Goal: Transaction & Acquisition: Purchase product/service

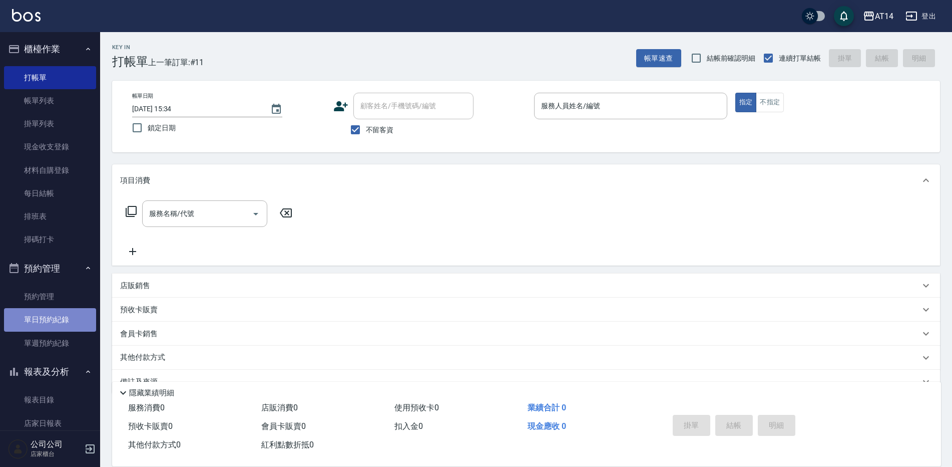
click at [63, 313] on link "單日預約紀錄" at bounding box center [50, 319] width 92 height 23
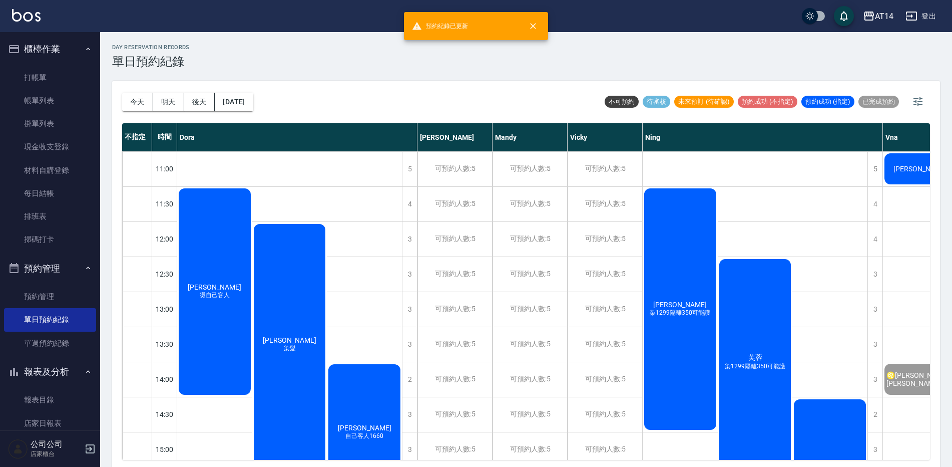
click at [681, 293] on div "趙丰瑜 染1299隔離350可能護" at bounding box center [680, 309] width 75 height 244
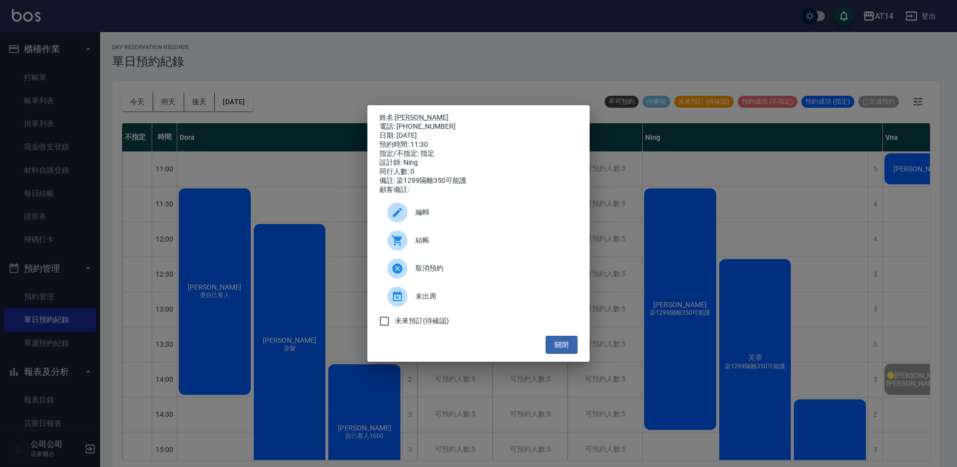
click at [535, 245] on span "結帳" at bounding box center [493, 240] width 154 height 11
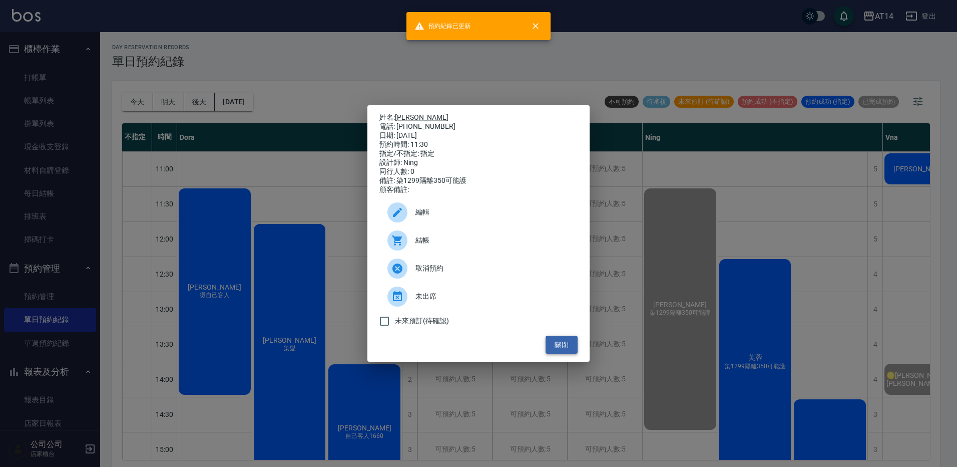
drag, startPoint x: 566, startPoint y: 344, endPoint x: 572, endPoint y: 343, distance: 6.2
click at [567, 344] on button "關閉" at bounding box center [562, 344] width 32 height 19
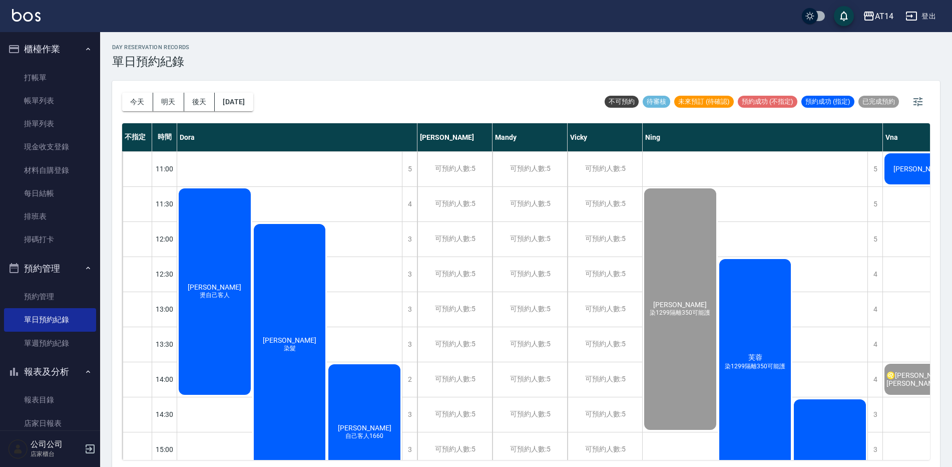
click at [758, 342] on div "芙蓉 染1299隔離350可能護" at bounding box center [755, 361] width 75 height 209
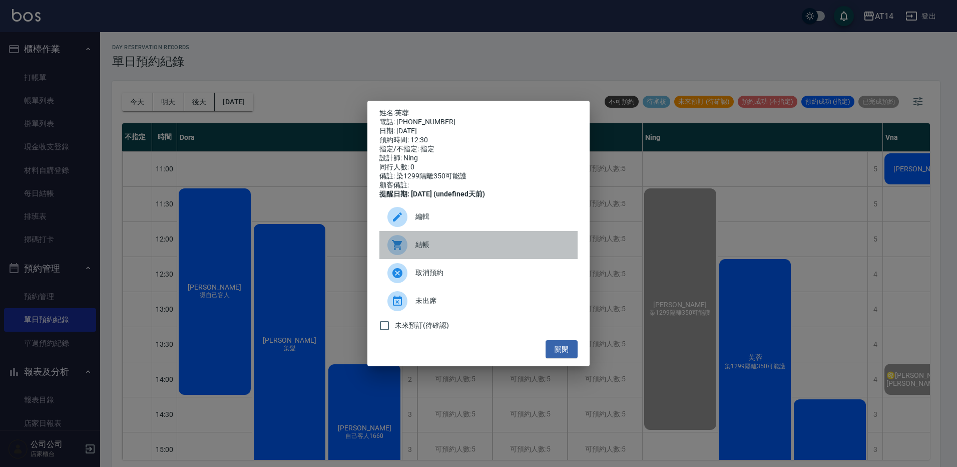
click at [537, 248] on span "結帳" at bounding box center [493, 244] width 154 height 11
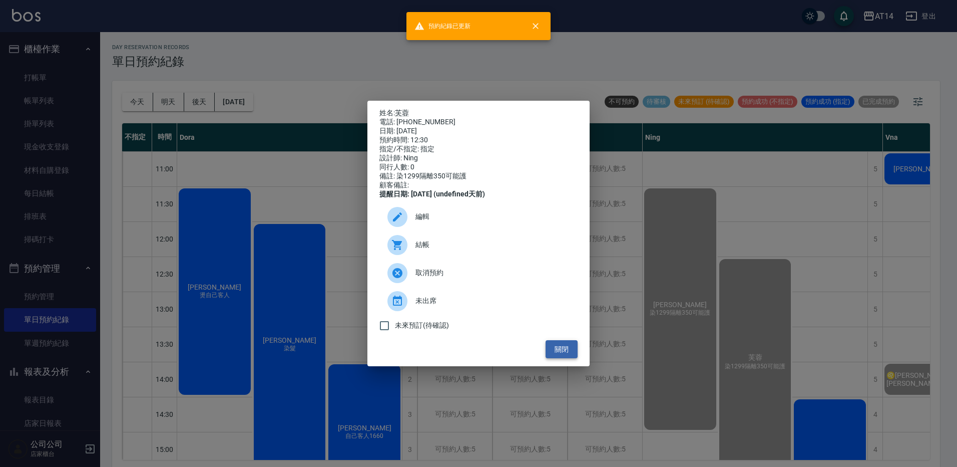
click at [555, 353] on button "關閉" at bounding box center [562, 349] width 32 height 19
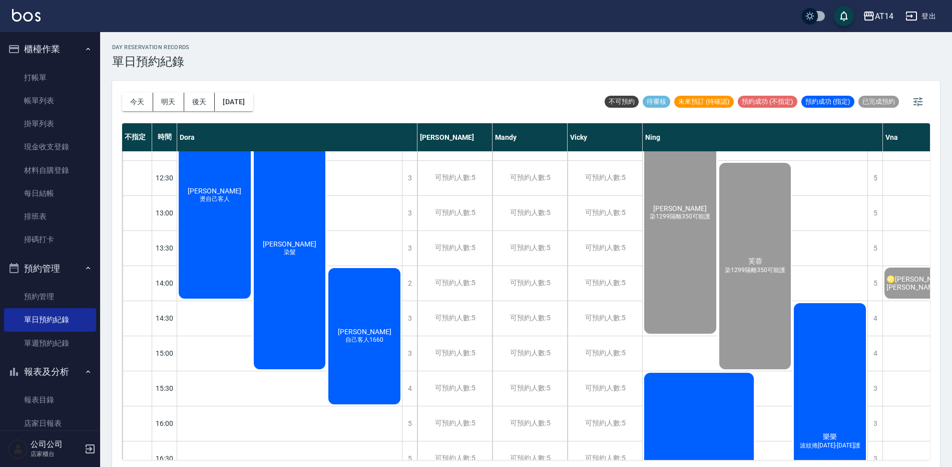
scroll to position [150, 0]
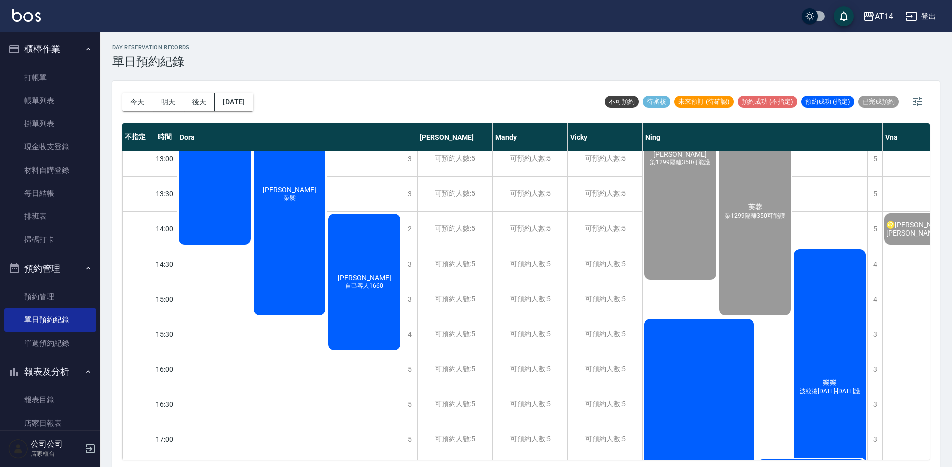
click at [850, 317] on div "樂樂 波紋捲1299-1899護" at bounding box center [830, 386] width 75 height 279
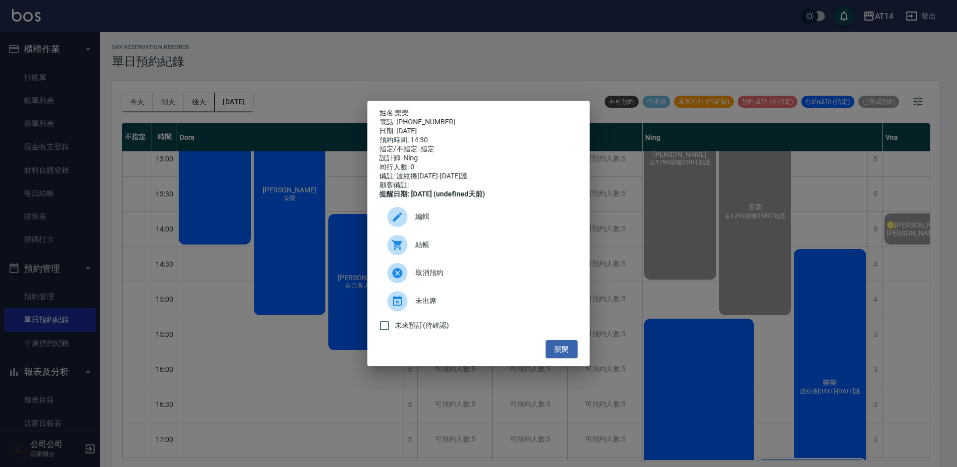
click at [469, 250] on span "結帳" at bounding box center [493, 244] width 154 height 11
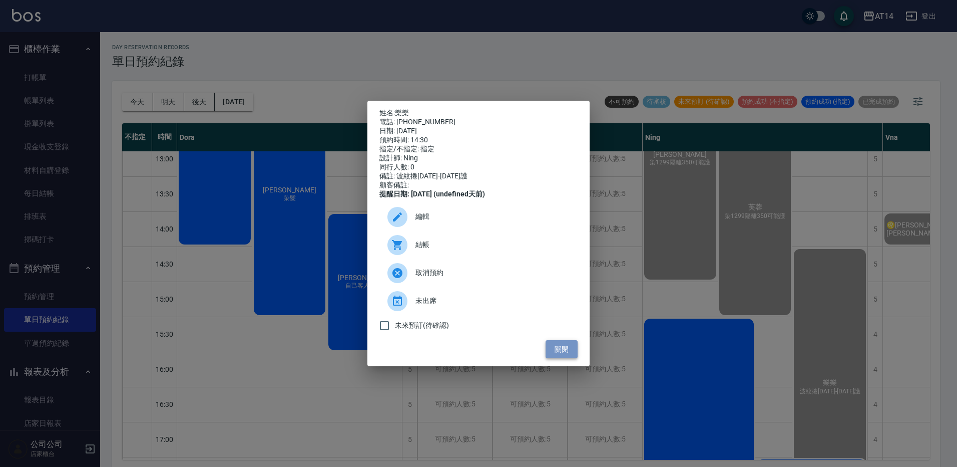
click at [572, 355] on button "關閉" at bounding box center [562, 349] width 32 height 19
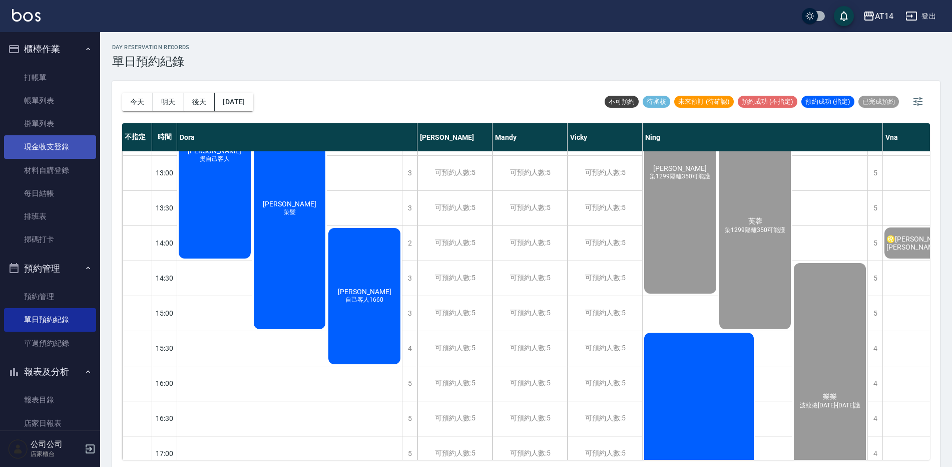
scroll to position [100, 0]
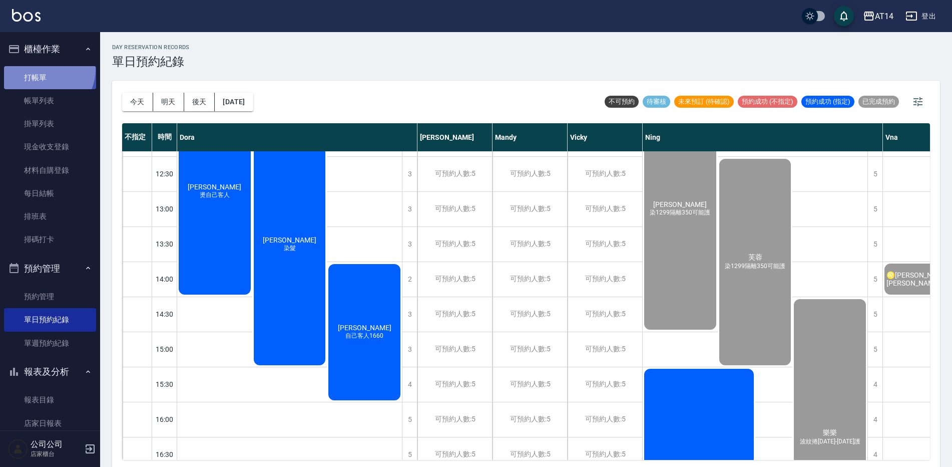
click at [43, 69] on link "打帳單" at bounding box center [50, 77] width 92 height 23
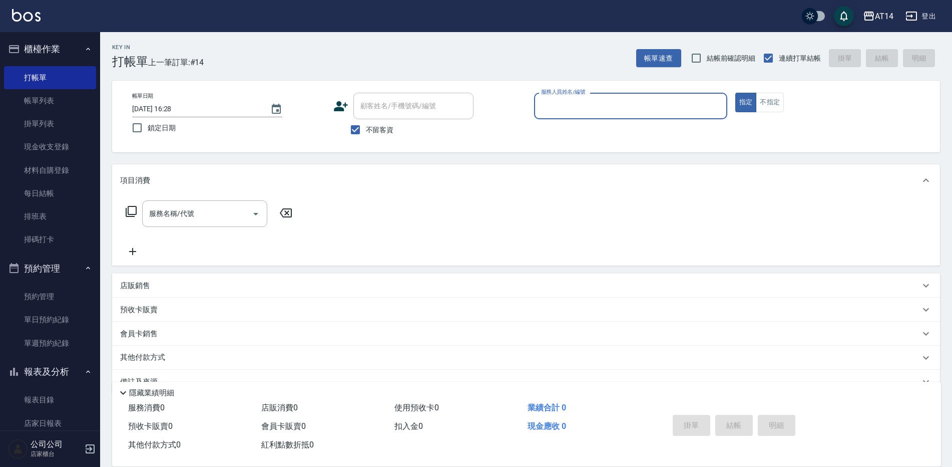
click at [574, 114] on input "服務人員姓名/編號" at bounding box center [631, 106] width 184 height 18
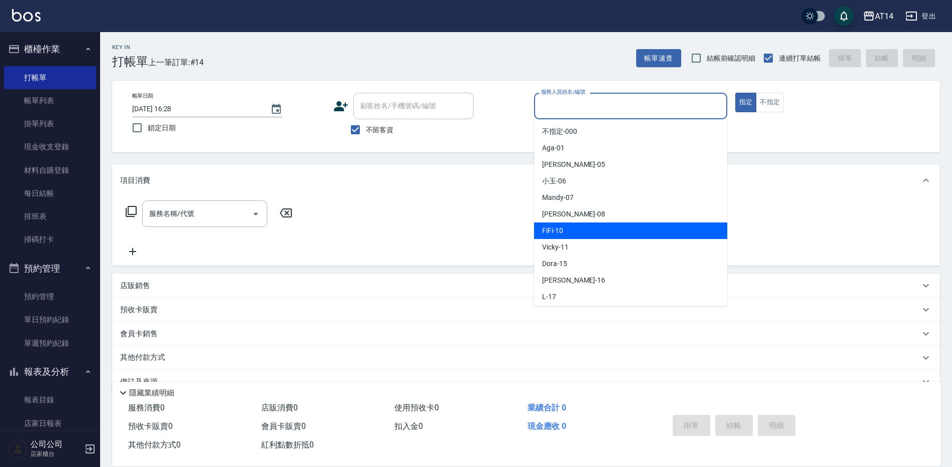
click at [571, 230] on div "FiFi -10" at bounding box center [630, 230] width 193 height 17
type input "FiFi-10"
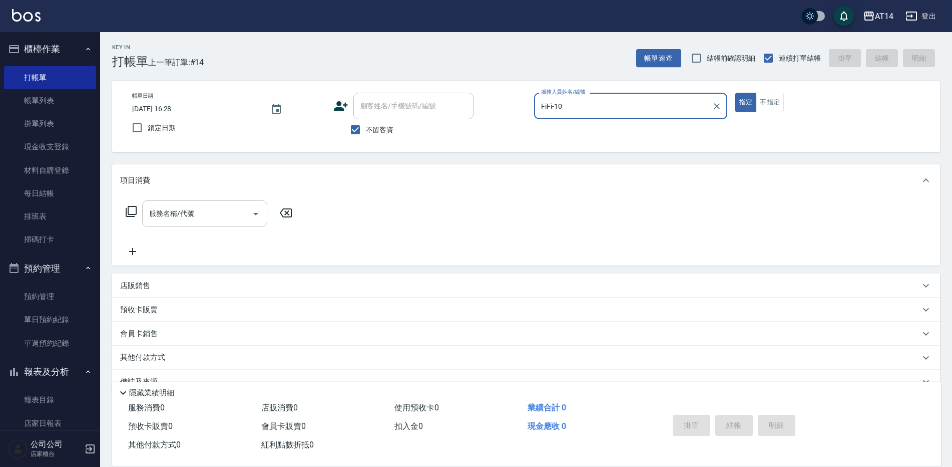
click at [234, 215] on input "服務名稱/代號" at bounding box center [197, 214] width 101 height 18
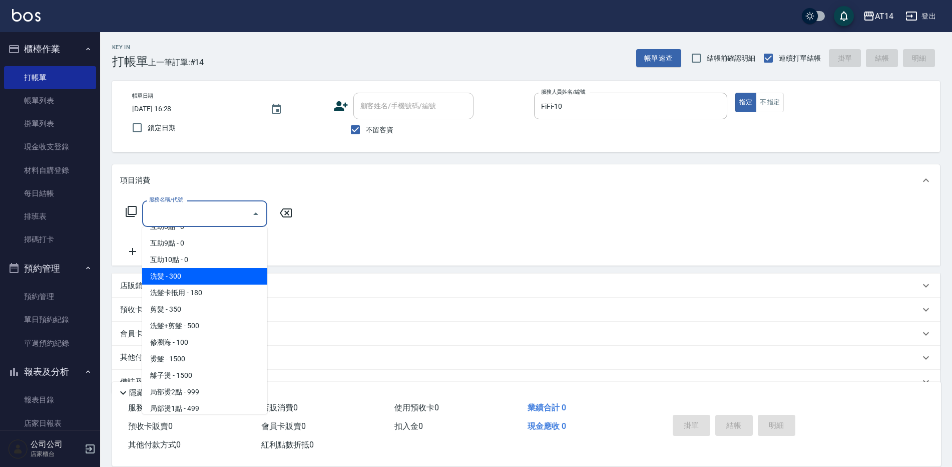
scroll to position [150, 0]
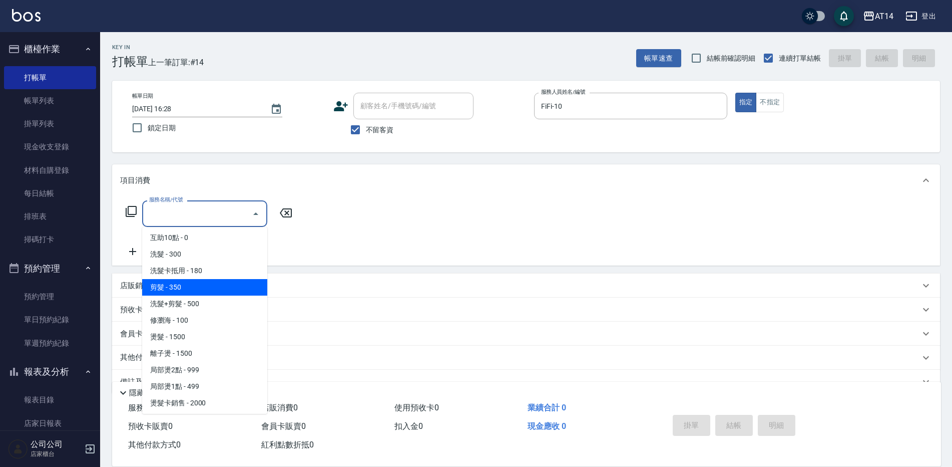
click at [203, 288] on span "剪髮 - 350" at bounding box center [204, 287] width 125 height 17
type input "剪髮(021)"
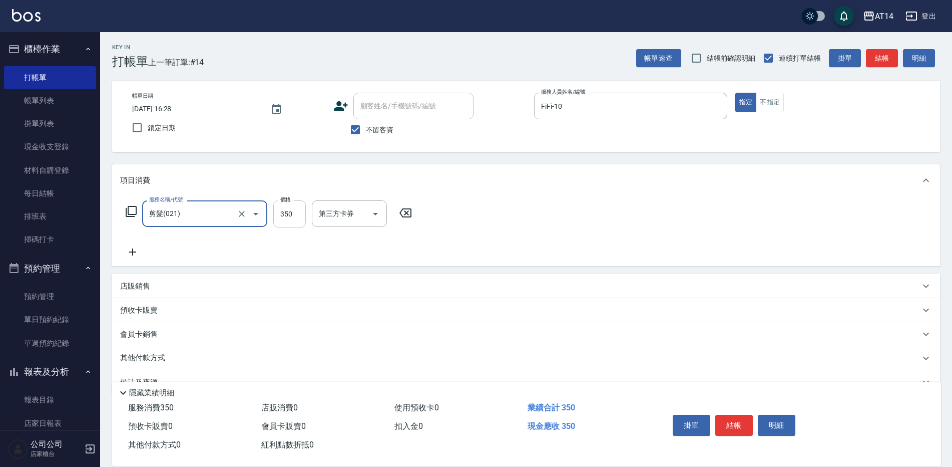
click at [290, 216] on input "350" at bounding box center [289, 213] width 33 height 27
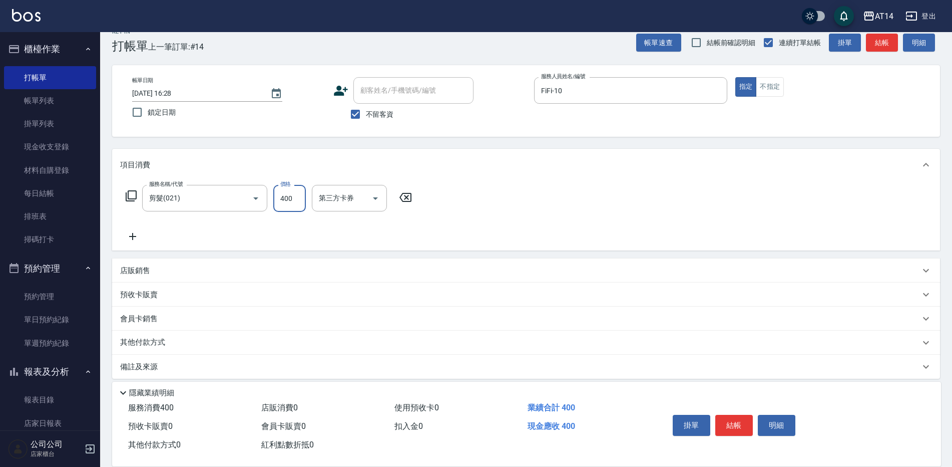
scroll to position [24, 0]
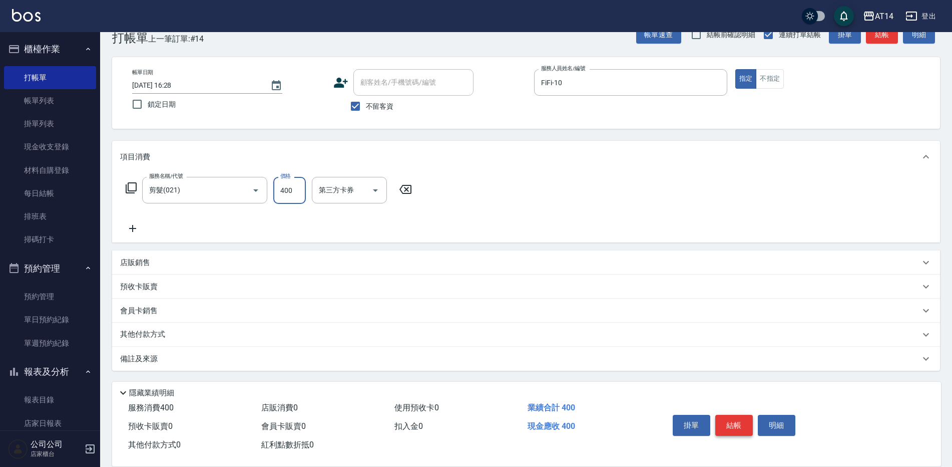
type input "400"
click at [727, 415] on button "結帳" at bounding box center [735, 425] width 38 height 21
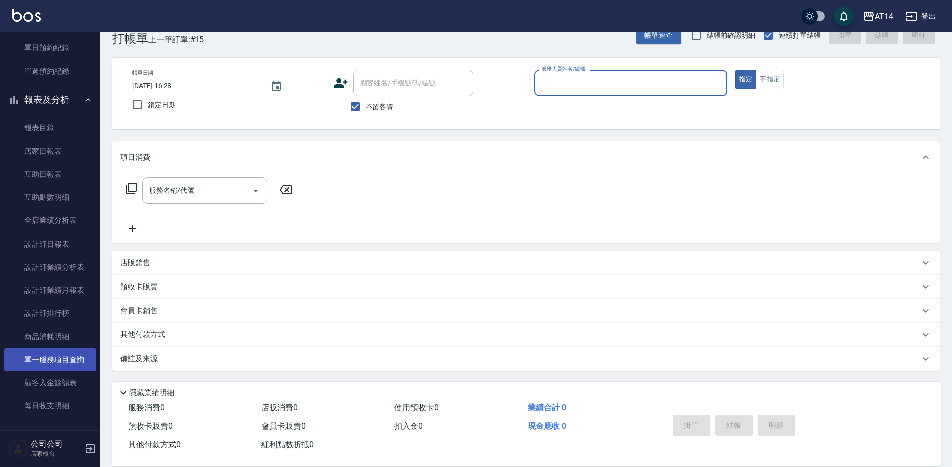
scroll to position [300, 0]
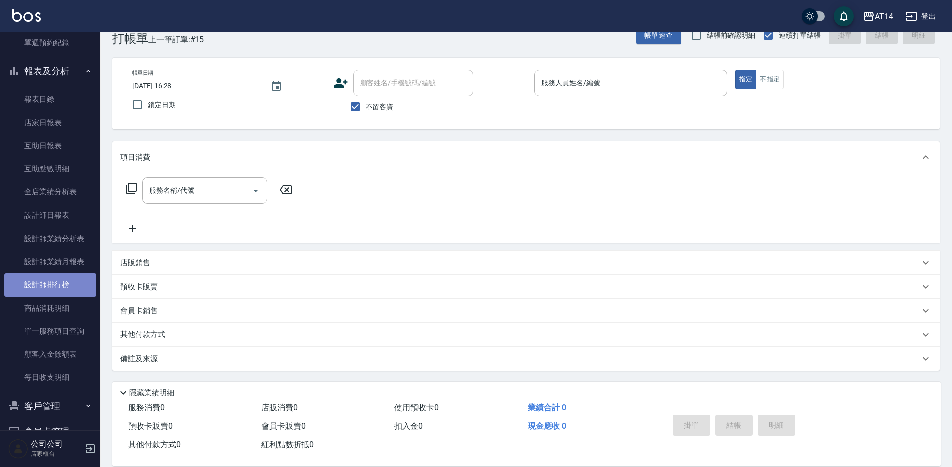
click at [71, 284] on link "設計師排行榜" at bounding box center [50, 284] width 92 height 23
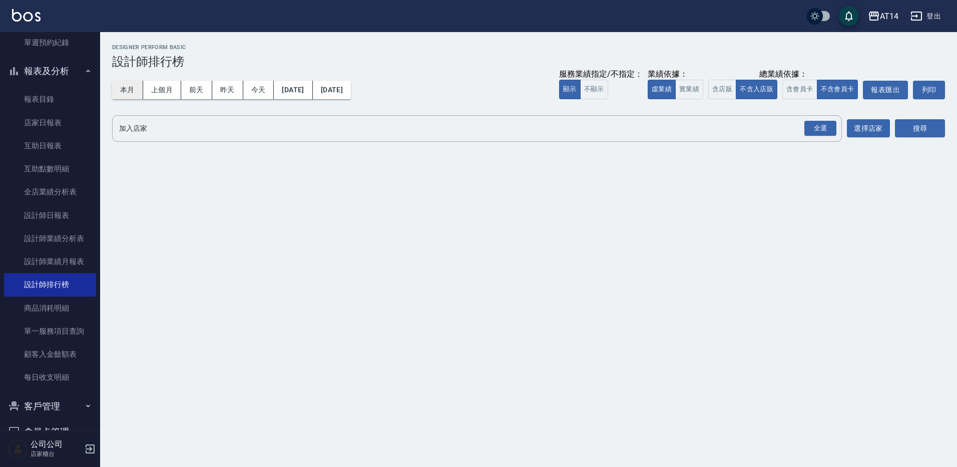
click at [116, 96] on button "本月" at bounding box center [127, 90] width 31 height 19
click at [832, 125] on div "全選" at bounding box center [821, 129] width 32 height 16
click at [912, 125] on button "搜尋" at bounding box center [920, 129] width 50 height 19
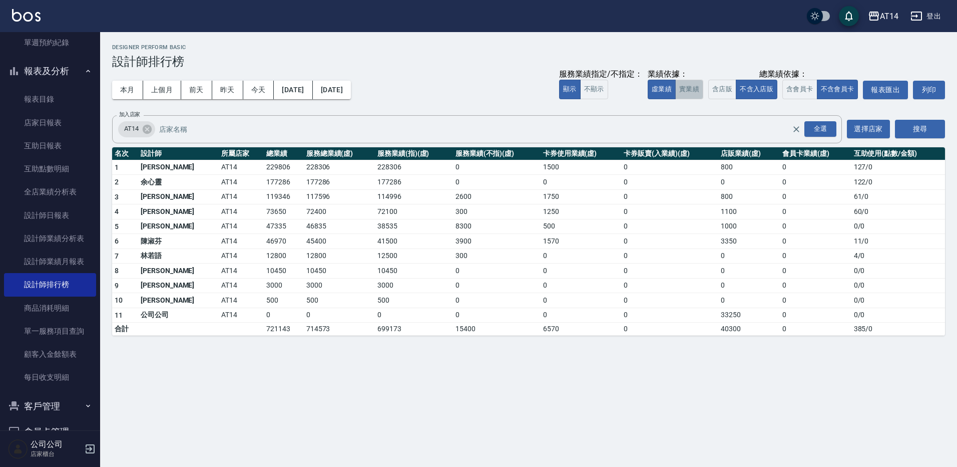
click at [698, 87] on button "實業績" at bounding box center [689, 90] width 28 height 20
click at [666, 87] on button "虛業績" at bounding box center [662, 90] width 28 height 20
click at [686, 86] on button "實業績" at bounding box center [689, 90] width 28 height 20
click at [663, 88] on button "虛業績" at bounding box center [662, 90] width 28 height 20
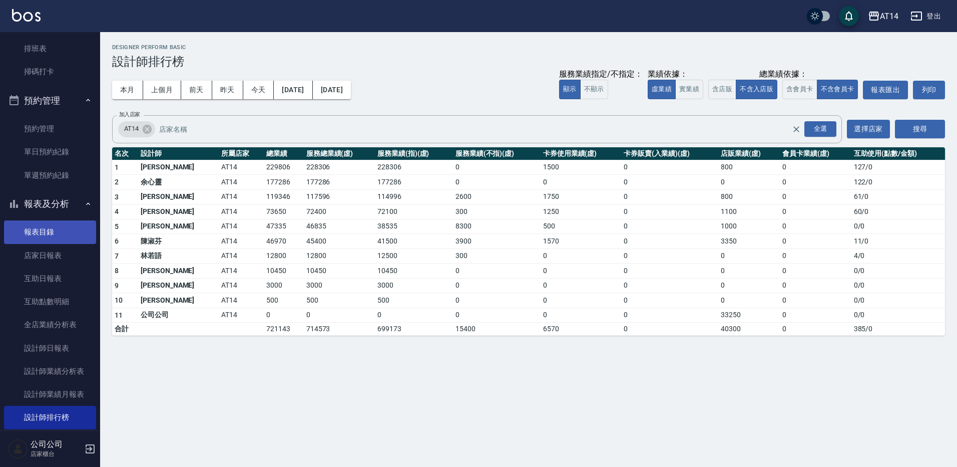
scroll to position [150, 0]
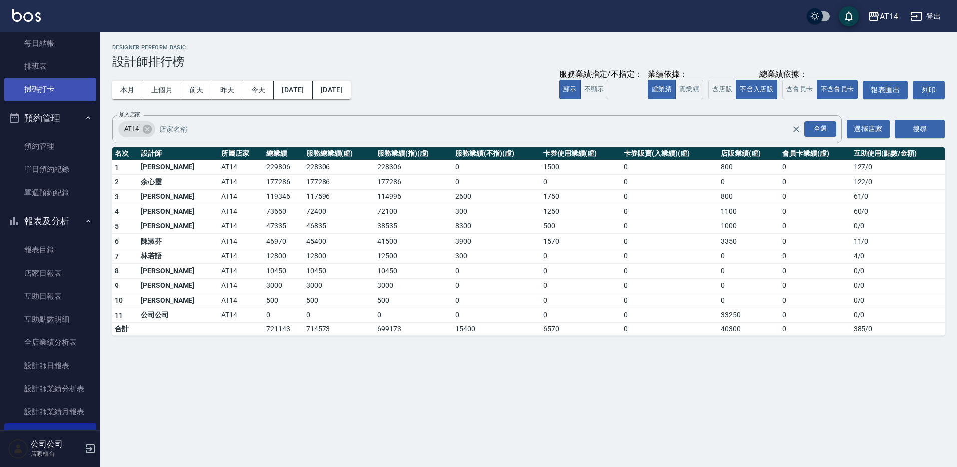
click at [22, 83] on link "掃碼打卡" at bounding box center [50, 89] width 92 height 23
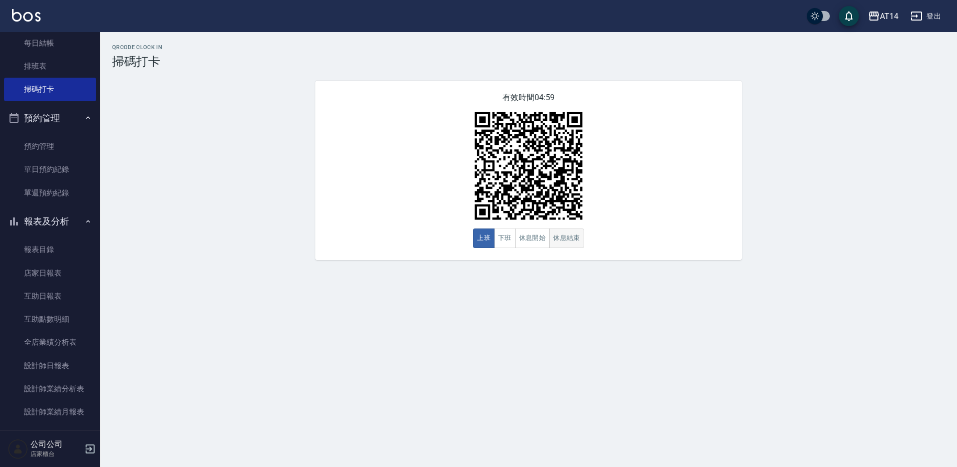
click at [566, 240] on button "休息結束" at bounding box center [566, 238] width 35 height 20
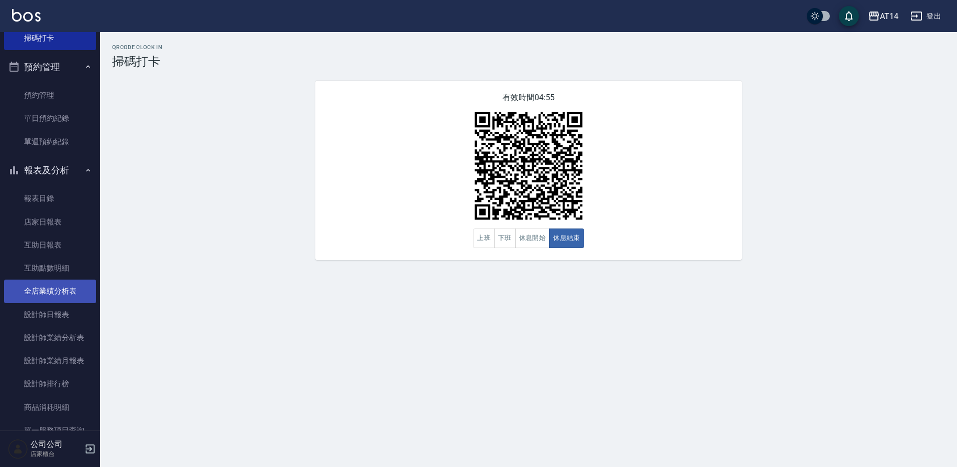
scroll to position [250, 0]
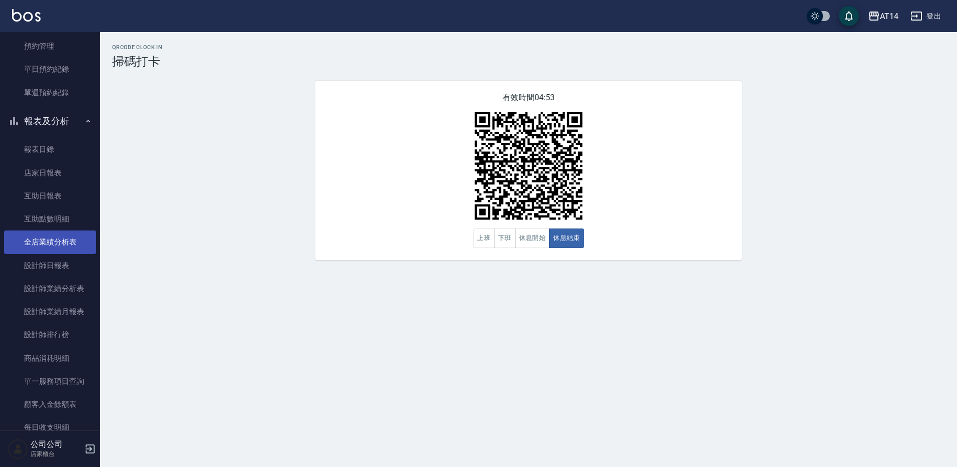
click at [56, 339] on link "設計師排行榜" at bounding box center [50, 334] width 92 height 23
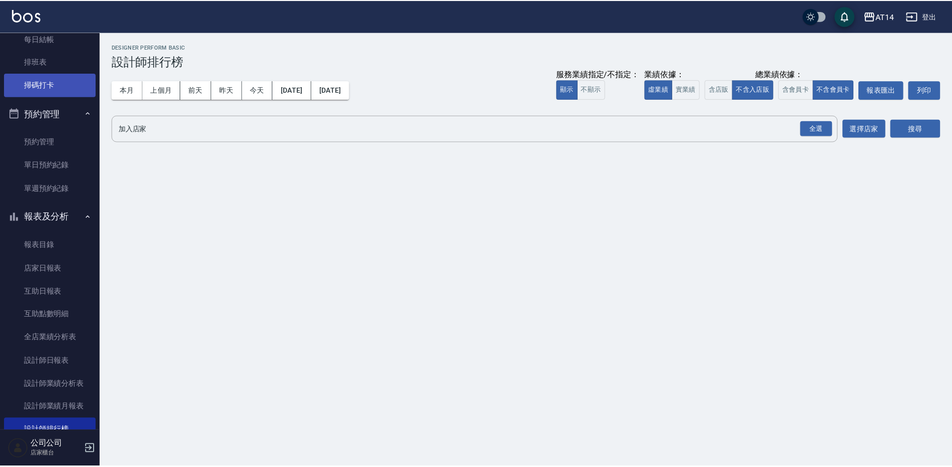
scroll to position [152, 0]
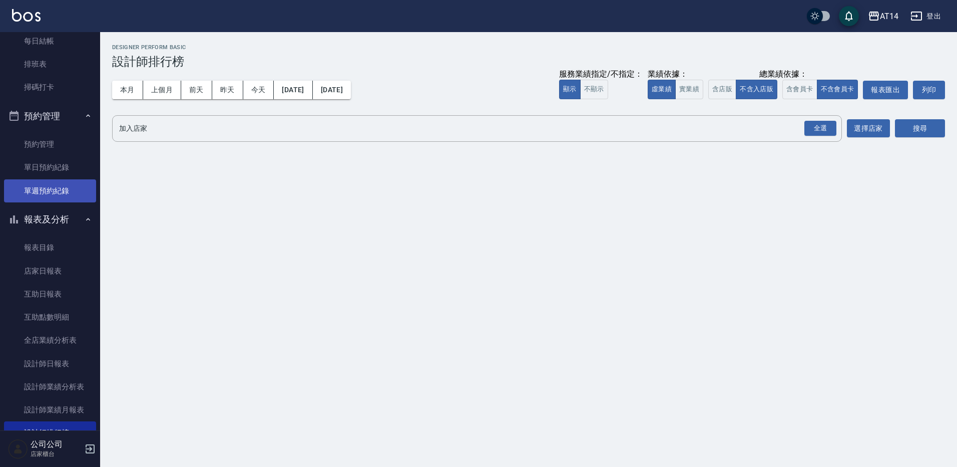
click at [63, 189] on link "單週預約紀錄" at bounding box center [50, 190] width 92 height 23
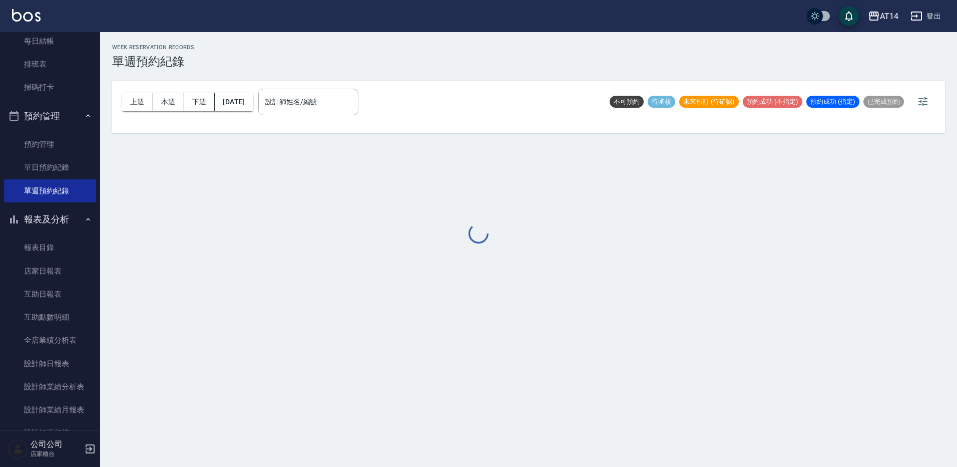
click at [339, 99] on div at bounding box center [478, 233] width 957 height 467
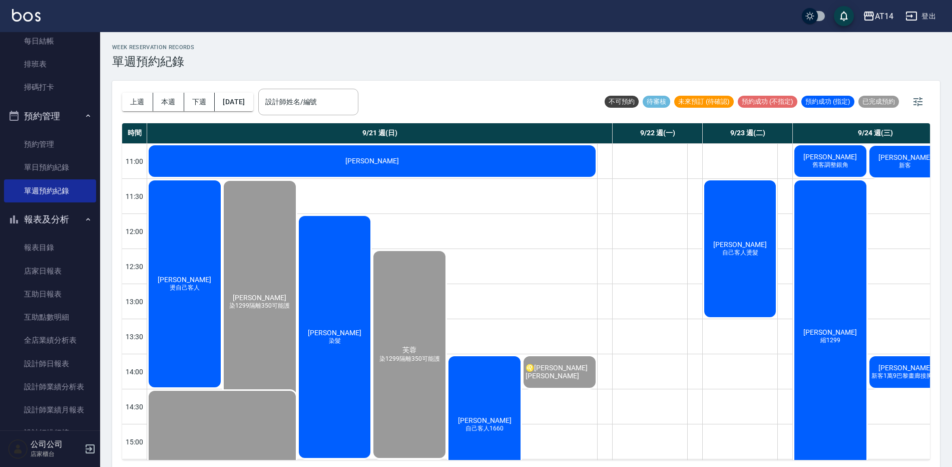
click at [339, 101] on input "設計師姓名/編號" at bounding box center [308, 102] width 91 height 18
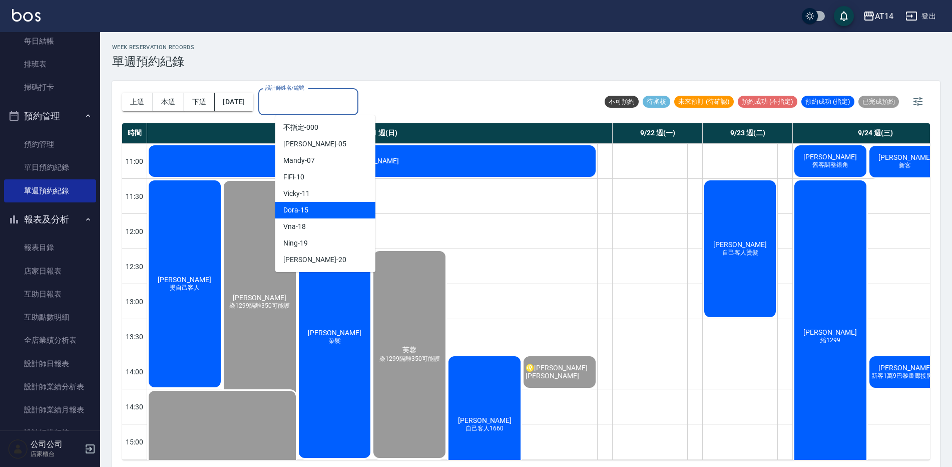
click at [340, 208] on div "Dora -15" at bounding box center [325, 210] width 100 height 17
type input "Dora-15"
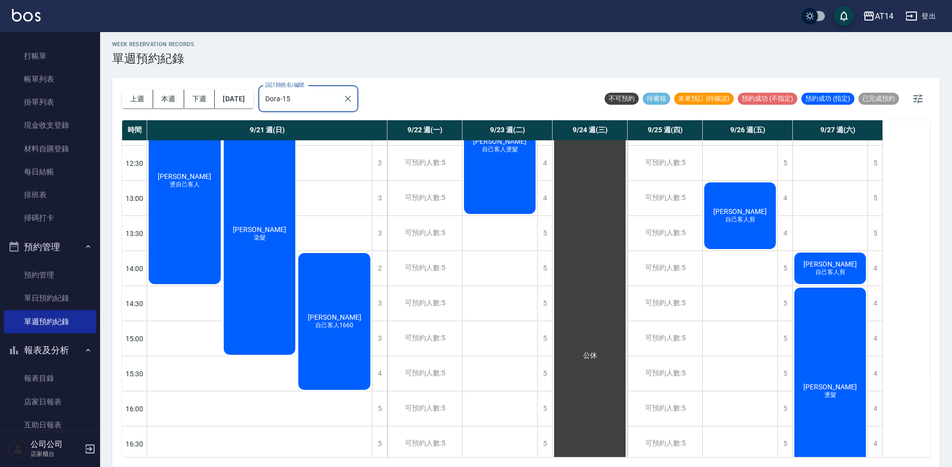
scroll to position [22, 0]
click at [75, 51] on link "打帳單" at bounding box center [50, 55] width 92 height 23
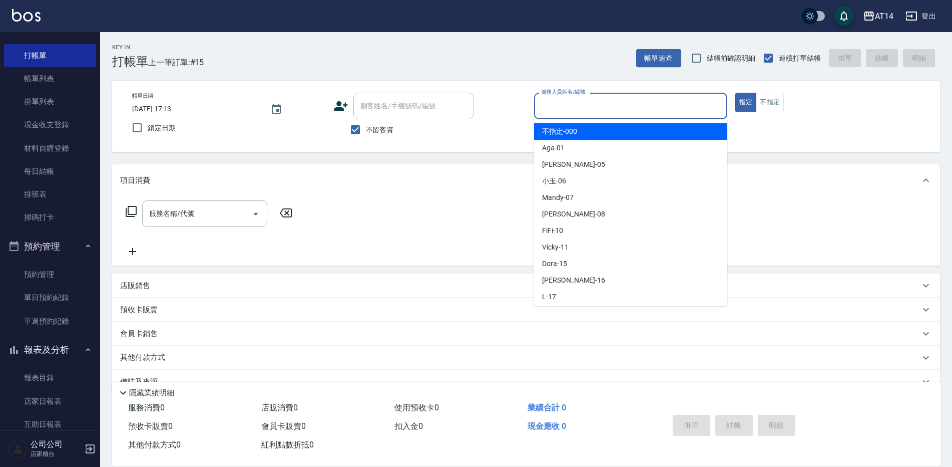
click at [597, 112] on input "服務人員姓名/編號" at bounding box center [631, 106] width 184 height 18
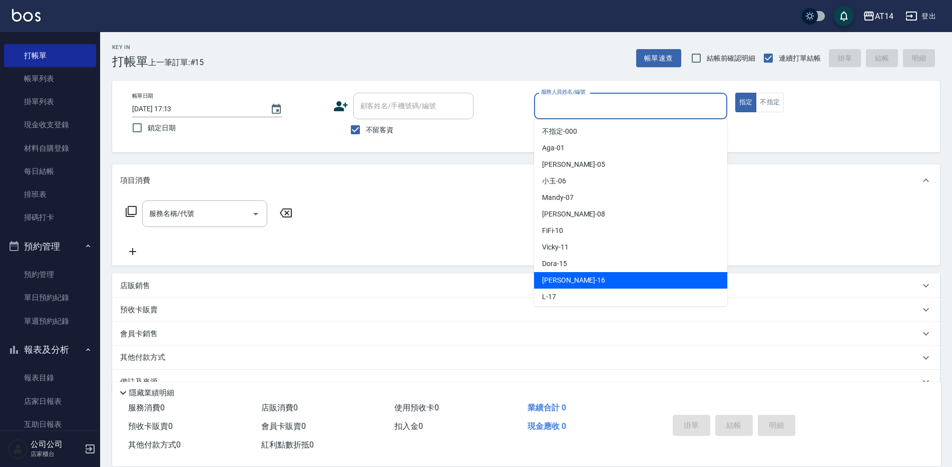
click at [574, 272] on div "Kevin -16" at bounding box center [630, 280] width 193 height 17
type input "Kevin-16"
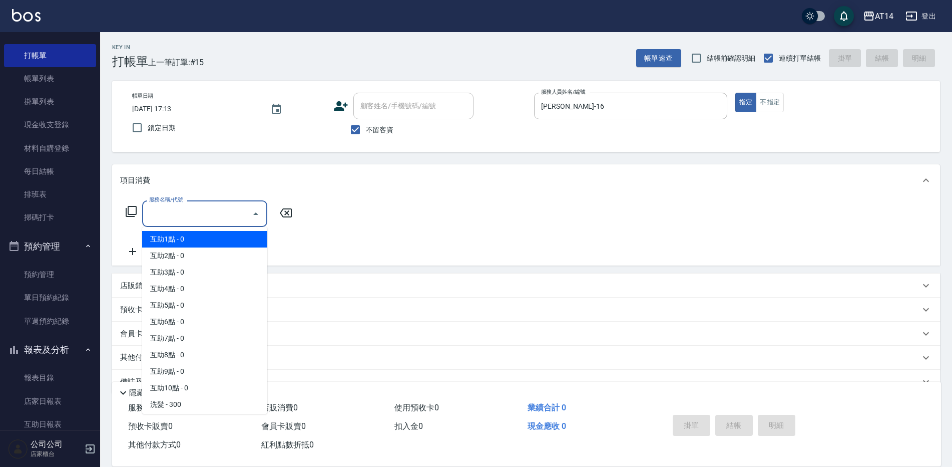
click at [216, 215] on input "服務名稱/代號" at bounding box center [197, 214] width 101 height 18
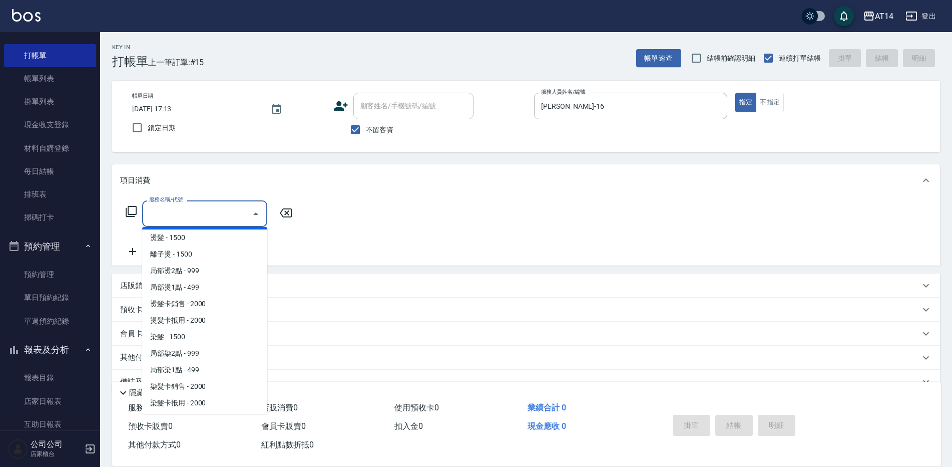
scroll to position [250, 0]
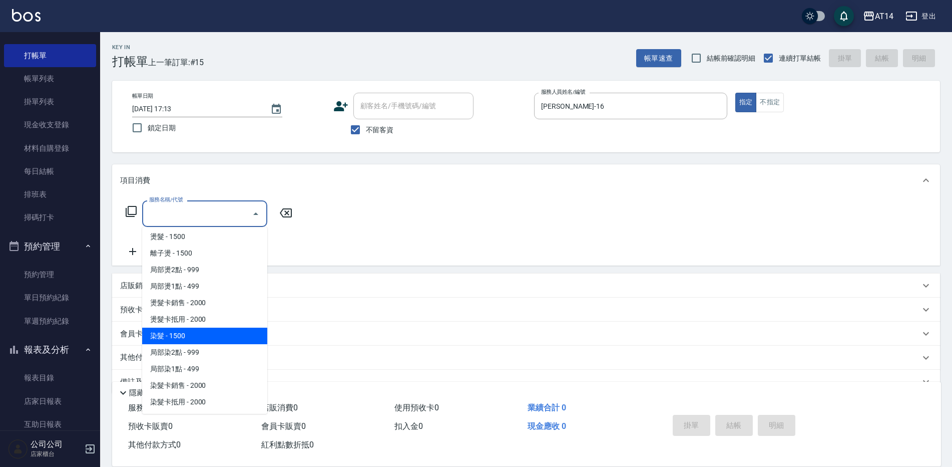
click at [218, 337] on span "染髮 - 1500" at bounding box center [204, 335] width 125 height 17
type input "染髮(041)"
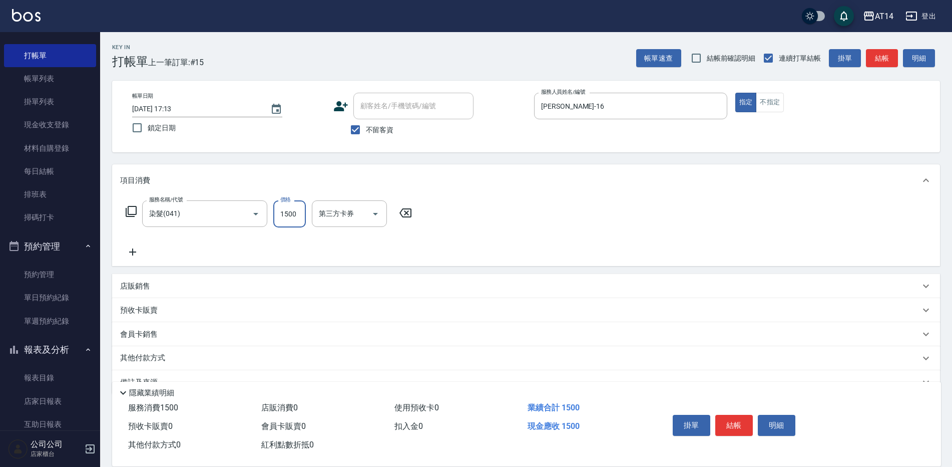
click at [292, 221] on input "1500" at bounding box center [289, 213] width 33 height 27
type input "2000"
click at [171, 361] on div "其他付款方式" at bounding box center [520, 358] width 800 height 11
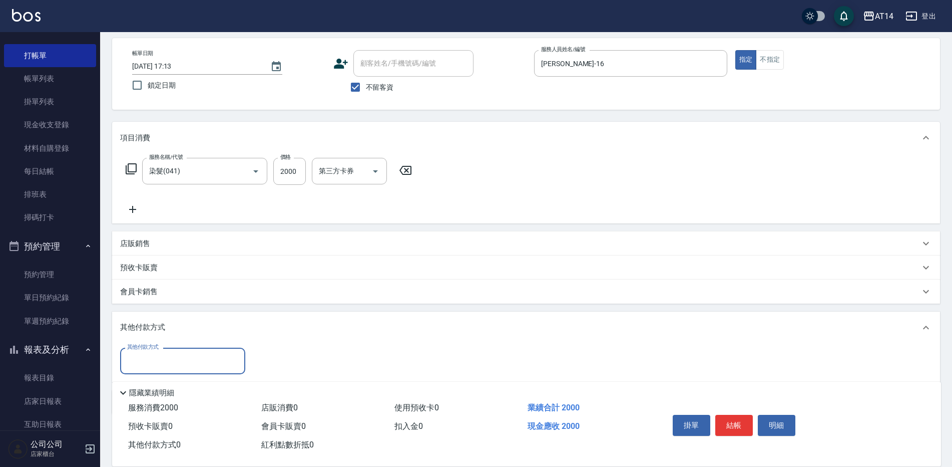
scroll to position [86, 0]
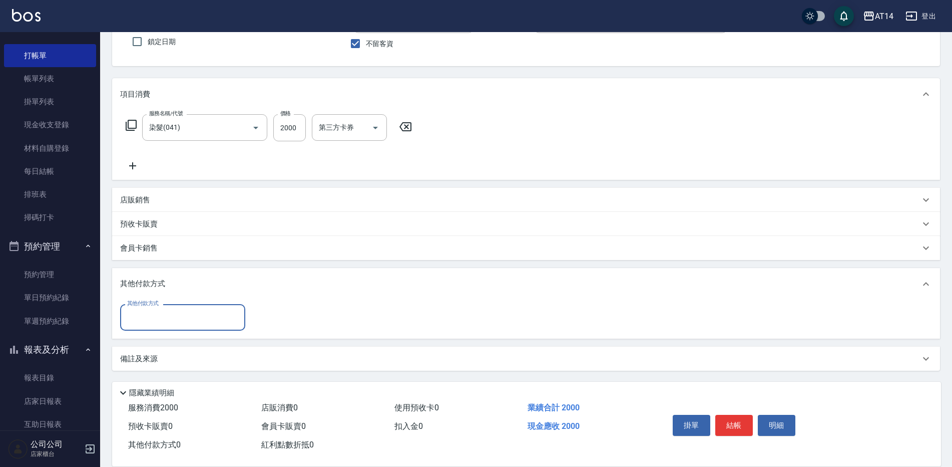
click at [200, 319] on input "其他付款方式" at bounding box center [183, 317] width 116 height 18
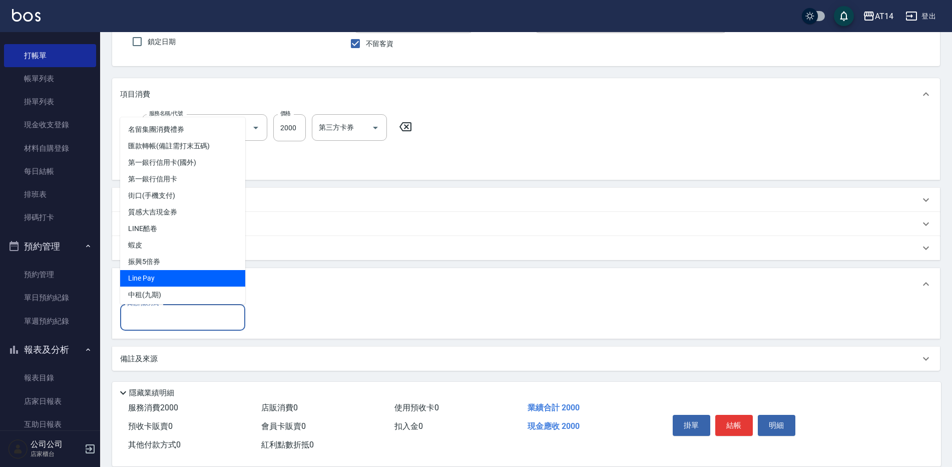
click at [208, 271] on span "Line Pay" at bounding box center [182, 278] width 125 height 17
type input "Line Pay"
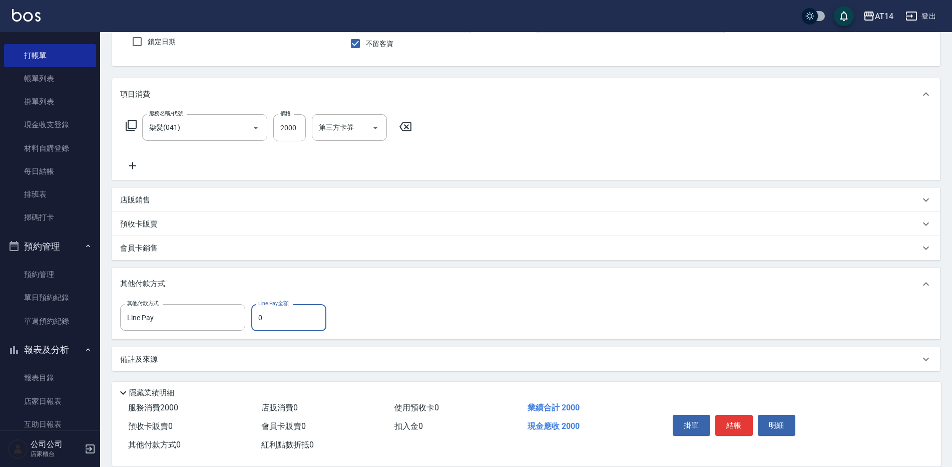
click at [270, 315] on input "0" at bounding box center [288, 317] width 75 height 27
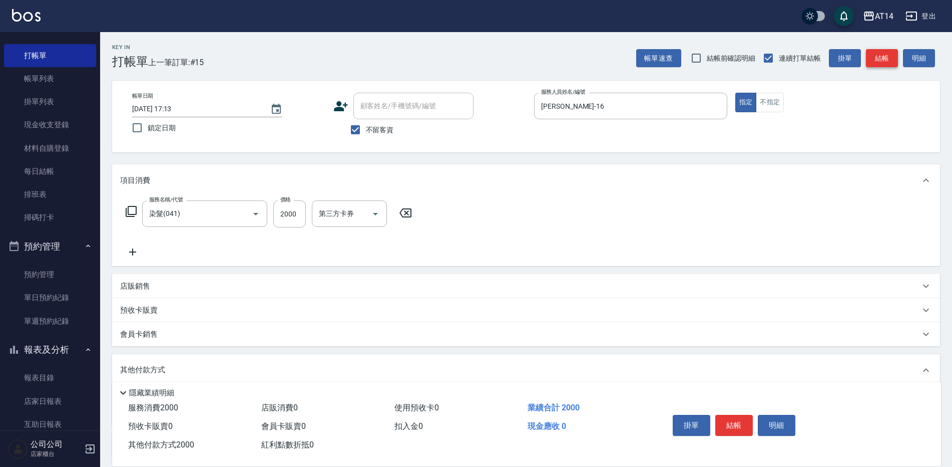
type input "2000"
click at [875, 61] on button "結帳" at bounding box center [882, 58] width 32 height 19
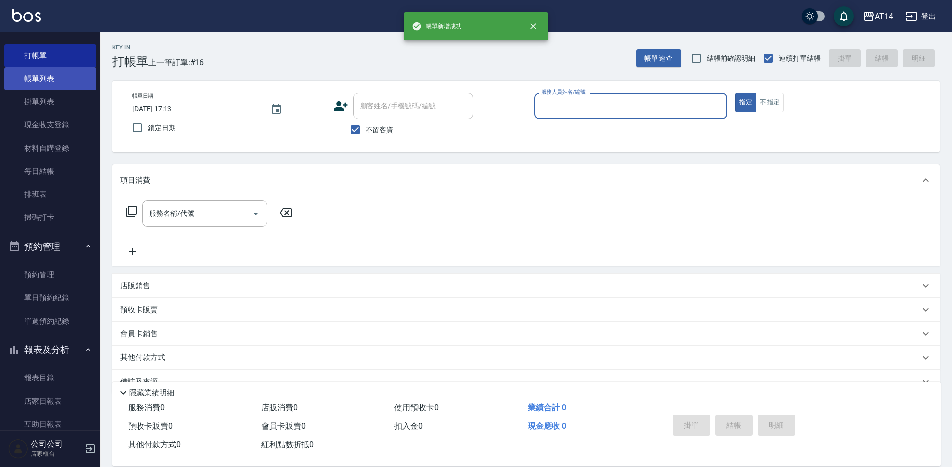
click at [58, 81] on link "帳單列表" at bounding box center [50, 78] width 92 height 23
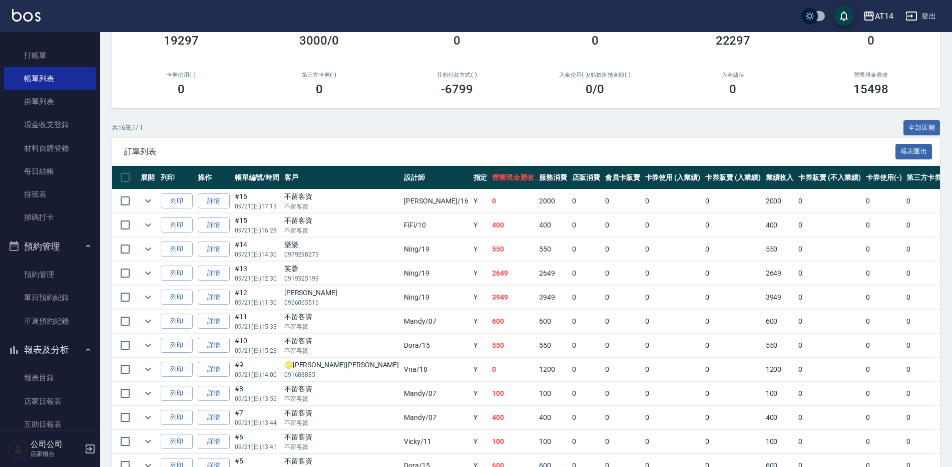
scroll to position [100, 0]
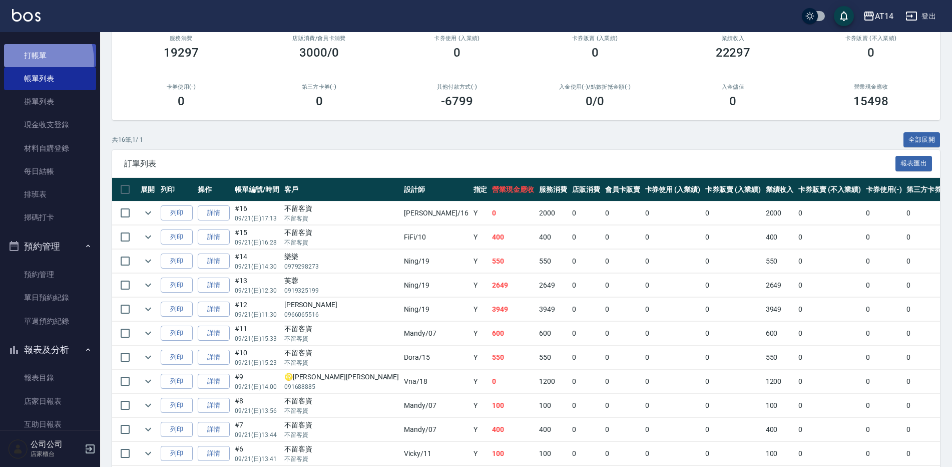
click at [30, 61] on link "打帳單" at bounding box center [50, 55] width 92 height 23
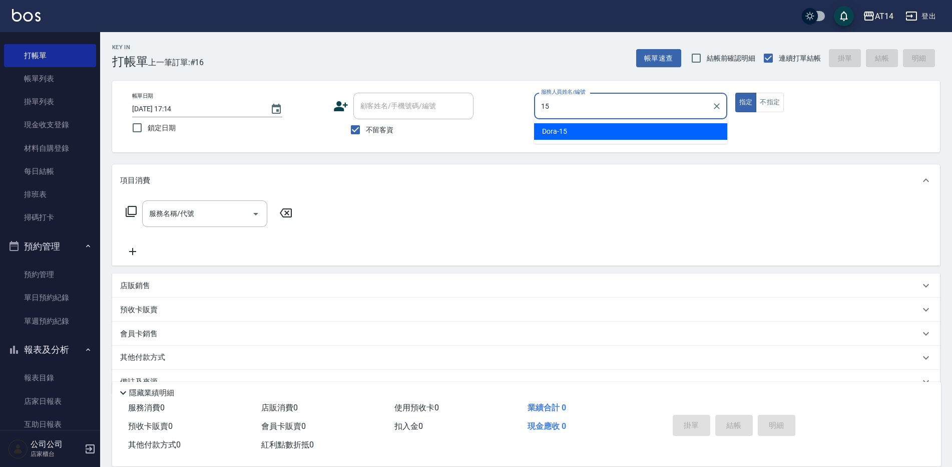
type input "Dora-15"
type button "true"
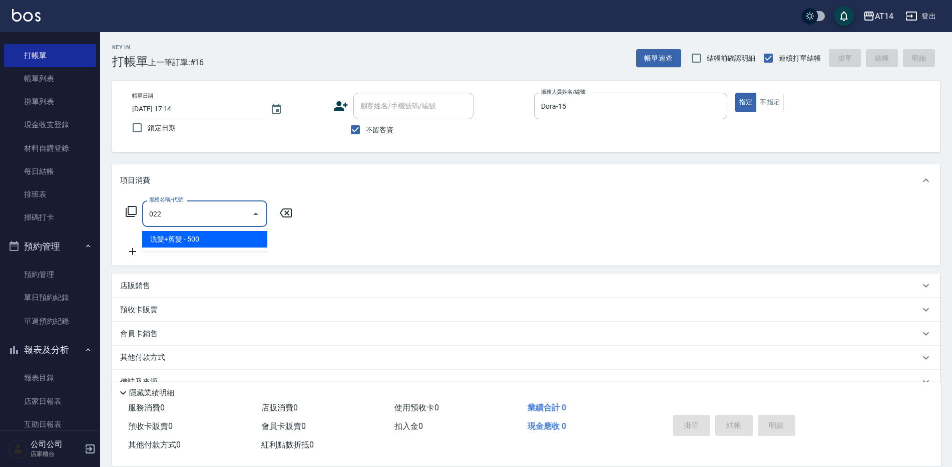
type input "洗髮+剪髮(022)"
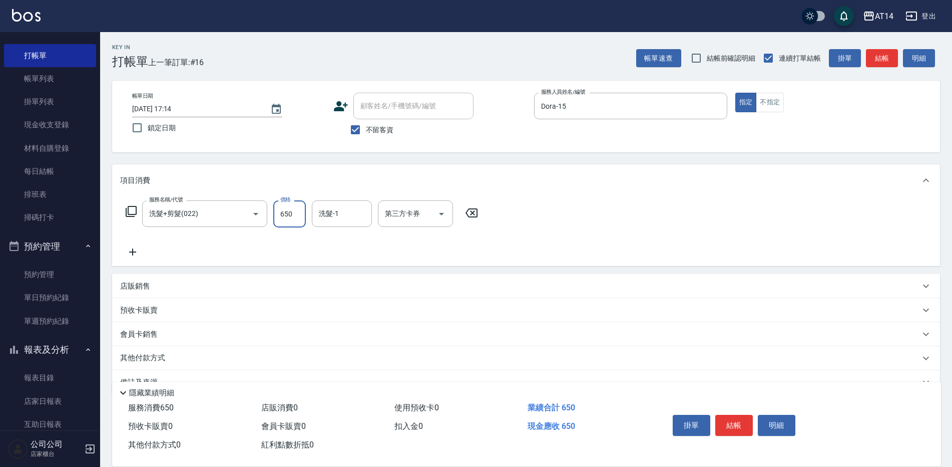
type input "650"
type input "邢語軒-68"
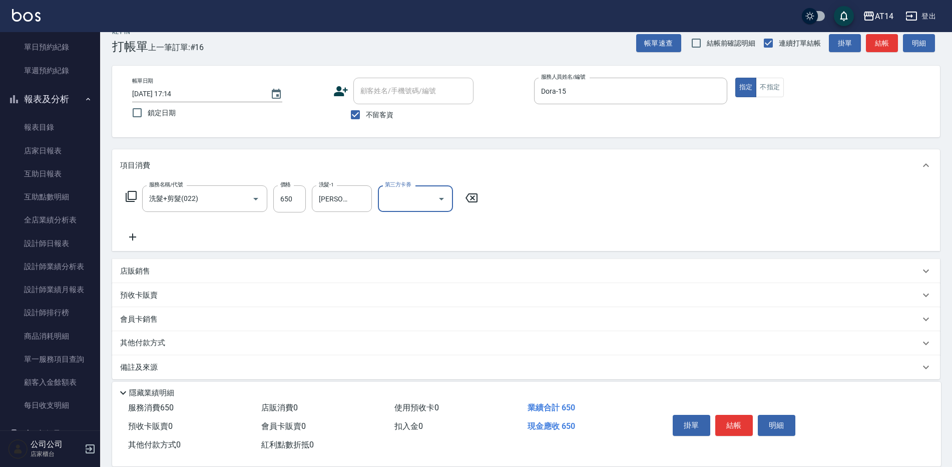
scroll to position [24, 0]
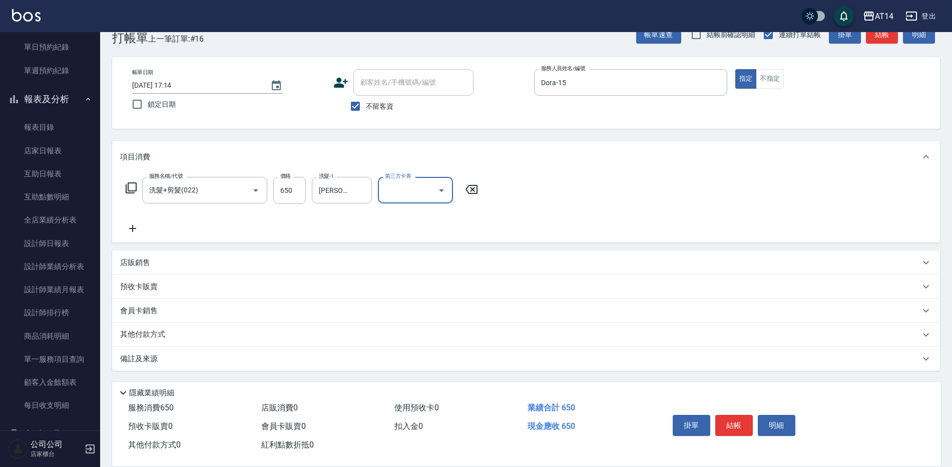
click at [251, 352] on div "備註及來源" at bounding box center [526, 358] width 828 height 24
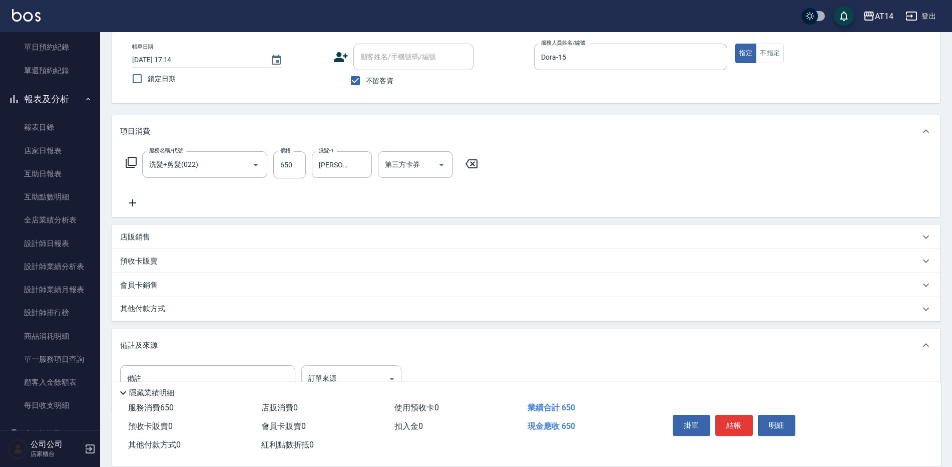
scroll to position [50, 0]
click at [334, 370] on body "AT14 登出 櫃檯作業 打帳單 帳單列表 掛單列表 現金收支登錄 材料自購登錄 每日結帳 排班表 掃碼打卡 預約管理 預約管理 單日預約紀錄 單週預約紀錄 …" at bounding box center [476, 228] width 952 height 557
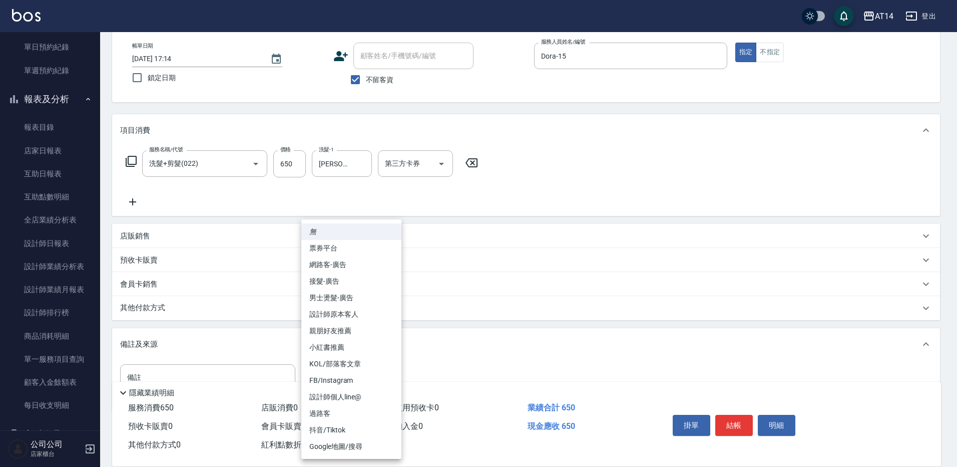
click at [356, 314] on li "設計師原本客人" at bounding box center [351, 314] width 100 height 17
type input "設計師原本客人"
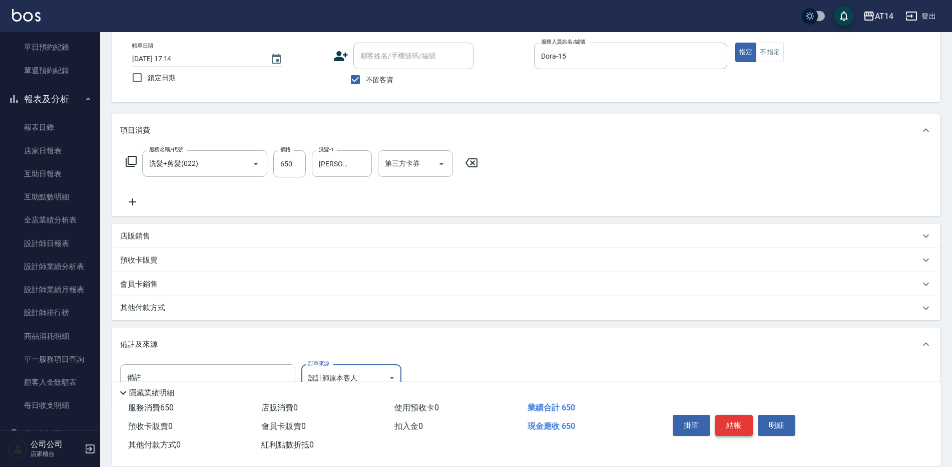
click at [730, 419] on button "結帳" at bounding box center [735, 425] width 38 height 21
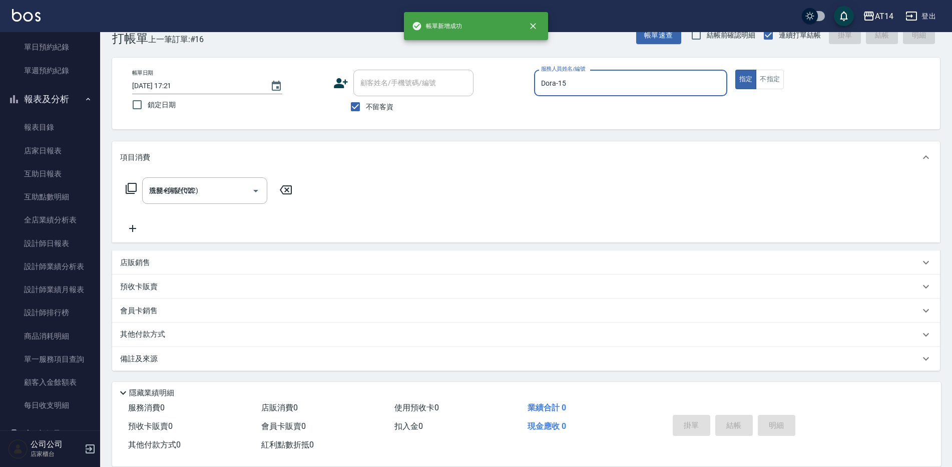
type input "2025/09/21 17:21"
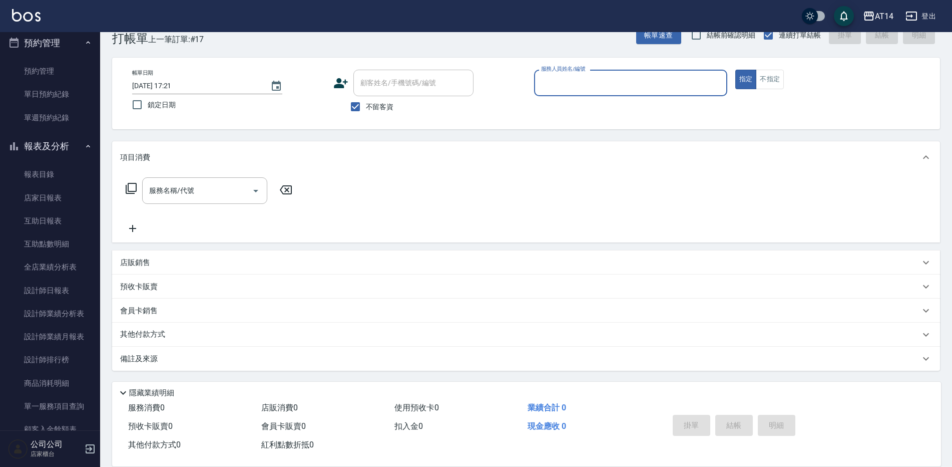
scroll to position [172, 0]
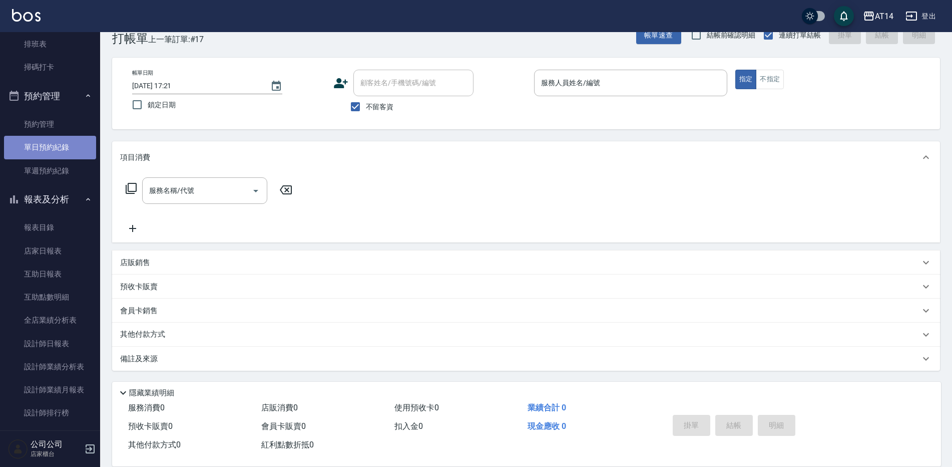
click at [71, 145] on link "單日預約紀錄" at bounding box center [50, 147] width 92 height 23
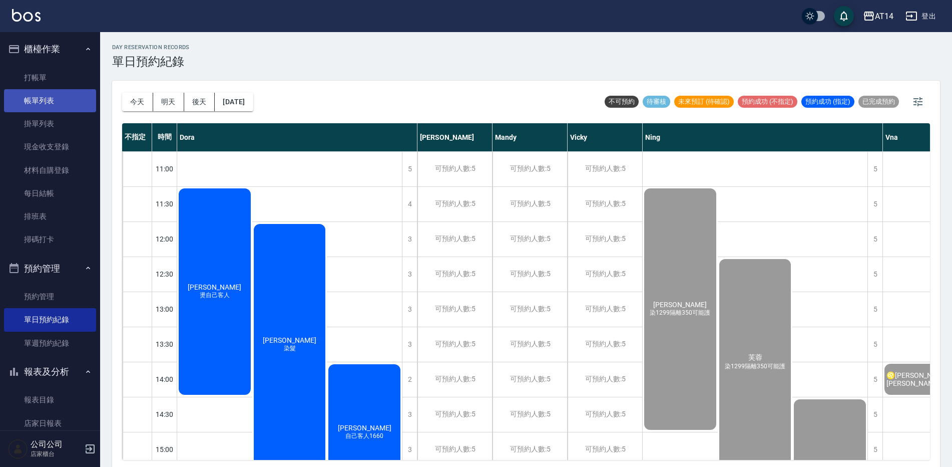
click at [49, 108] on link "帳單列表" at bounding box center [50, 100] width 92 height 23
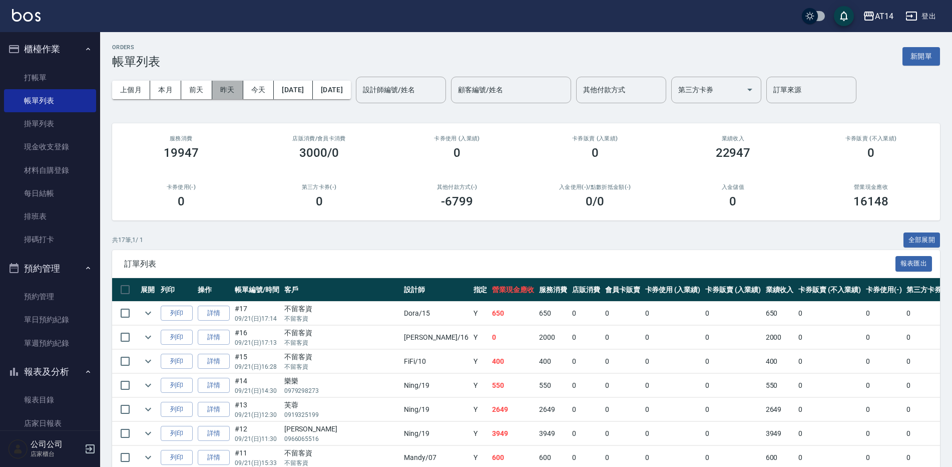
click at [228, 92] on button "昨天" at bounding box center [227, 90] width 31 height 19
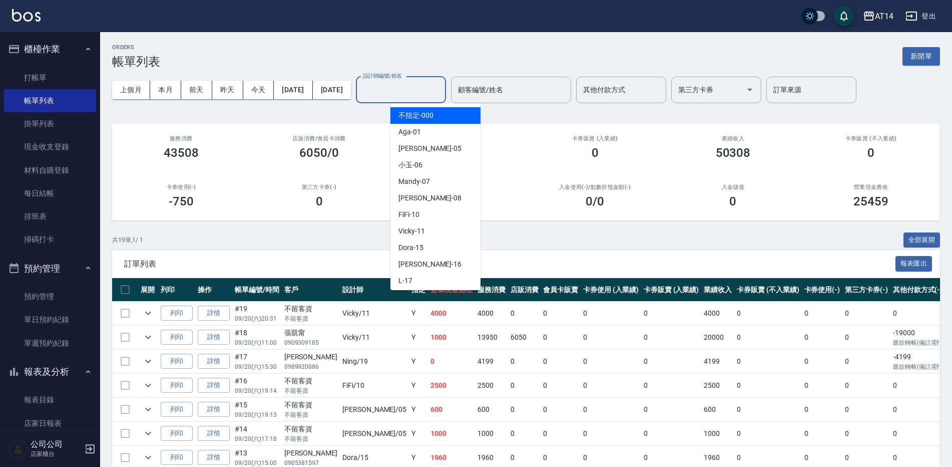
click at [430, 96] on input "設計師編號/姓名" at bounding box center [401, 90] width 81 height 18
click at [424, 217] on div "FiFi -10" at bounding box center [436, 214] width 90 height 17
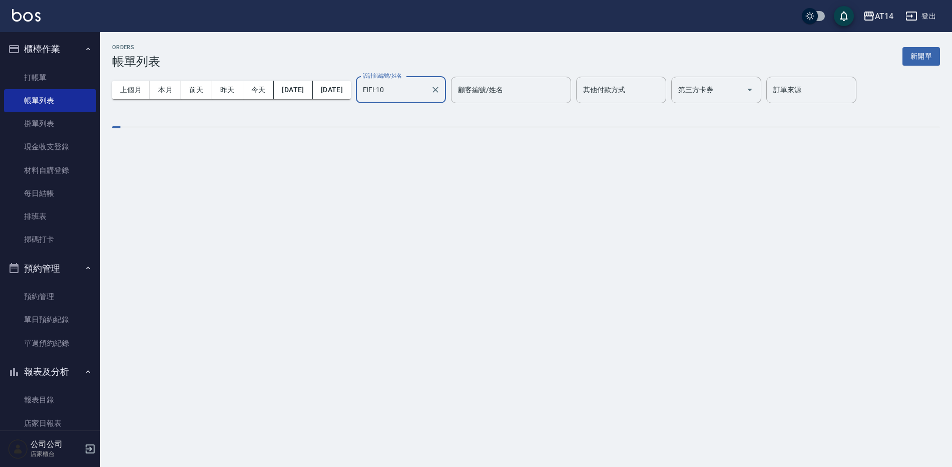
type input "FiFi-10"
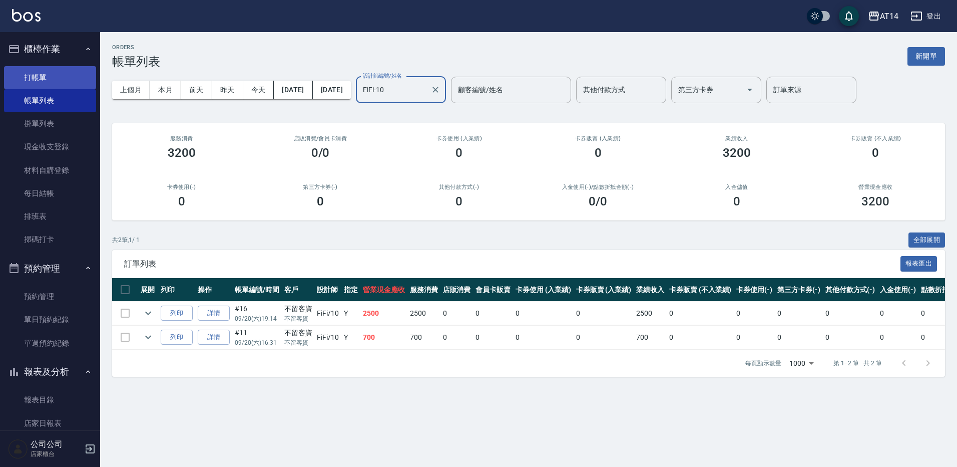
click at [34, 78] on link "打帳單" at bounding box center [50, 77] width 92 height 23
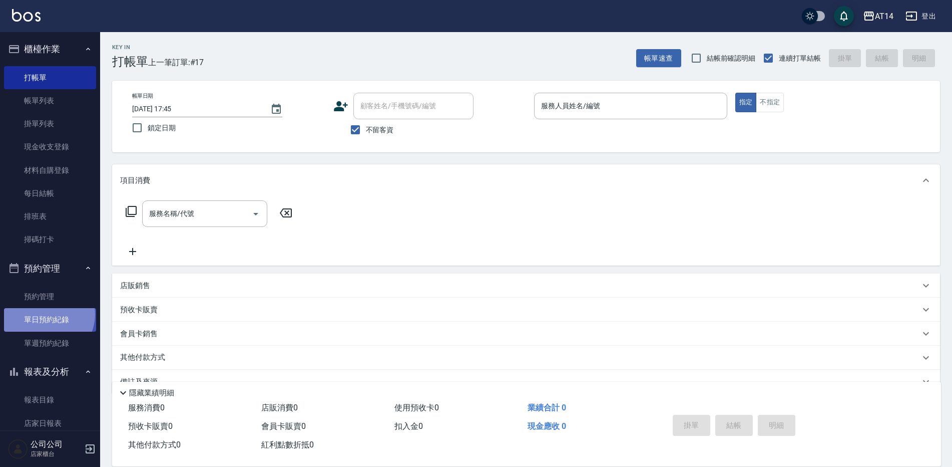
click at [46, 314] on link "單日預約紀錄" at bounding box center [50, 319] width 92 height 23
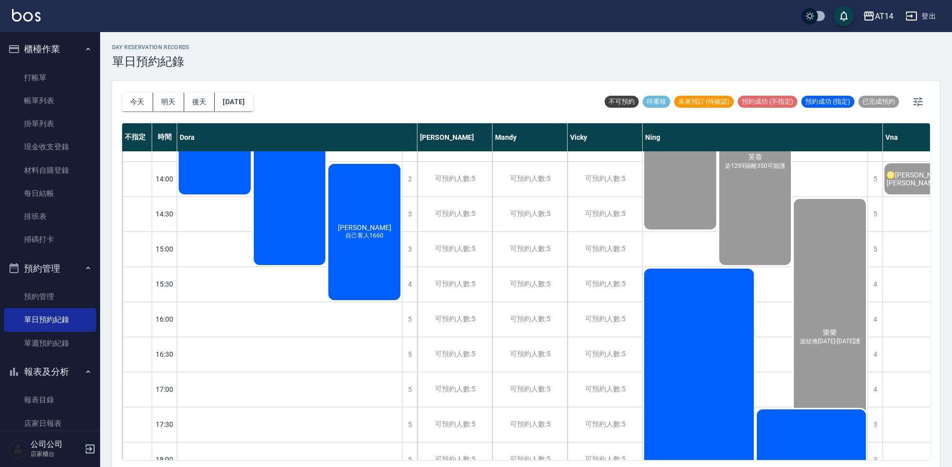
scroll to position [351, 0]
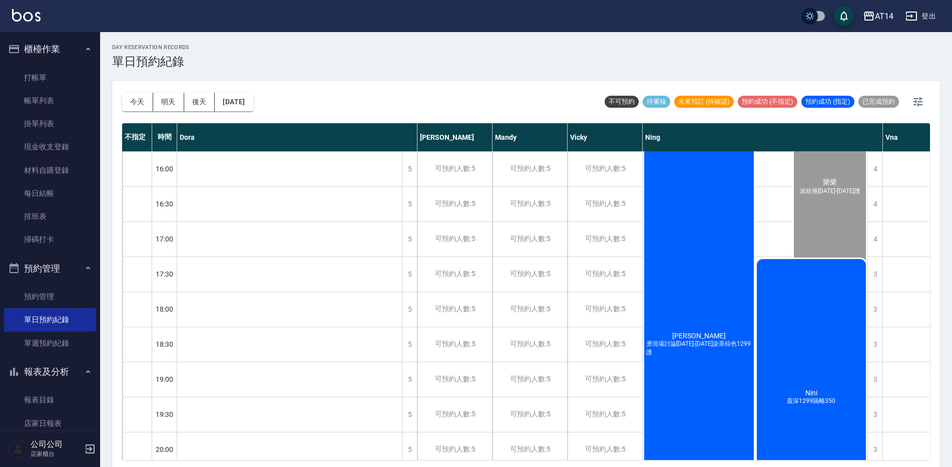
click at [716, 338] on div "張芷瑄 燙現場討論1299-1899染茶棕色1299護" at bounding box center [699, 344] width 113 height 455
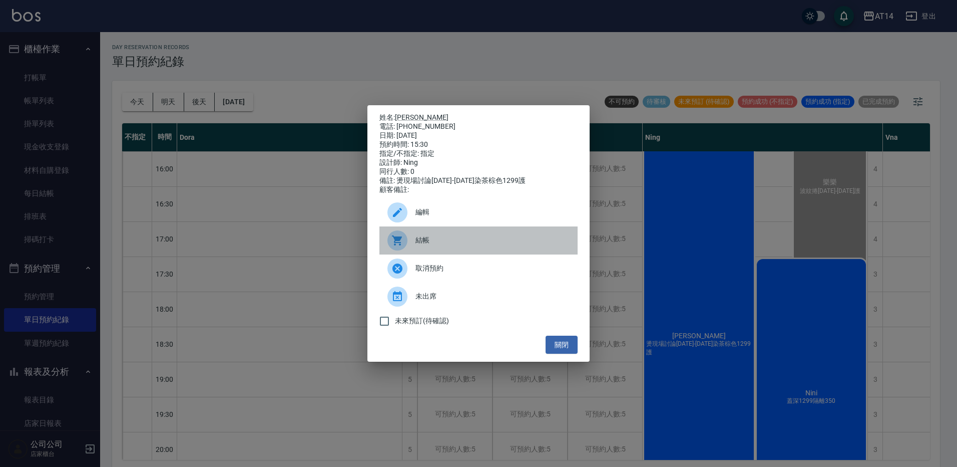
click at [524, 251] on div "結帳" at bounding box center [479, 240] width 198 height 28
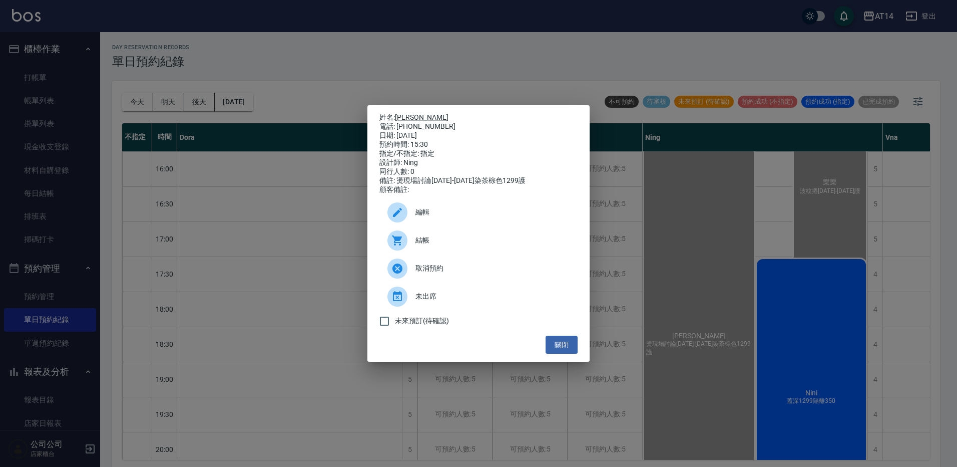
click at [241, 85] on div "姓名: 張芷瑄 電話: 0907314692 日期: 2025/09/21 預約時間: 15:30 指定/不指定: 指定 設計師: Ning 同行人數: 0 …" at bounding box center [478, 233] width 957 height 467
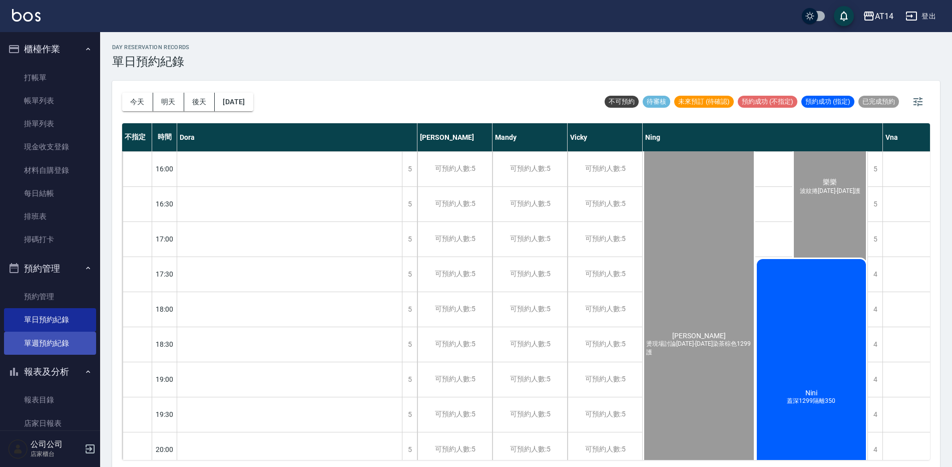
click at [60, 341] on link "單週預約紀錄" at bounding box center [50, 342] width 92 height 23
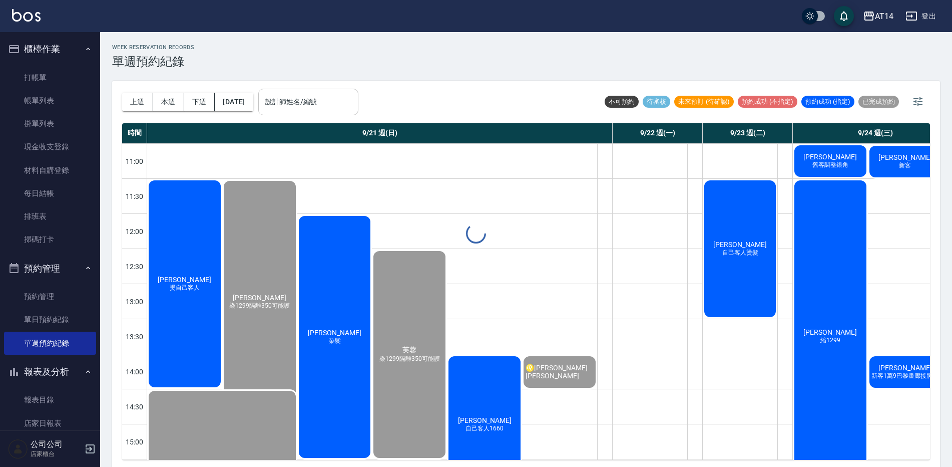
click at [295, 101] on input "設計師姓名/編號" at bounding box center [308, 102] width 91 height 18
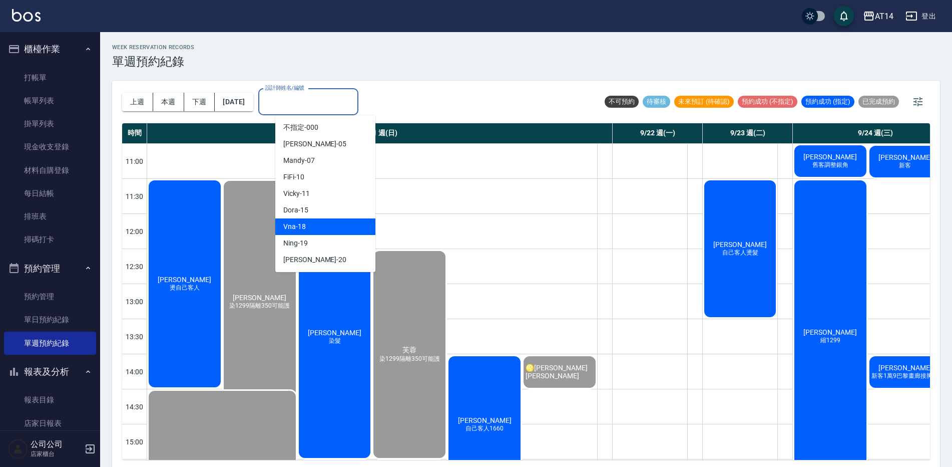
click at [311, 218] on div "Vna -18" at bounding box center [325, 226] width 100 height 17
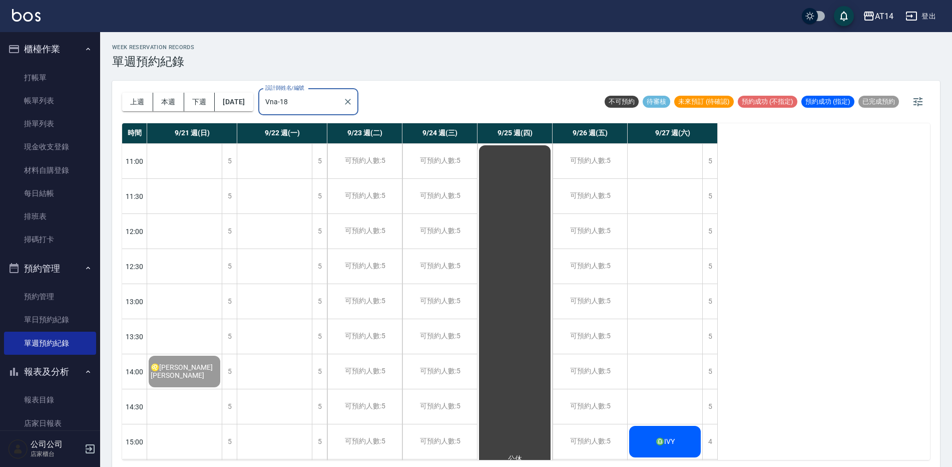
click at [321, 109] on input "Vna-18" at bounding box center [301, 102] width 76 height 18
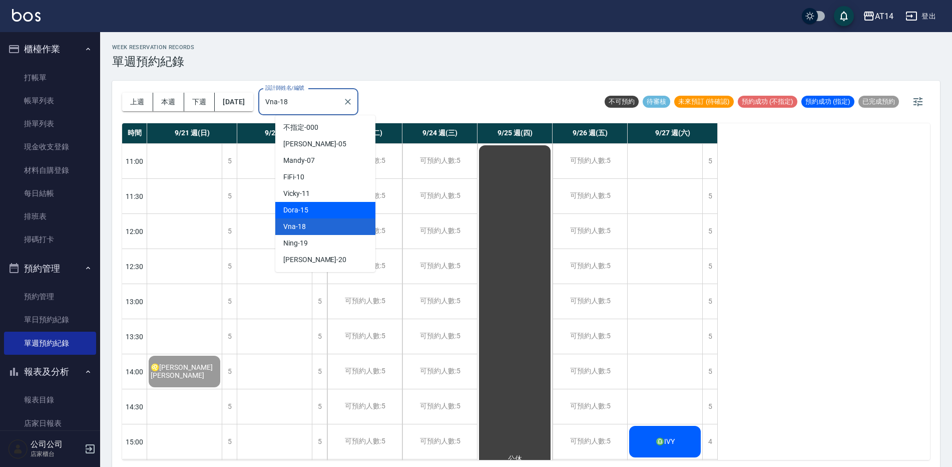
click at [323, 210] on div "Dora -15" at bounding box center [325, 210] width 100 height 17
type input "Dora-15"
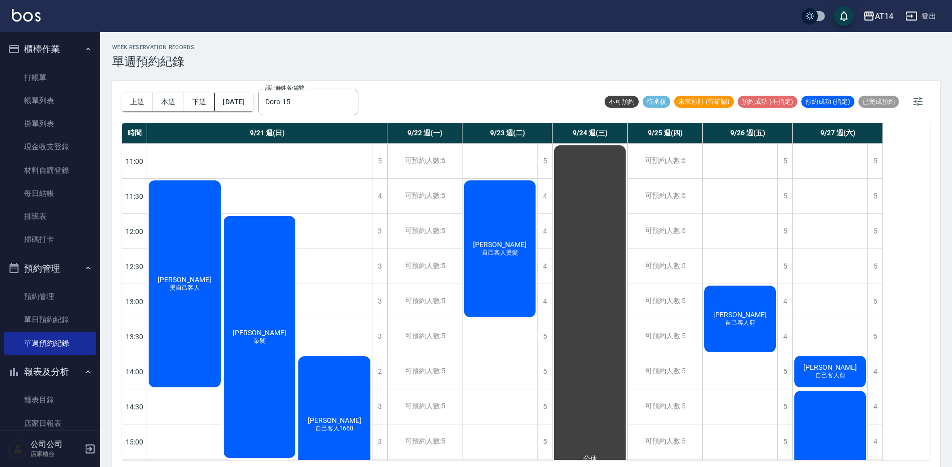
click at [171, 259] on div "周均 燙自己客人" at bounding box center [184, 284] width 75 height 210
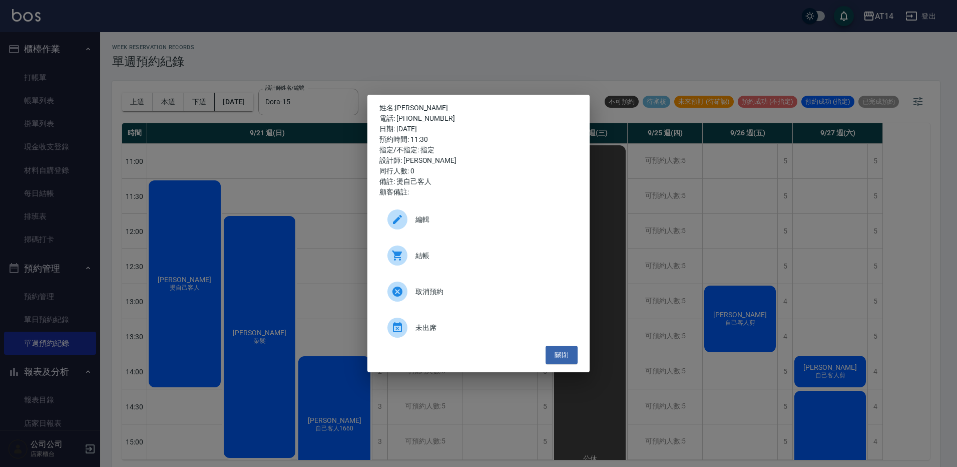
click at [470, 256] on span "結帳" at bounding box center [493, 255] width 154 height 11
click at [369, 51] on div "姓名: 周均 電話: 0988667595 日期: 2025/09/21 預約時間: 11:30 指定/不指定: 指定 設計師: Dora 同行人數: 0 備…" at bounding box center [478, 233] width 957 height 467
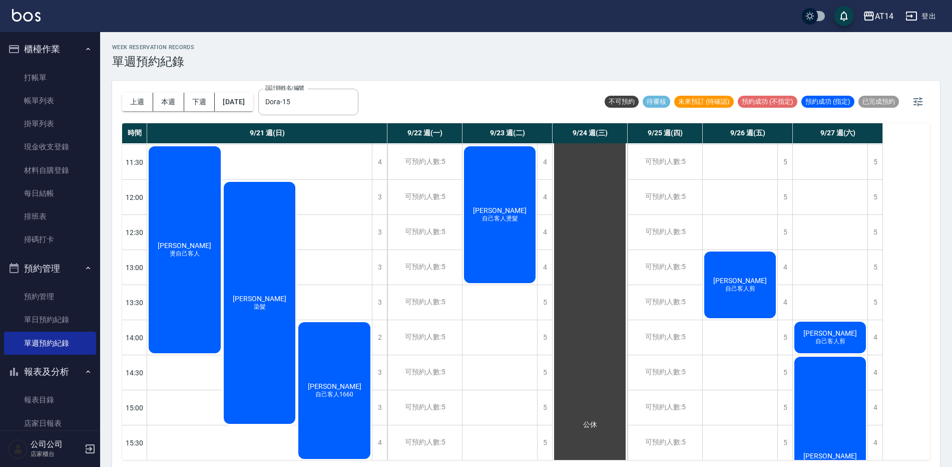
scroll to position [50, 0]
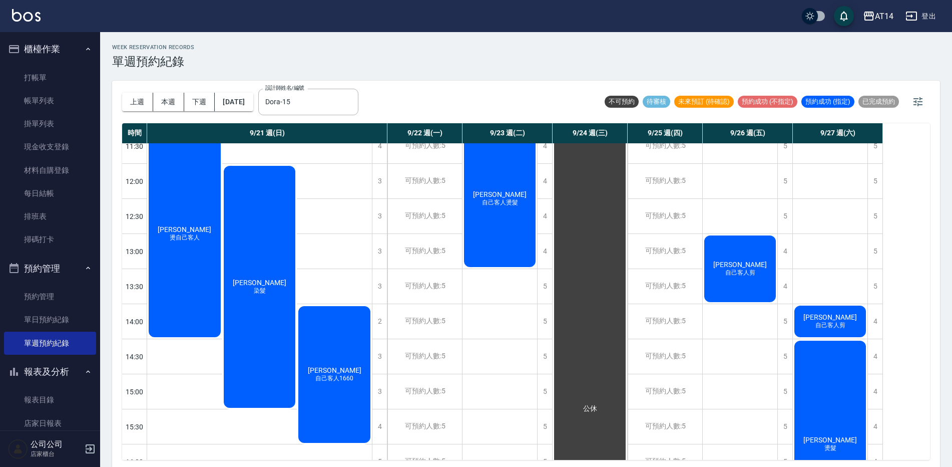
click at [331, 403] on div "廖浩凱 自己客人1660" at bounding box center [334, 374] width 75 height 140
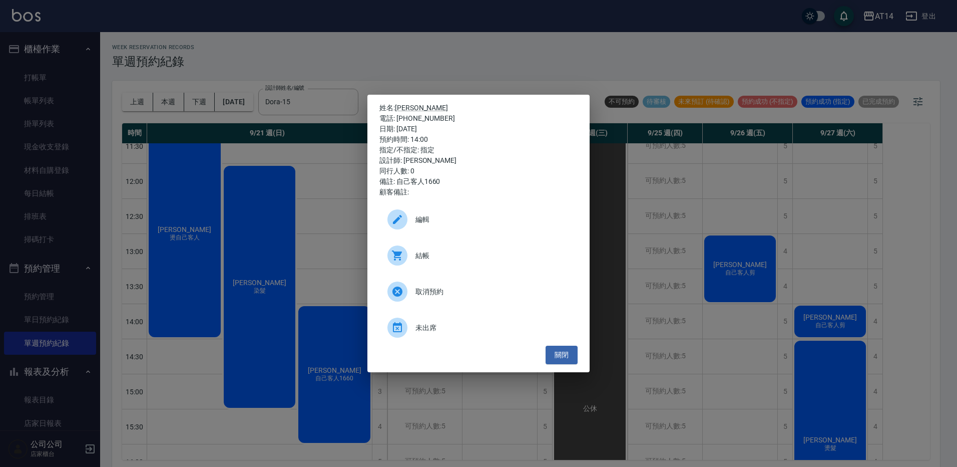
click at [423, 246] on div "結帳" at bounding box center [479, 255] width 198 height 28
click at [414, 57] on div "姓名: 廖浩凱 電話: 0968619598 日期: 2025/09/21 預約時間: 14:00 指定/不指定: 指定 設計師: Dora 同行人數: 0 …" at bounding box center [478, 233] width 957 height 467
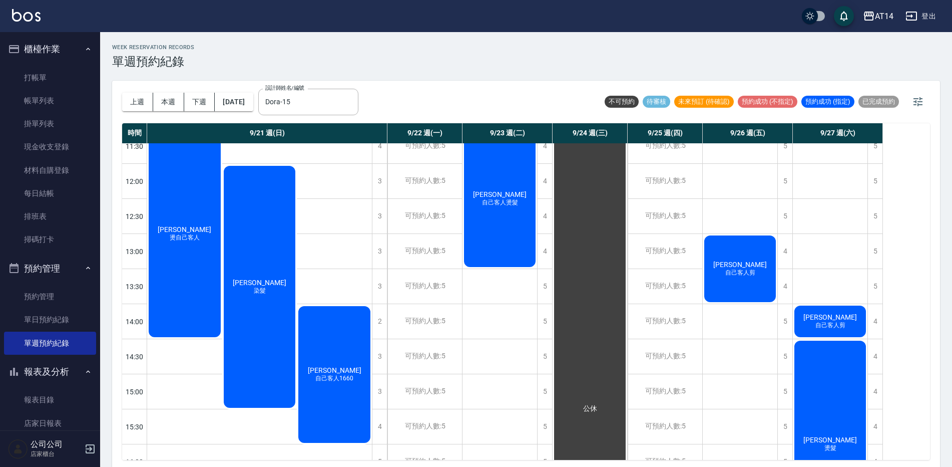
click at [279, 285] on div "楊子毅 染髮" at bounding box center [259, 286] width 75 height 245
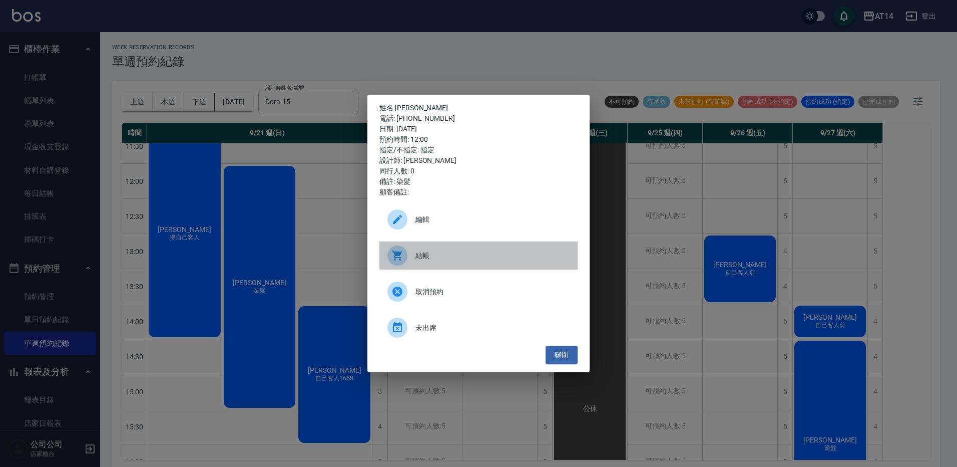
click at [444, 252] on span "結帳" at bounding box center [493, 255] width 154 height 11
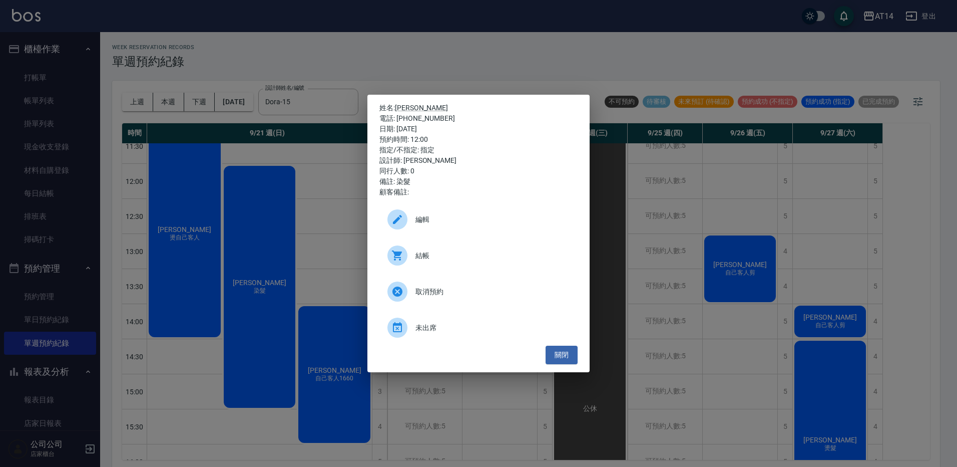
click at [70, 79] on div "姓名: 楊子毅 電話: 0983399309 日期: 2025/09/21 預約時間: 12:00 指定/不指定: 指定 設計師: Dora 同行人數: 0 …" at bounding box center [478, 233] width 957 height 467
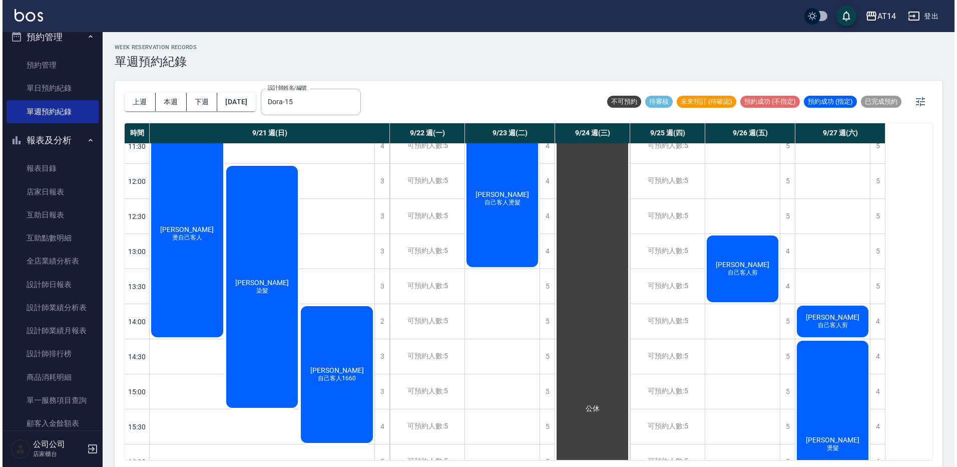
scroll to position [300, 0]
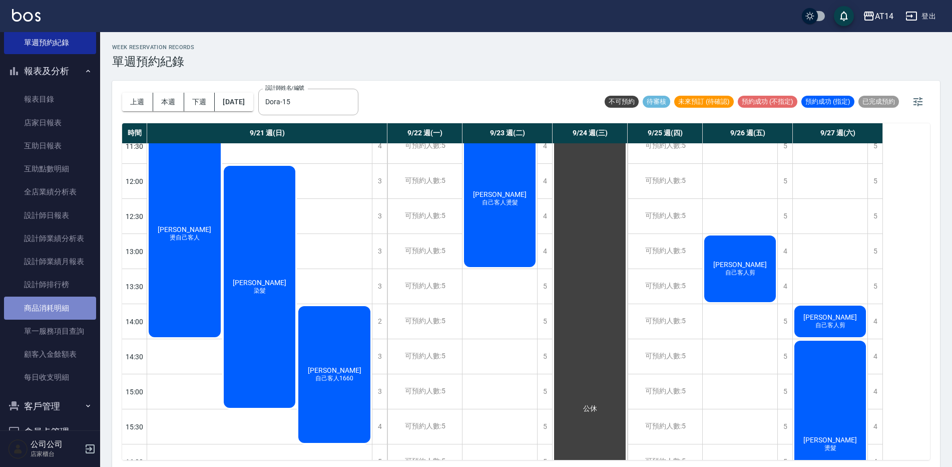
click at [67, 296] on link "商品消耗明細" at bounding box center [50, 307] width 92 height 23
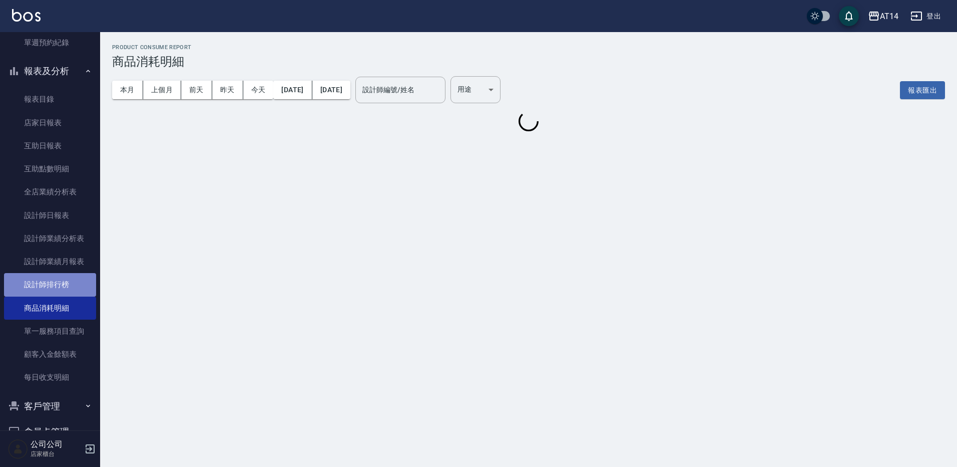
click at [68, 284] on link "設計師排行榜" at bounding box center [50, 284] width 92 height 23
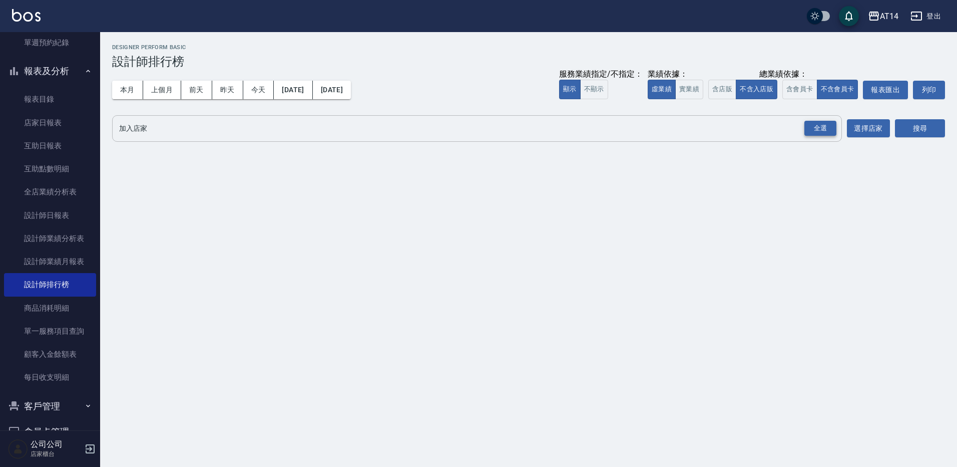
click at [811, 128] on div "全選" at bounding box center [821, 129] width 32 height 16
click at [927, 134] on button "搜尋" at bounding box center [920, 129] width 50 height 19
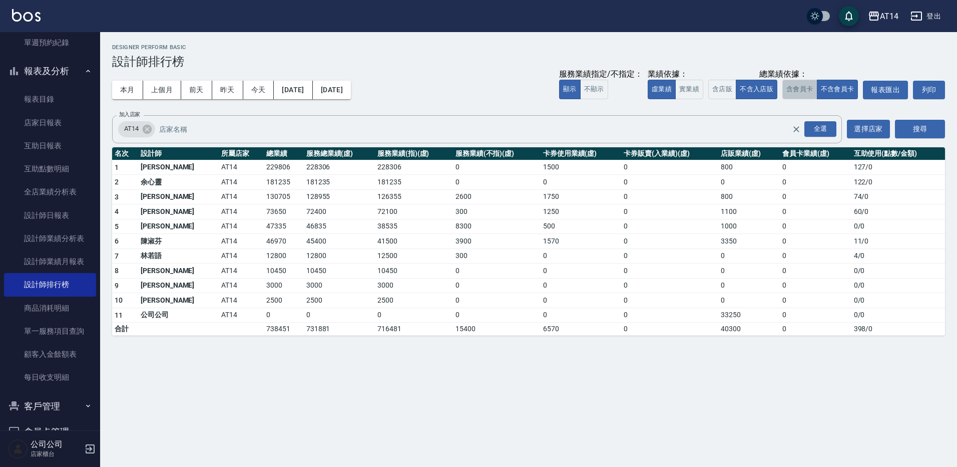
click at [805, 89] on button "含會員卡" at bounding box center [800, 90] width 35 height 20
click at [720, 91] on button "含店販" at bounding box center [723, 90] width 28 height 20
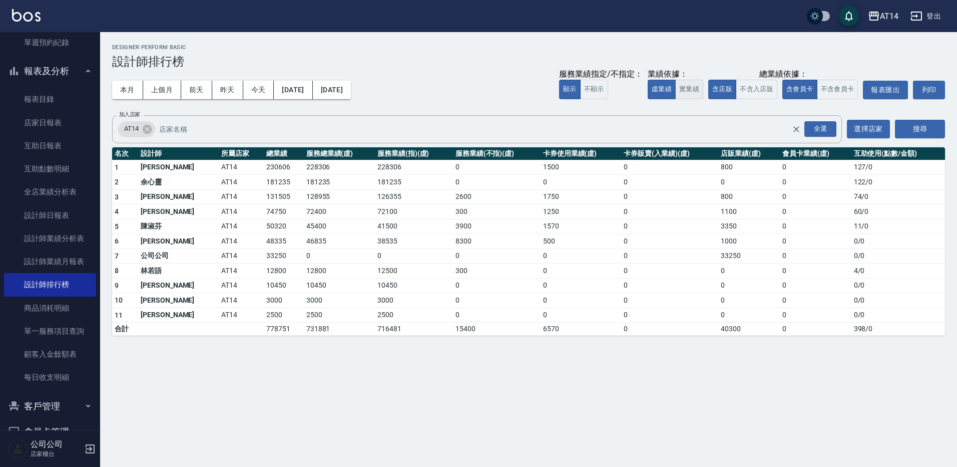
click at [688, 93] on button "實業績" at bounding box center [689, 90] width 28 height 20
click at [170, 90] on button "上個月" at bounding box center [162, 90] width 38 height 19
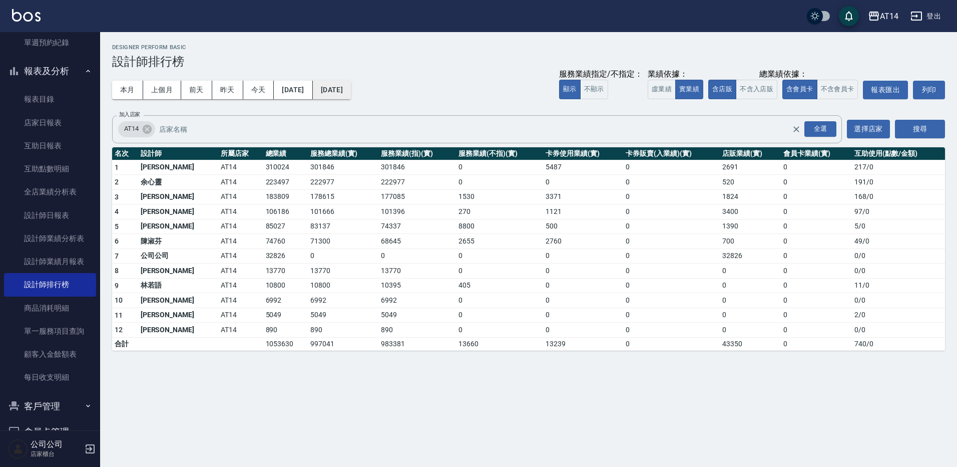
click at [349, 90] on button "2025/08/31" at bounding box center [332, 90] width 38 height 19
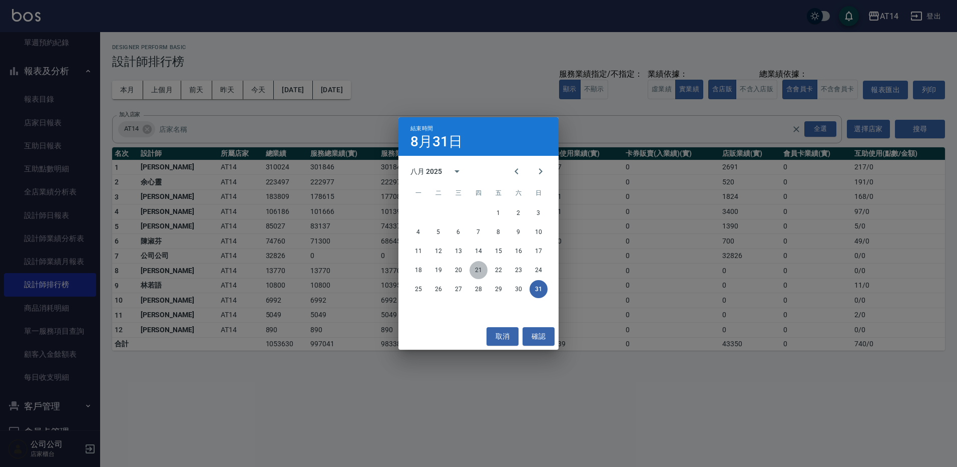
click at [471, 270] on button "21" at bounding box center [479, 270] width 18 height 18
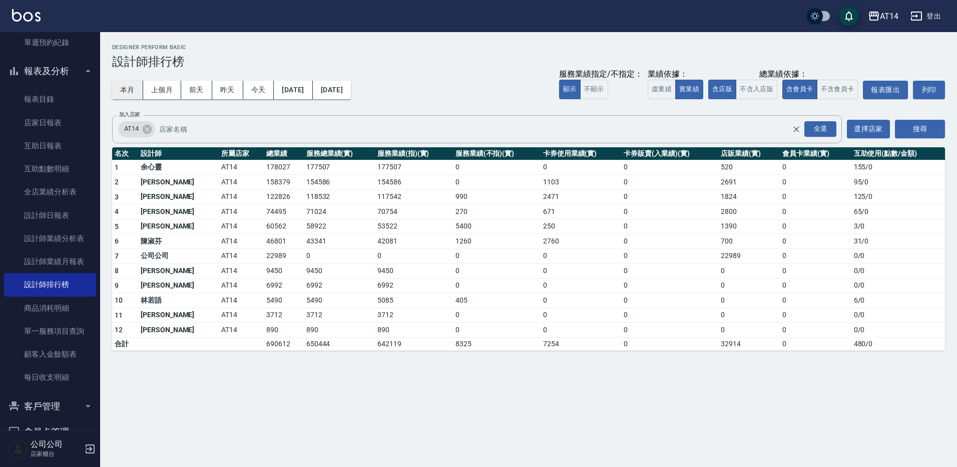
click at [128, 91] on button "本月" at bounding box center [127, 90] width 31 height 19
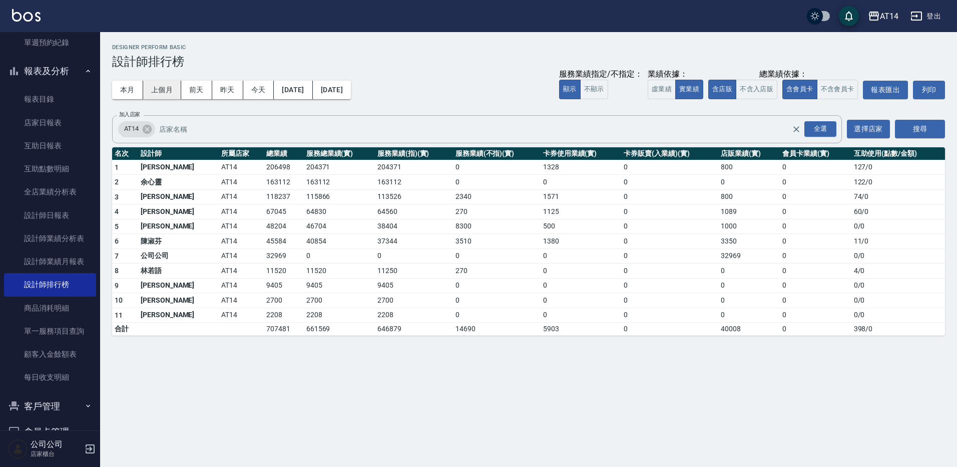
click at [171, 88] on button "上個月" at bounding box center [162, 90] width 38 height 19
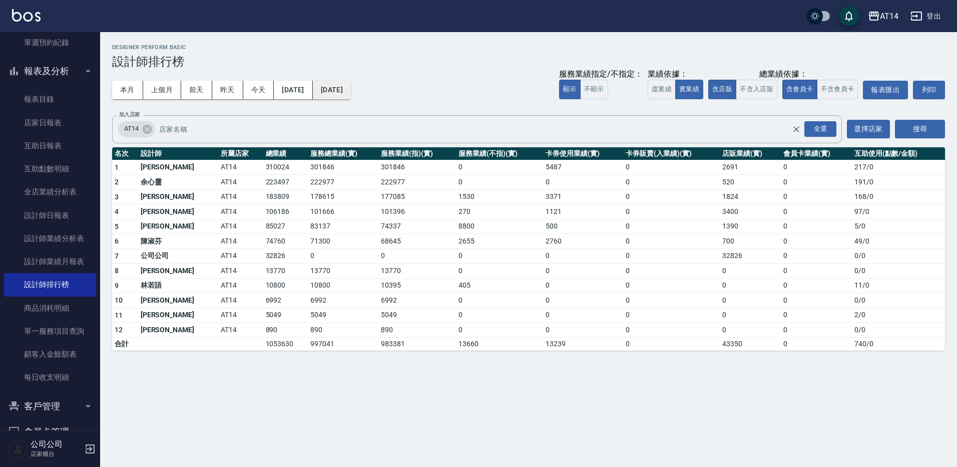
click at [351, 93] on button "2025/08/31" at bounding box center [332, 90] width 38 height 19
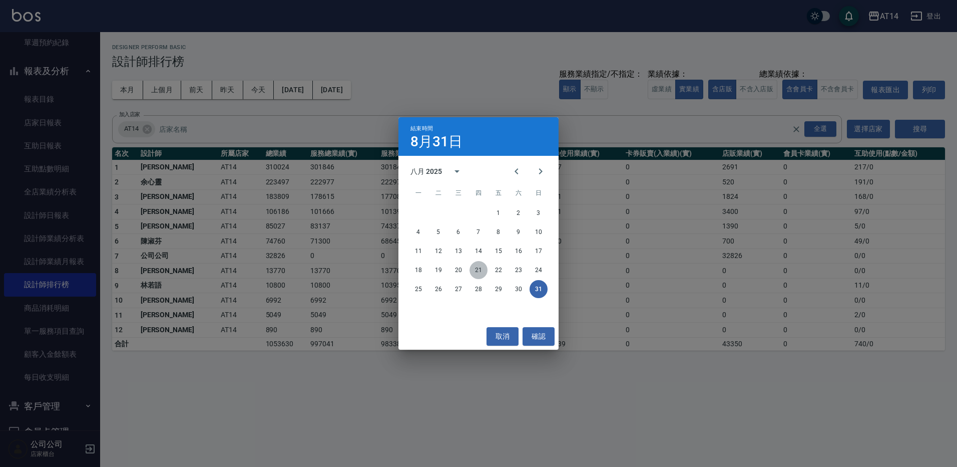
click at [484, 273] on button "21" at bounding box center [479, 270] width 18 height 18
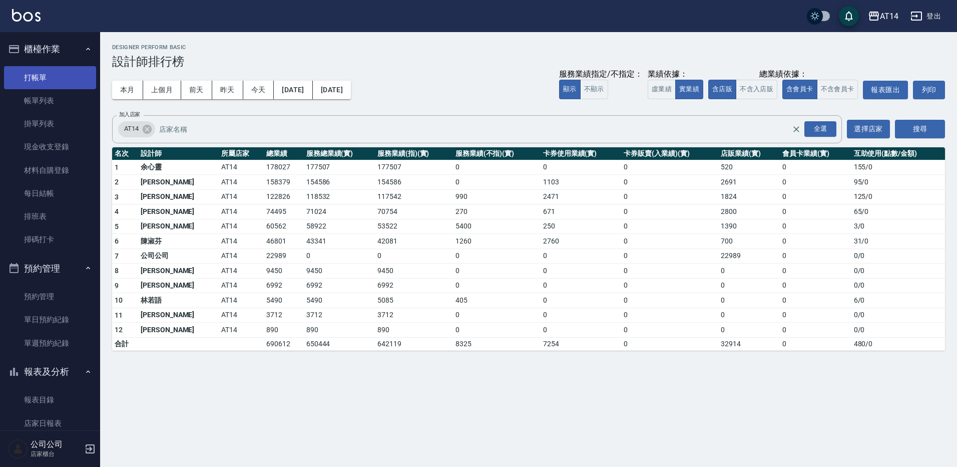
click at [60, 68] on link "打帳單" at bounding box center [50, 77] width 92 height 23
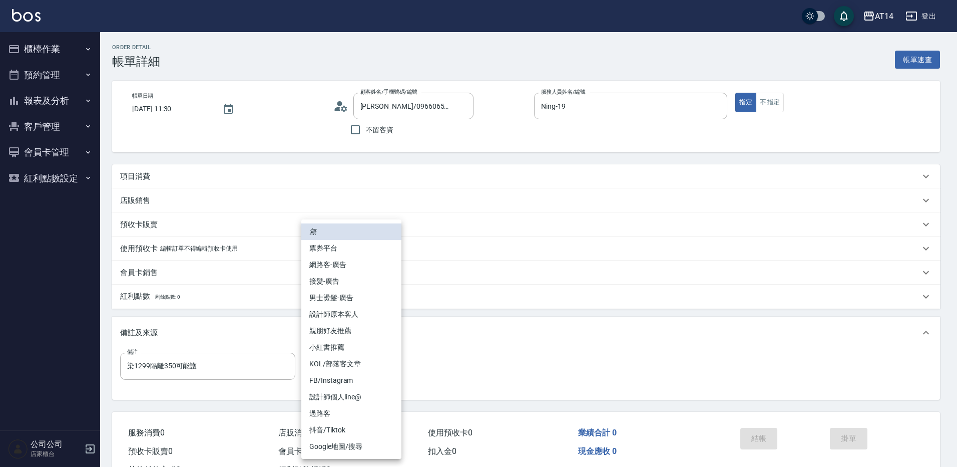
click at [372, 270] on li "網路客-廣告" at bounding box center [351, 264] width 100 height 17
type input "網路客-廣告"
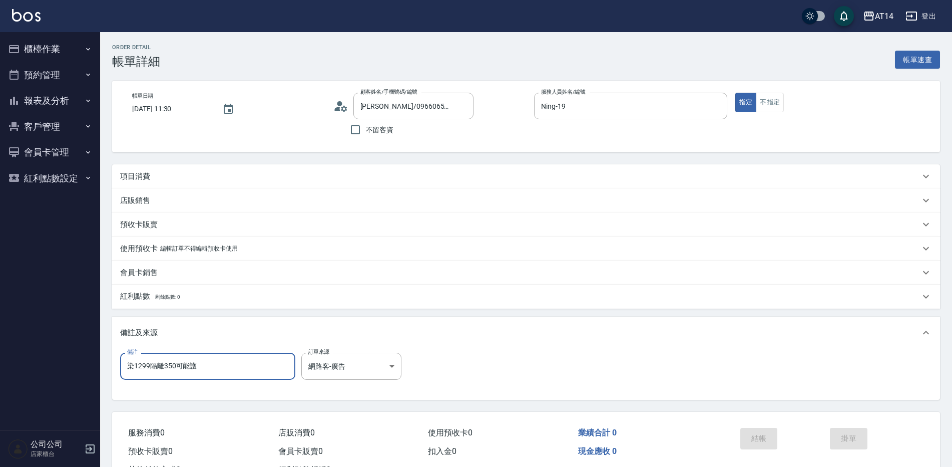
drag, startPoint x: 254, startPoint y: 367, endPoint x: 102, endPoint y: 367, distance: 152.7
click at [102, 367] on div "Order detail 帳單詳細 帳單速查 帳單日期 2025/09/21 11:30 顧客姓名/手機號碼/編號 趙丰瑜/0966065516/null 顧…" at bounding box center [526, 267] width 852 height 471
click at [191, 177] on div "項目消費" at bounding box center [520, 176] width 800 height 11
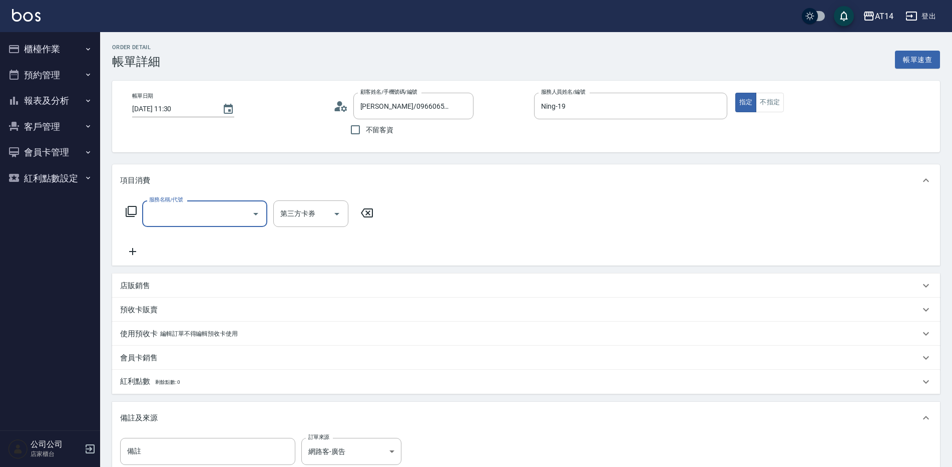
click at [190, 215] on input "服務名稱/代號" at bounding box center [197, 214] width 101 height 18
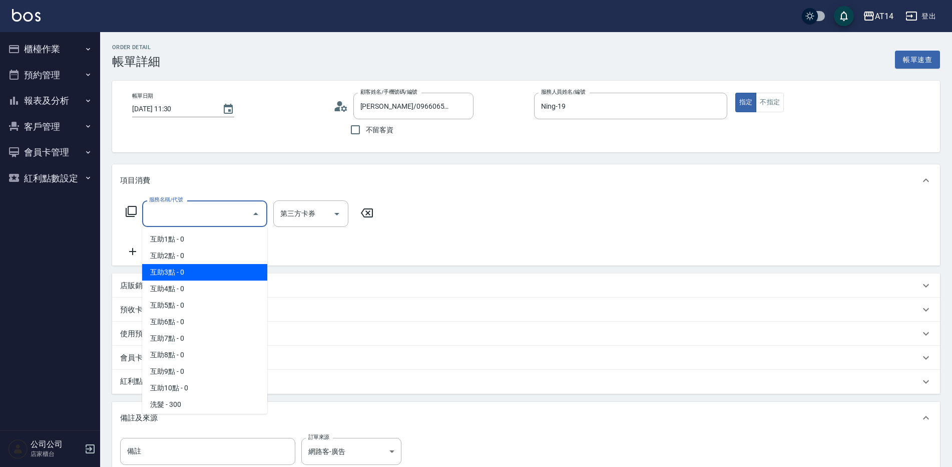
click at [203, 268] on span "互助3點 - 0" at bounding box center [204, 272] width 125 height 17
type input "互助3點(003)"
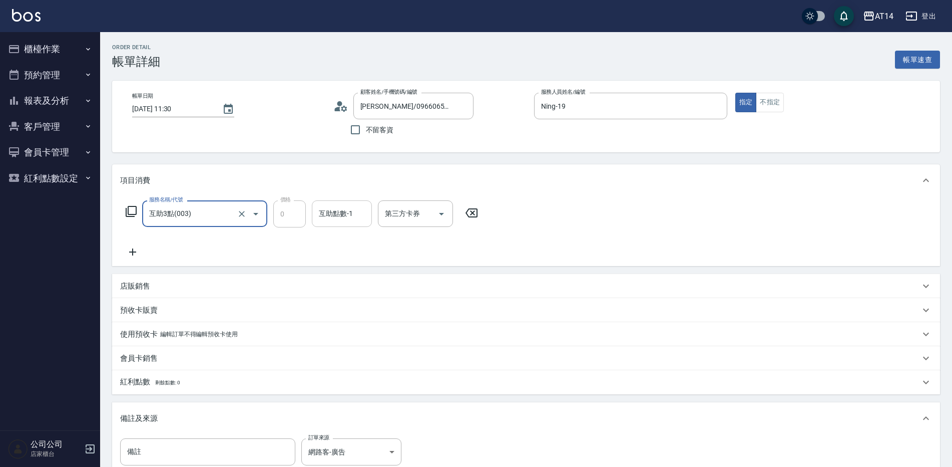
click at [338, 217] on div "互助點數-1 互助點數-1" at bounding box center [342, 213] width 60 height 27
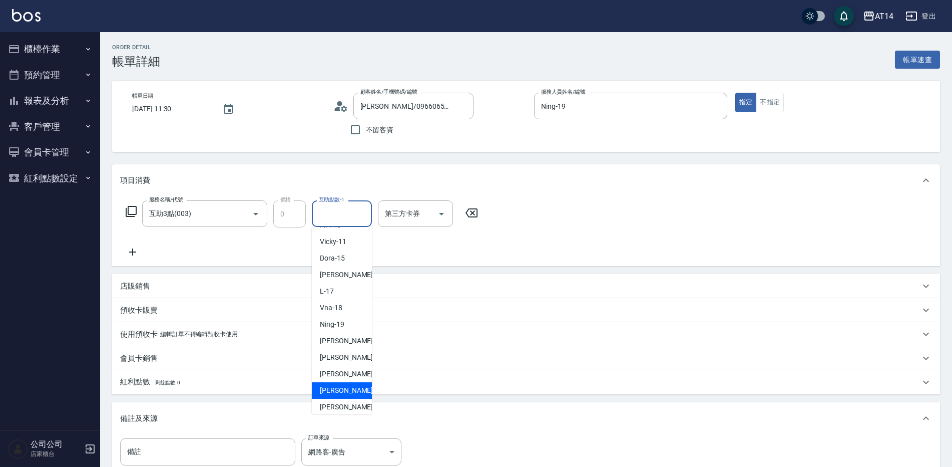
scroll to position [150, 0]
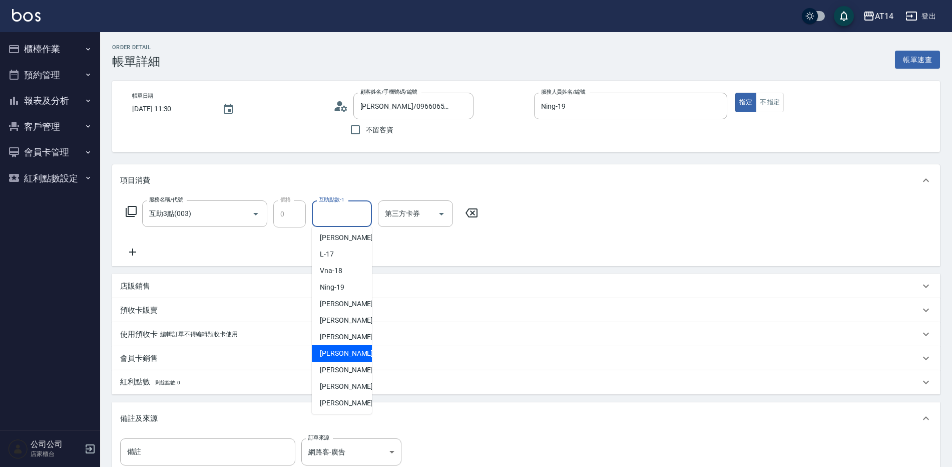
click at [336, 353] on span "[PERSON_NAME] -63" at bounding box center [351, 353] width 63 height 11
type input "[PERSON_NAME]-63"
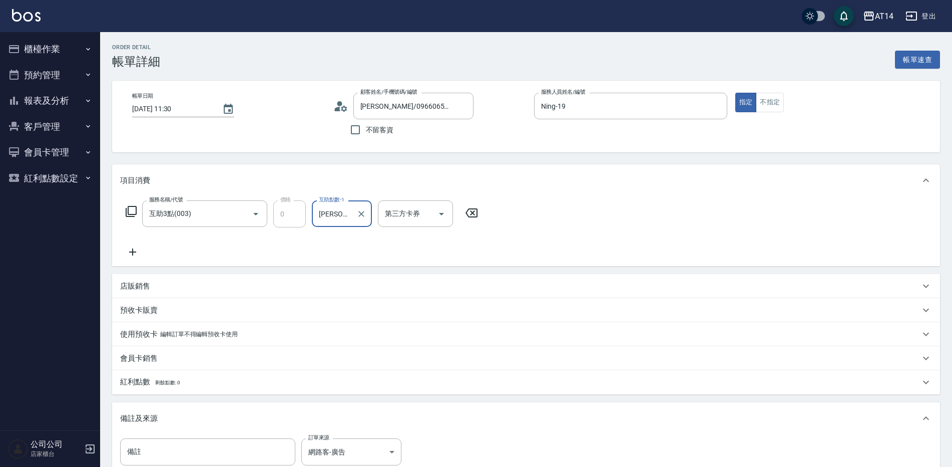
click at [137, 250] on icon at bounding box center [132, 252] width 25 height 12
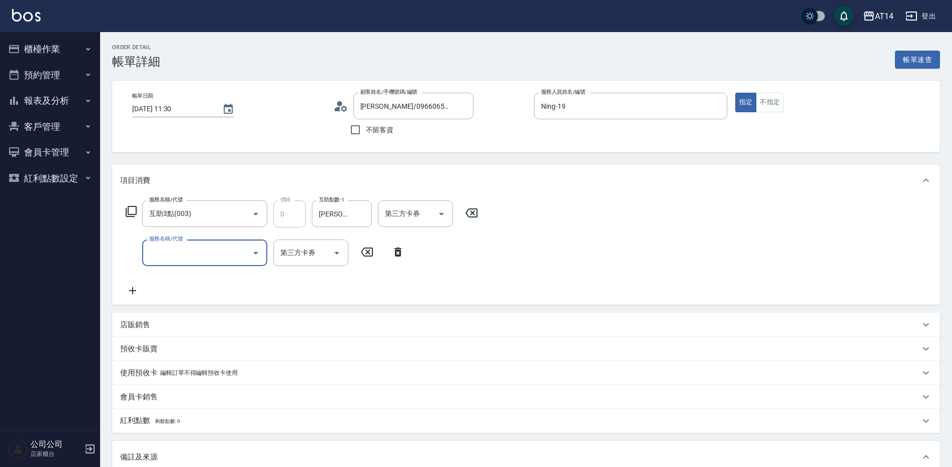
click at [184, 247] on input "服務名稱/代號" at bounding box center [197, 253] width 101 height 18
type input "041"
type input "3"
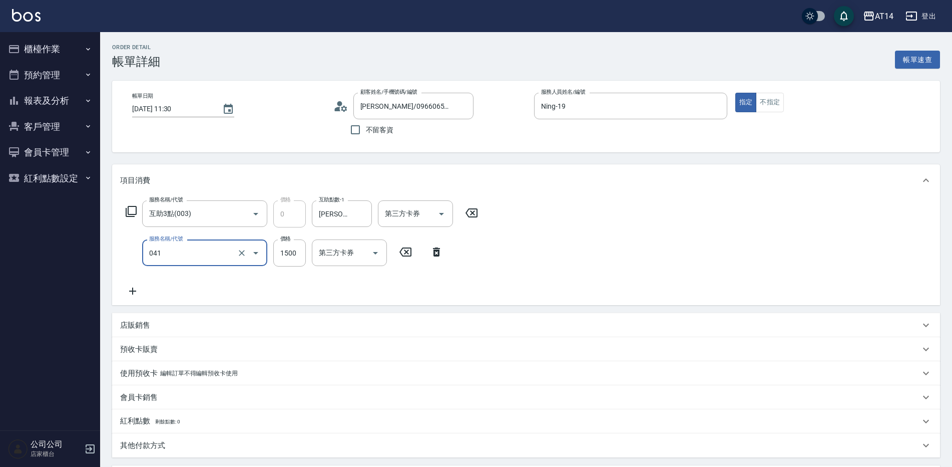
type input "染髮(041)"
click at [202, 283] on div "服務名稱/代號 互助3點(003) 服務名稱/代號 價格 0 價格 互助點數-1 楊明月-63 互助點數-1 第三方卡券 第三方卡券 服務名稱/代號 染髮(0…" at bounding box center [302, 248] width 364 height 97
click at [131, 293] on icon at bounding box center [132, 291] width 25 height 12
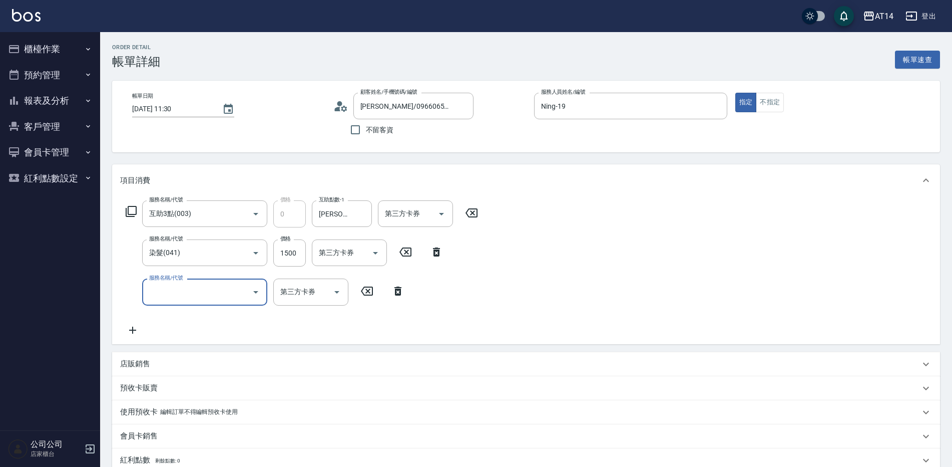
click at [170, 293] on input "服務名稱/代號" at bounding box center [197, 292] width 101 height 18
type input "051"
type input "5"
type input "護髮(051)"
click at [287, 296] on input "1000" at bounding box center [289, 291] width 33 height 27
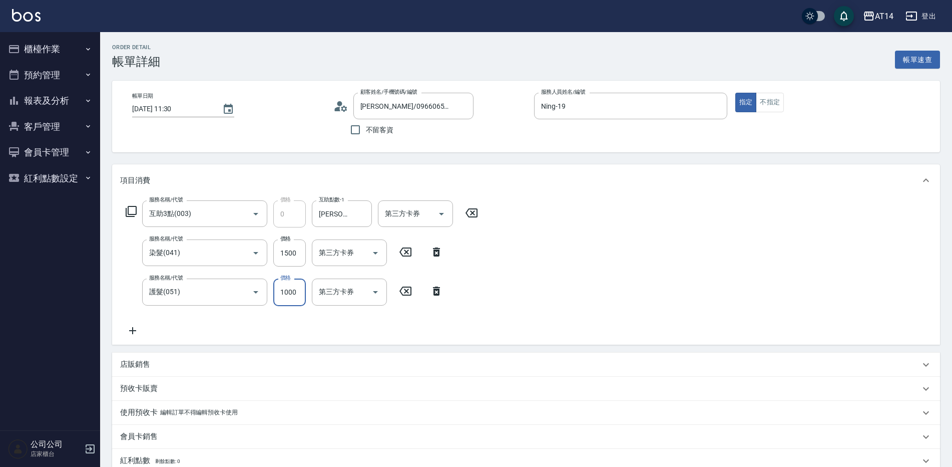
type input "3"
type input "2300"
type input "8"
type input "2300"
click at [284, 261] on input "1500" at bounding box center [289, 252] width 33 height 27
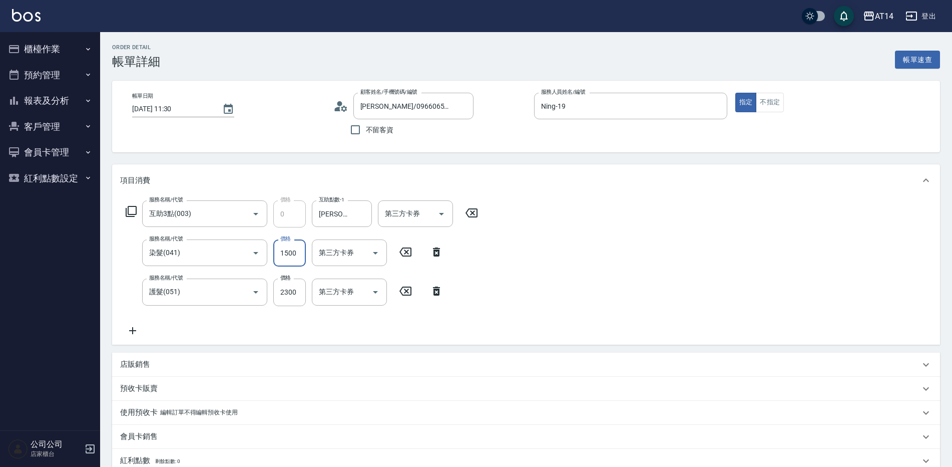
type input "1"
type input "5"
type input "1649"
type input "8"
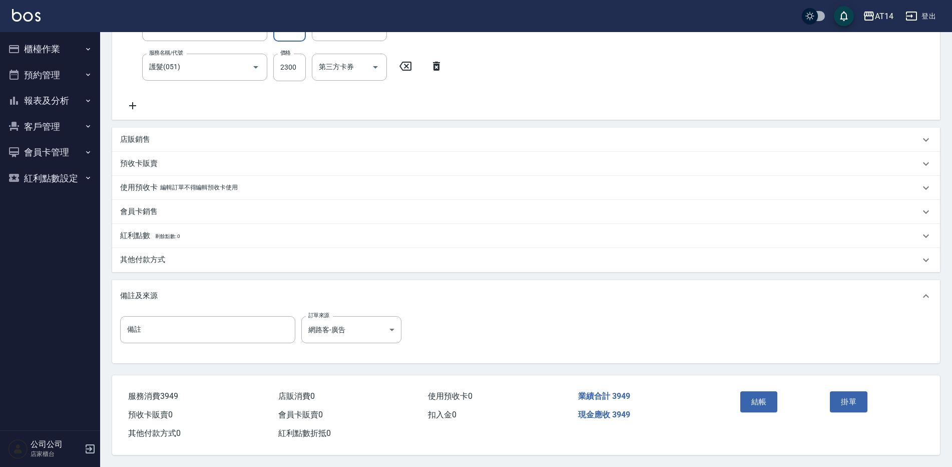
scroll to position [229, 0]
type input "1649"
click at [753, 396] on button "結帳" at bounding box center [760, 401] width 38 height 21
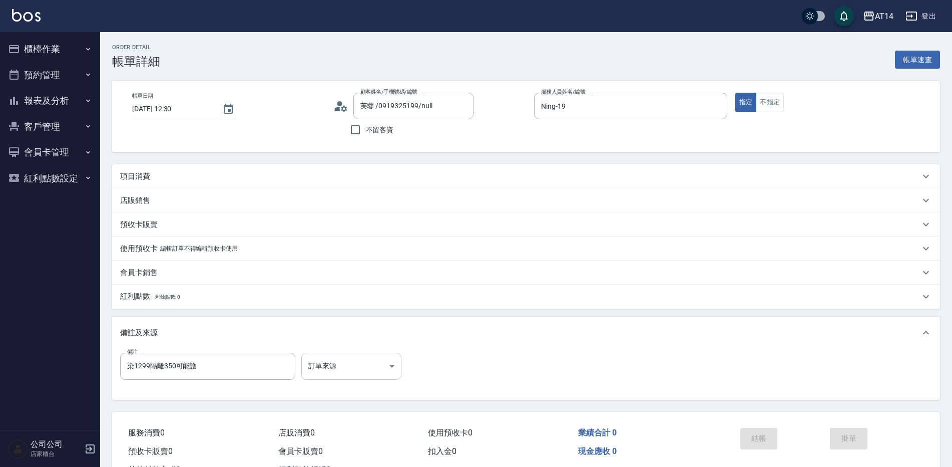
click at [353, 367] on body "AT14 登出 櫃檯作業 打帳單 帳單列表 掛單列表 現金收支登錄 材料自購登錄 每日結帳 排班表 掃碼打卡 預約管理 預約管理 單日預約紀錄 單週預約紀錄 …" at bounding box center [476, 251] width 952 height 503
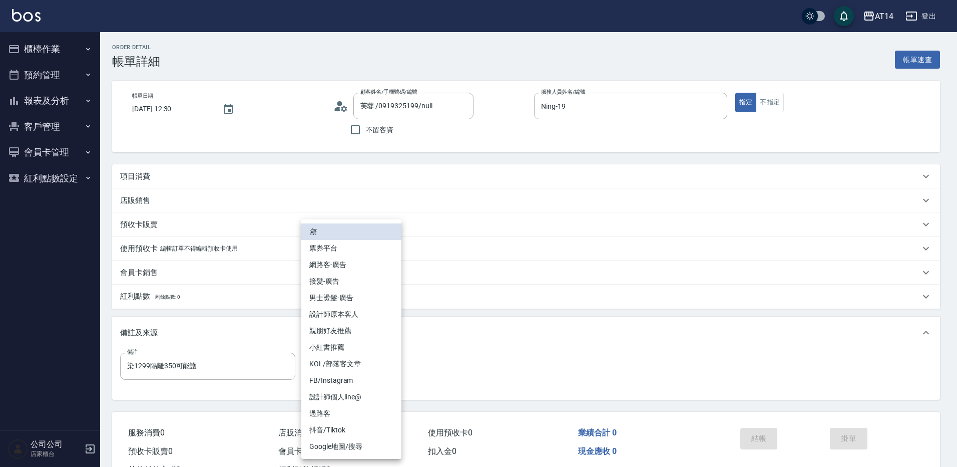
click at [356, 268] on li "網路客-廣告" at bounding box center [351, 264] width 100 height 17
type input "網路客-廣告"
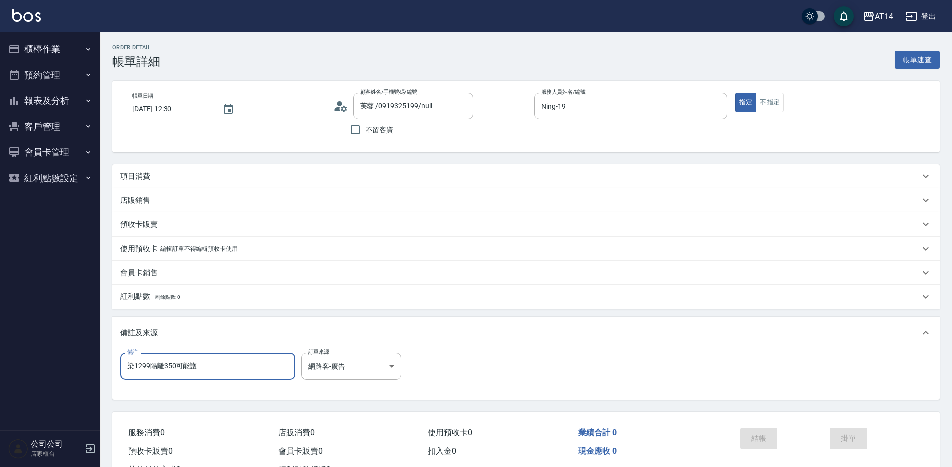
drag, startPoint x: 223, startPoint y: 363, endPoint x: 81, endPoint y: 359, distance: 142.8
click at [79, 364] on div "AT14 登出 櫃檯作業 打帳單 帳單列表 掛單列表 現金收支登錄 材料自購登錄 每日結帳 排班表 掃碼打卡 預約管理 預約管理 單日預約紀錄 單週預約紀錄 …" at bounding box center [476, 251] width 952 height 503
click at [204, 173] on div "項目消費" at bounding box center [520, 176] width 800 height 11
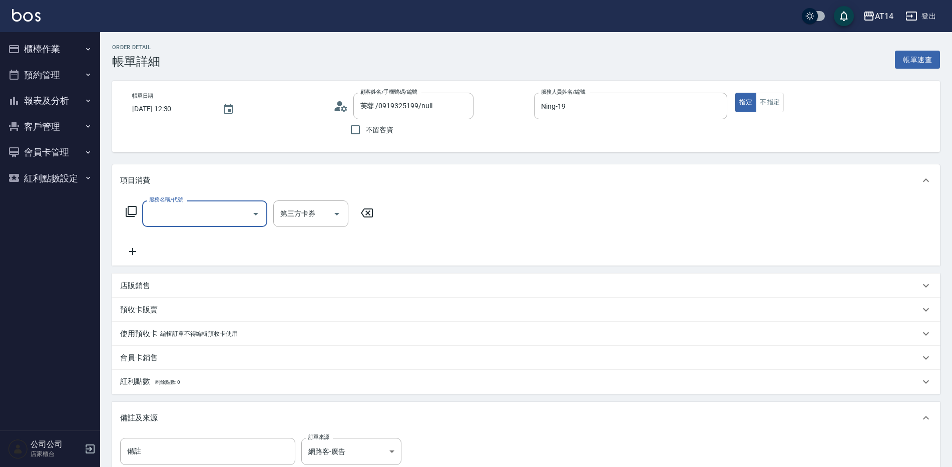
click at [198, 214] on input "服務名稱/代號" at bounding box center [197, 214] width 101 height 18
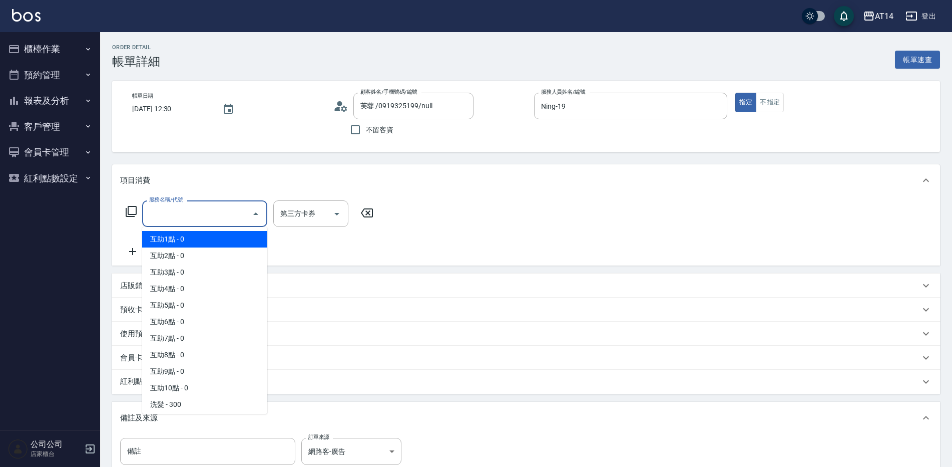
click at [218, 236] on span "互助1點 - 0" at bounding box center [204, 239] width 125 height 17
type input "互助1點(001)"
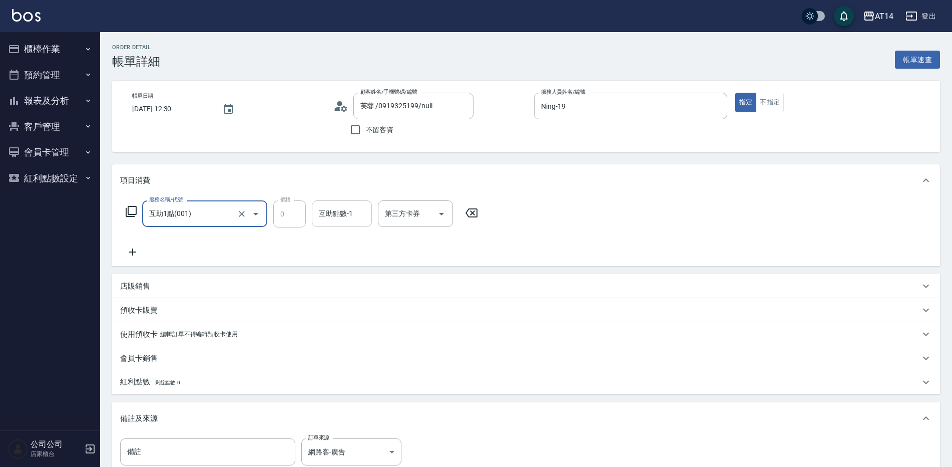
click at [345, 217] on div "互助點數-1 互助點數-1" at bounding box center [342, 213] width 60 height 27
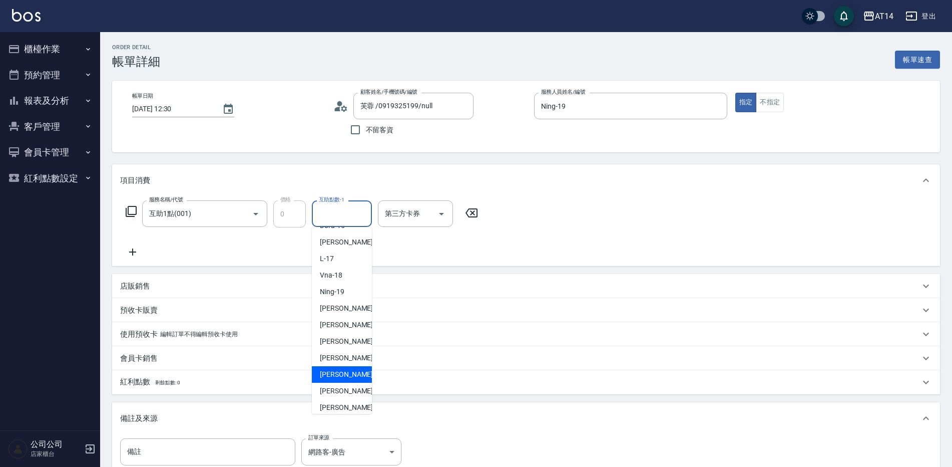
scroll to position [150, 0]
click at [342, 355] on span "[PERSON_NAME] -63" at bounding box center [351, 353] width 63 height 11
type input "[PERSON_NAME]-63"
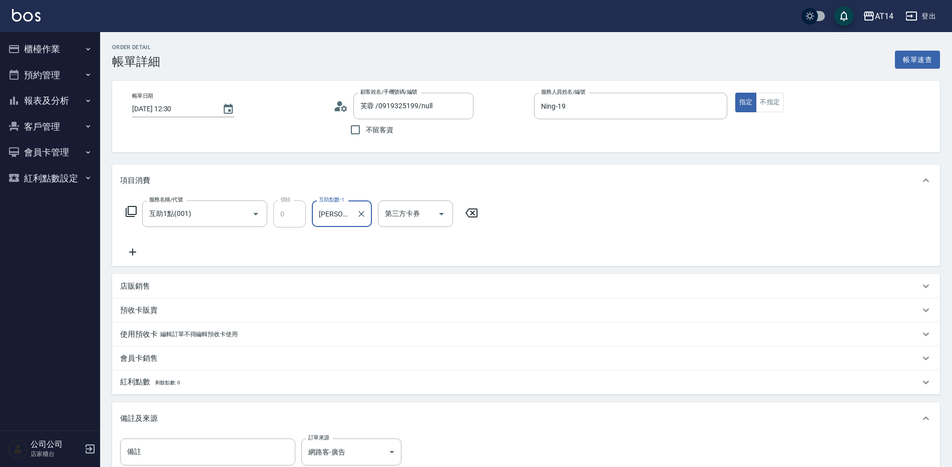
click at [136, 250] on icon at bounding box center [132, 252] width 25 height 12
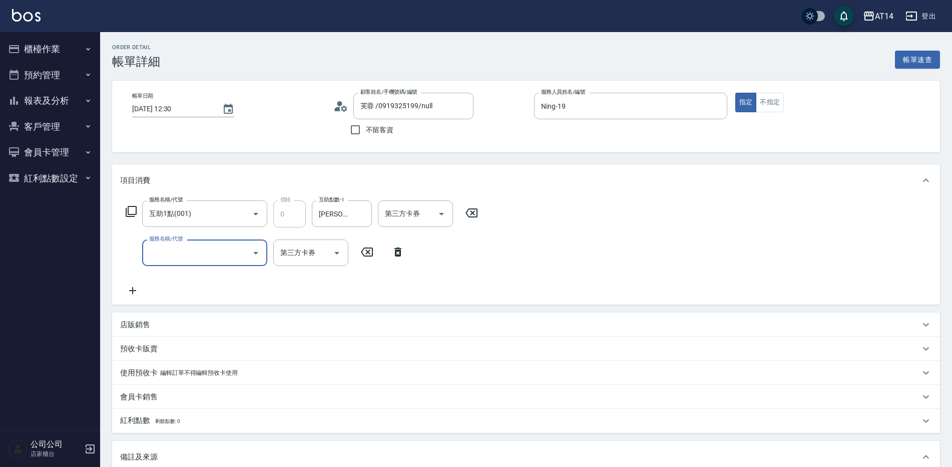
click at [188, 253] on input "服務名稱/代號" at bounding box center [197, 253] width 101 height 18
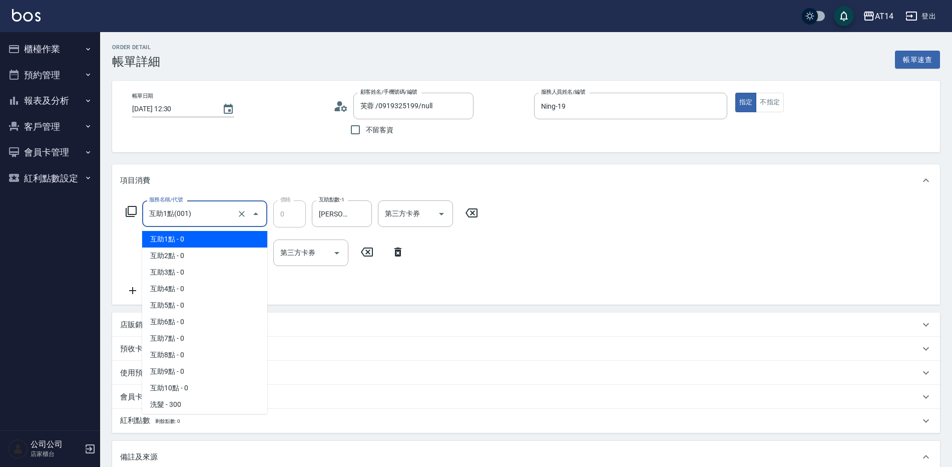
click at [226, 213] on input "互助1點(001)" at bounding box center [191, 214] width 88 height 18
click at [210, 253] on span "互助2點 - 0" at bounding box center [204, 255] width 125 height 17
type input "互助2點(002)"
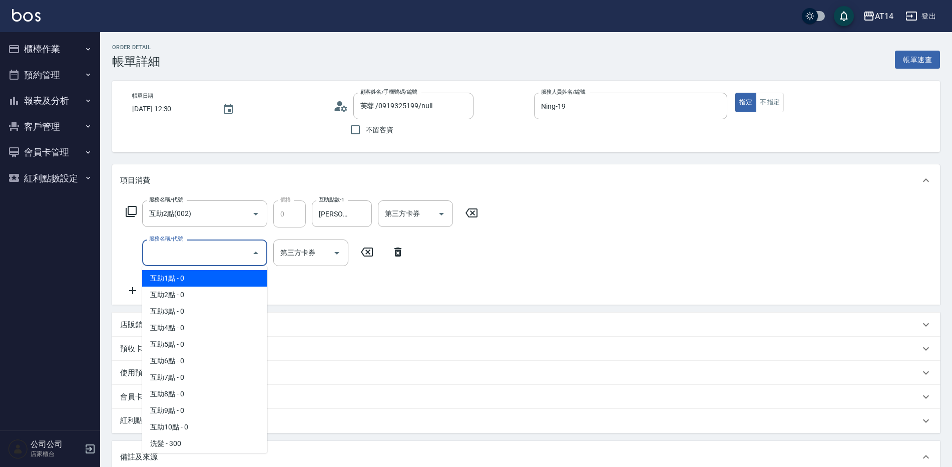
click at [208, 258] on input "服務名稱/代號" at bounding box center [197, 253] width 101 height 18
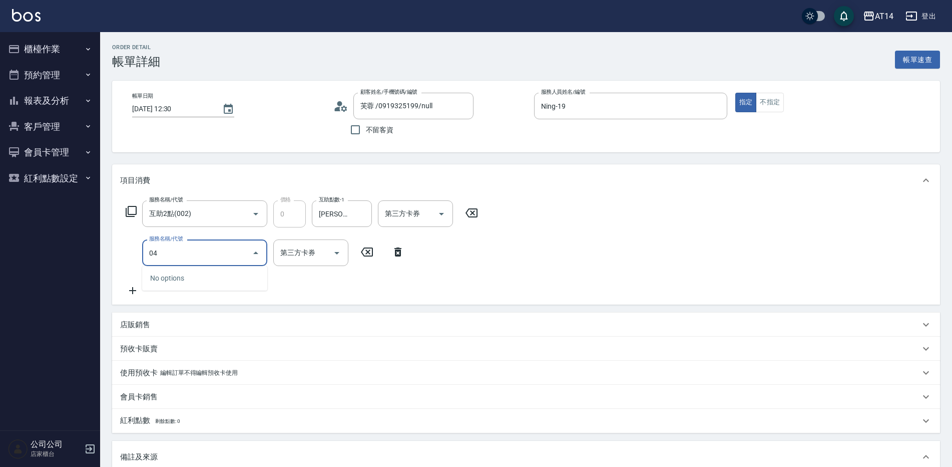
type input "041"
type input "3"
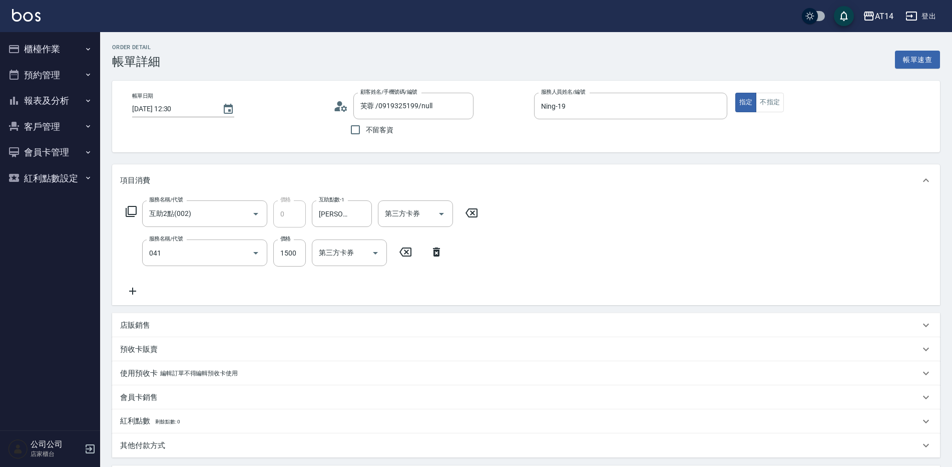
type input "染髮(041)"
click at [138, 288] on icon at bounding box center [132, 291] width 25 height 12
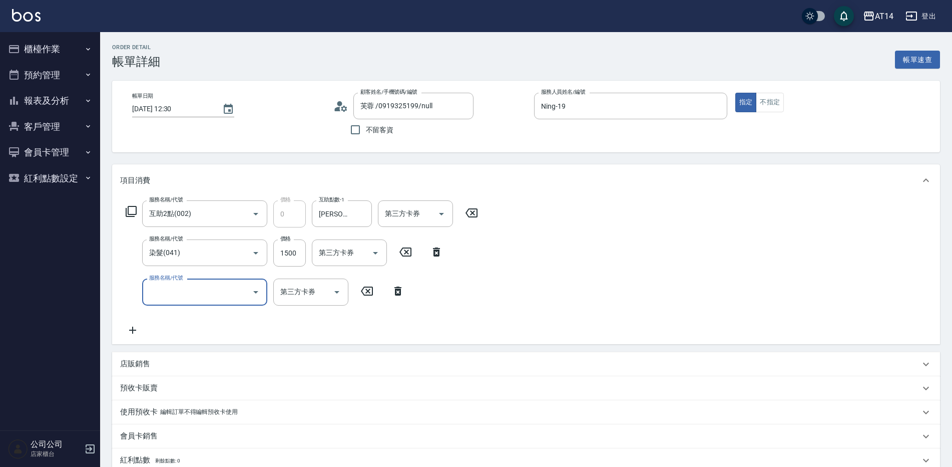
click at [164, 293] on input "服務名稱/代號" at bounding box center [197, 292] width 101 height 18
type input "051"
type input "5"
type input "護髮(051)"
click at [280, 258] on input "1500" at bounding box center [289, 252] width 33 height 27
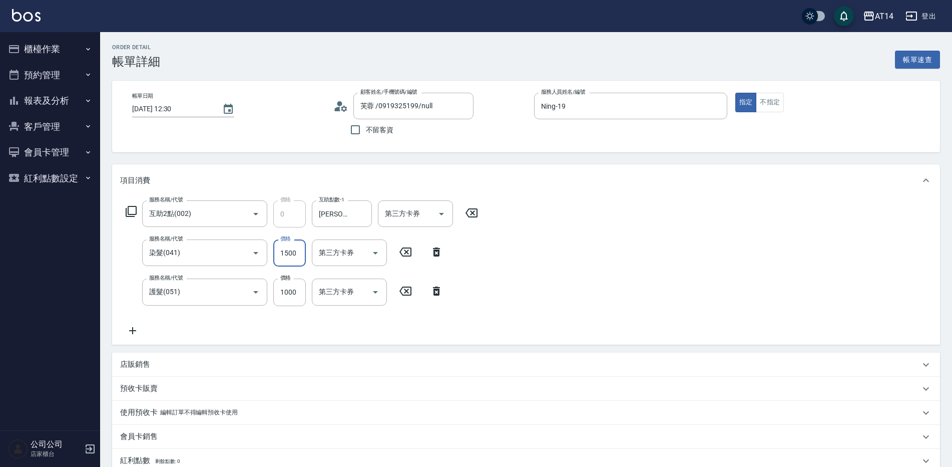
type input "1"
type input "2"
type input "1649"
type input "5"
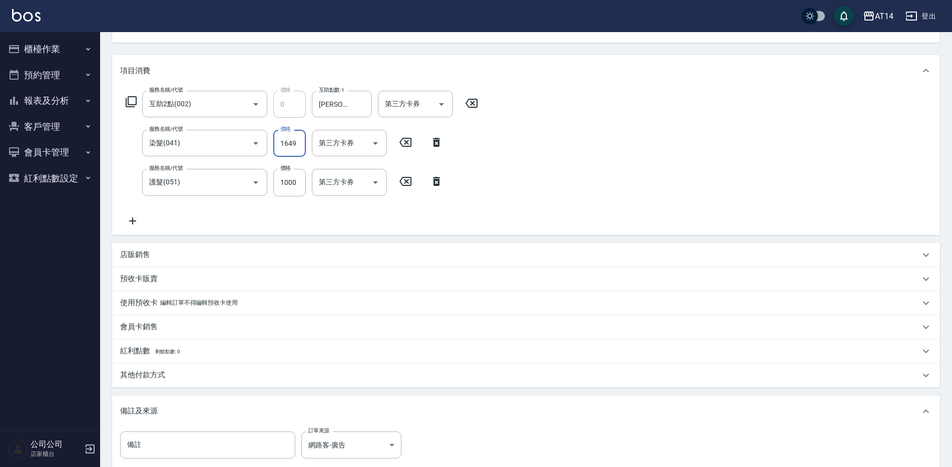
scroll to position [229, 0]
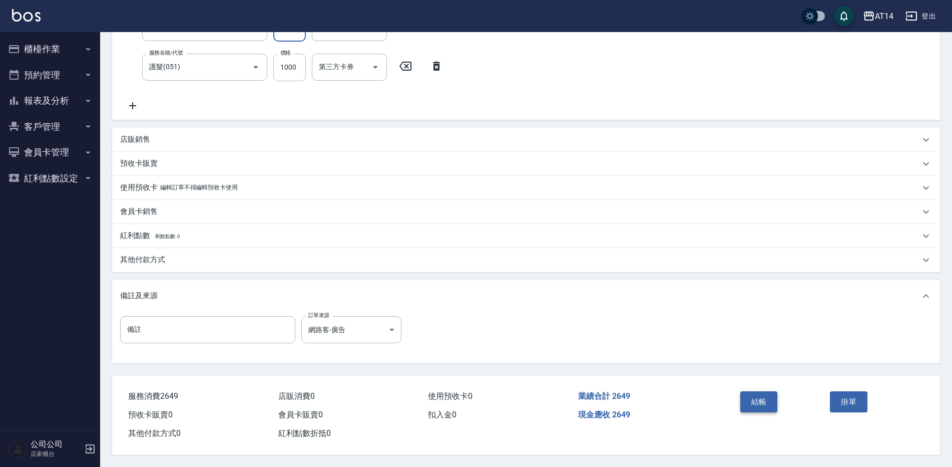
type input "1649"
click at [772, 394] on button "結帳" at bounding box center [760, 401] width 38 height 21
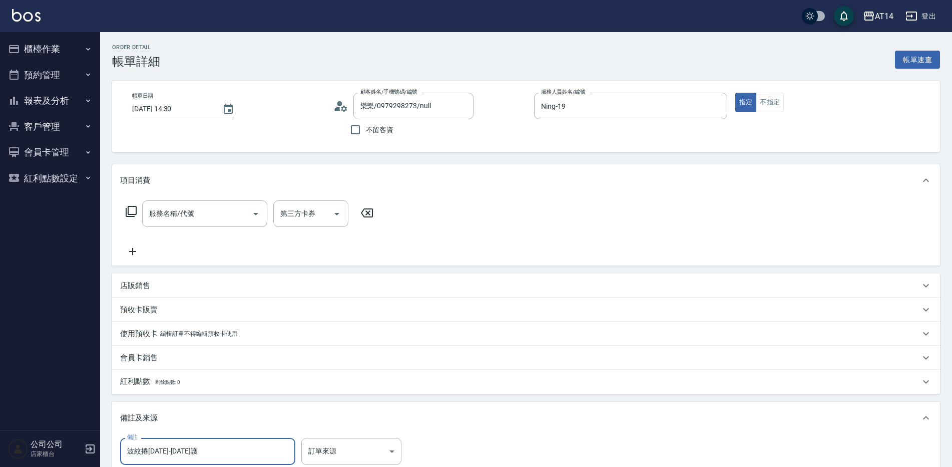
drag, startPoint x: 218, startPoint y: 447, endPoint x: 79, endPoint y: 450, distance: 139.7
click at [78, 452] on div "AT14 登出 櫃檯作業 打帳單 帳單列表 掛單列表 現金收支登錄 材料自購登錄 每日結帳 排班表 掃碼打卡 預約管理 預約管理 單日預約紀錄 單週預約紀錄 …" at bounding box center [476, 294] width 952 height 588
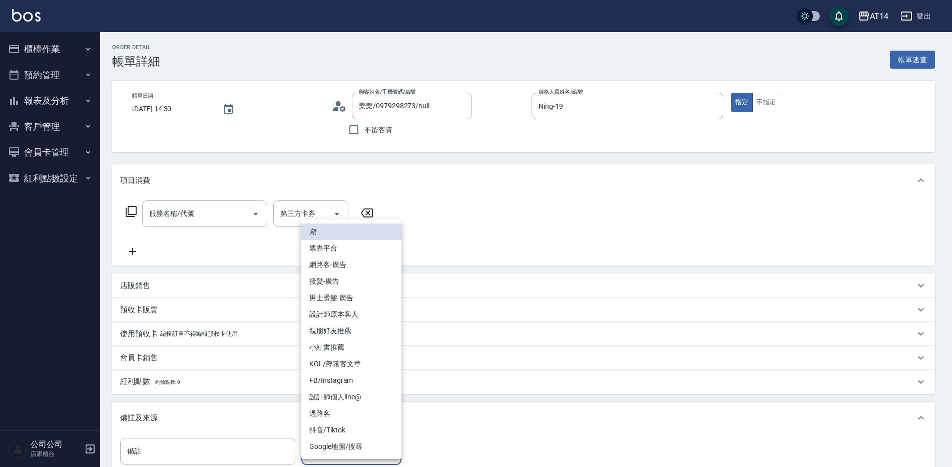
click at [342, 451] on body "AT14 登出 櫃檯作業 打帳單 帳單列表 掛單列表 現金收支登錄 材料自購登錄 每日結帳 排班表 掃碼打卡 預約管理 預約管理 單日預約紀錄 單週預約紀錄 …" at bounding box center [476, 294] width 952 height 588
click at [353, 259] on li "網路客-廣告" at bounding box center [351, 264] width 100 height 17
type input "網路客-廣告"
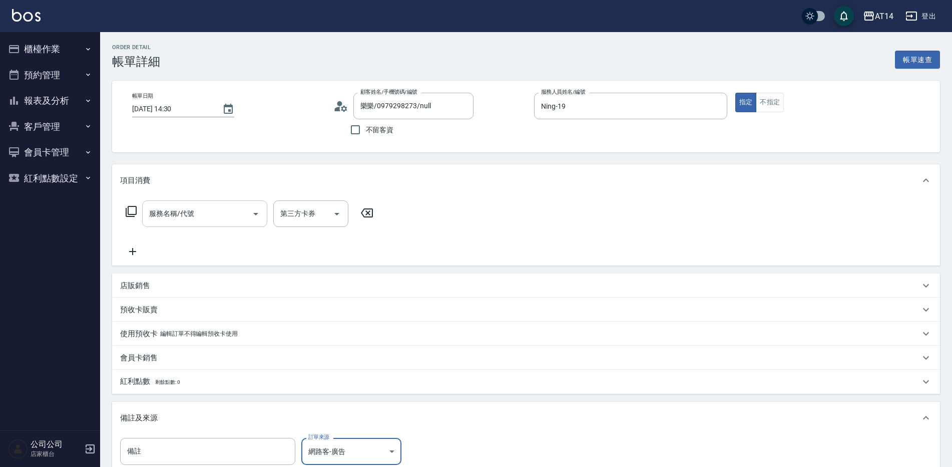
click at [233, 212] on input "服務名稱/代號" at bounding box center [197, 214] width 101 height 18
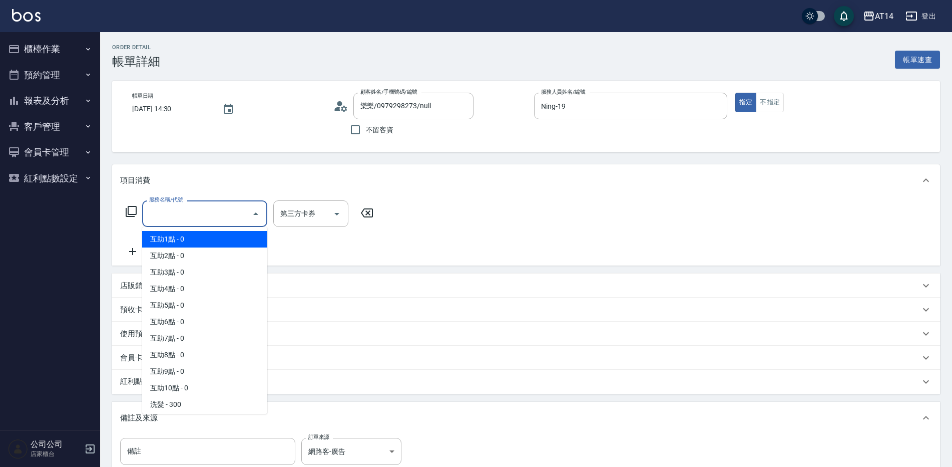
click at [202, 236] on span "互助1點 - 0" at bounding box center [204, 239] width 125 height 17
type input "互助1點(001)"
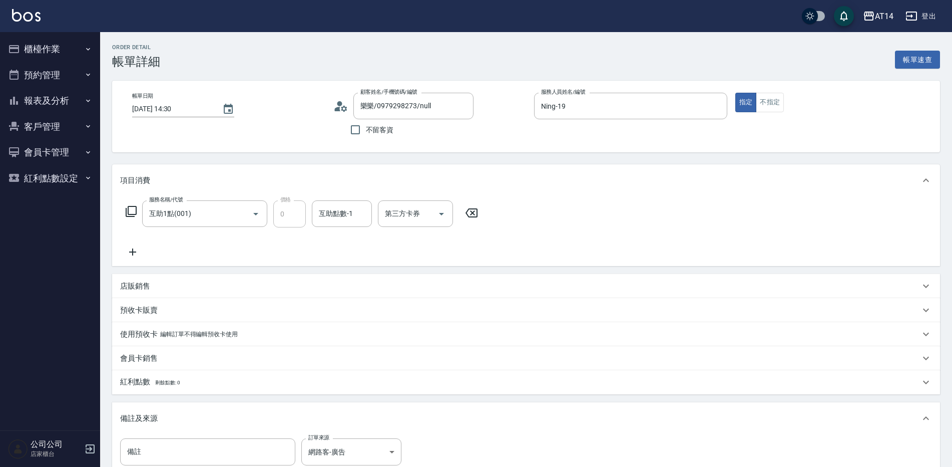
click at [131, 251] on icon at bounding box center [132, 252] width 25 height 12
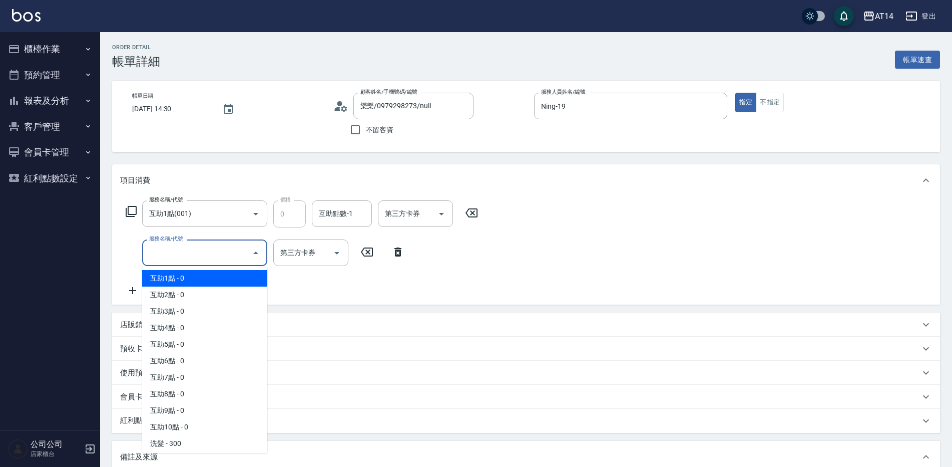
click at [170, 250] on input "服務名稱/代號" at bounding box center [197, 253] width 101 height 18
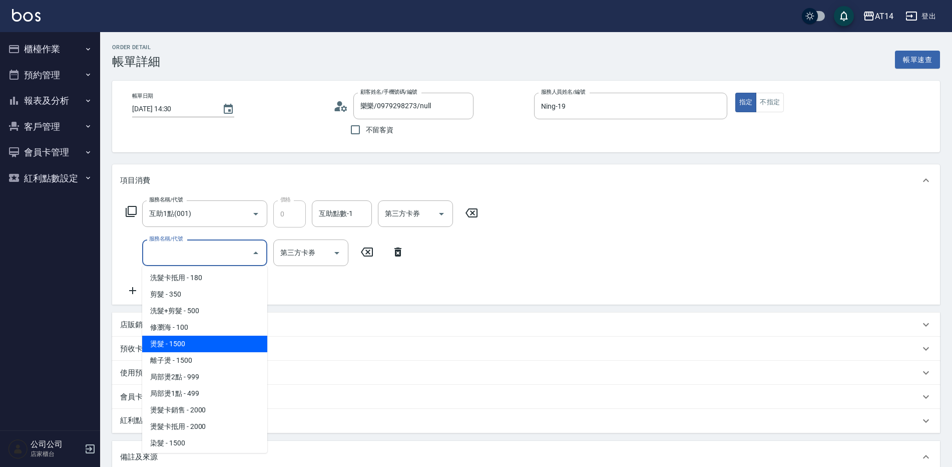
scroll to position [150, 0]
click at [207, 339] on span "洗髮+剪髮 - 500" at bounding box center [204, 342] width 125 height 17
type input "1"
type input "洗髮+剪髮(022)"
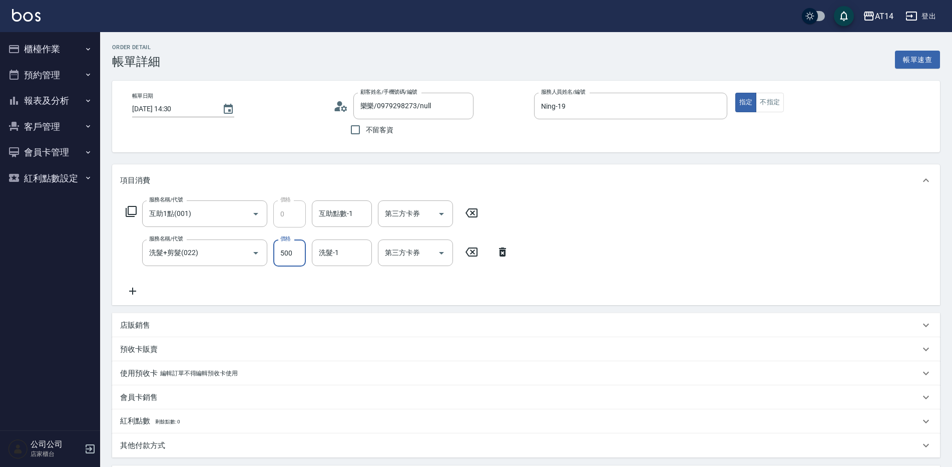
click at [292, 259] on input "500" at bounding box center [289, 252] width 33 height 27
type input "5"
type input "0"
type input "550"
type input "1"
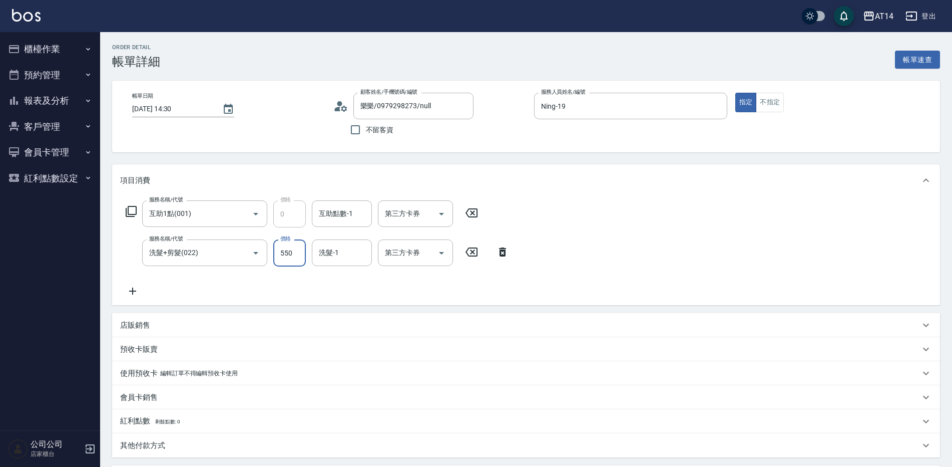
type input "550"
click at [340, 214] on div "互助點數-1 互助點數-1" at bounding box center [342, 213] width 60 height 27
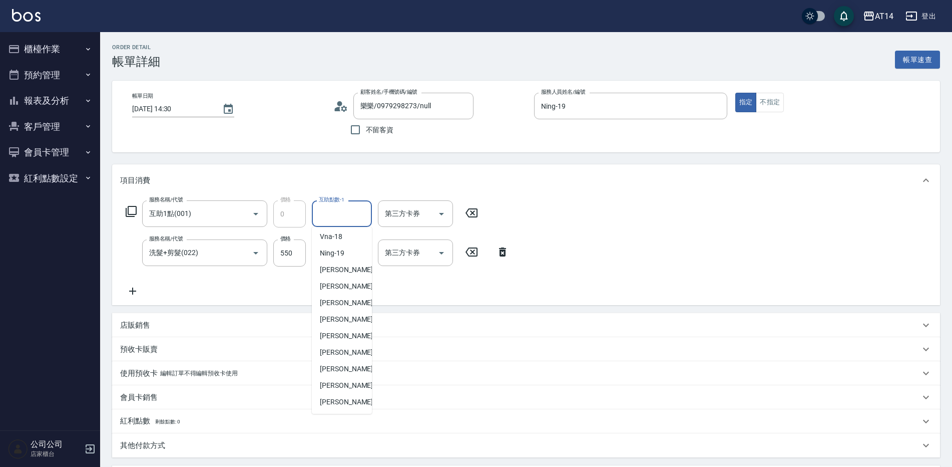
scroll to position [185, 0]
click at [342, 321] on span "楊明月 -63" at bounding box center [351, 318] width 63 height 11
type input "楊明月-63"
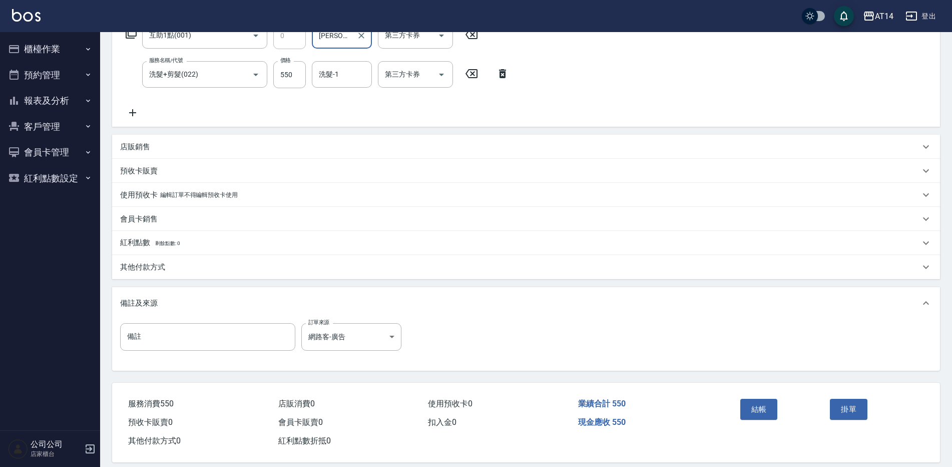
scroll to position [190, 0]
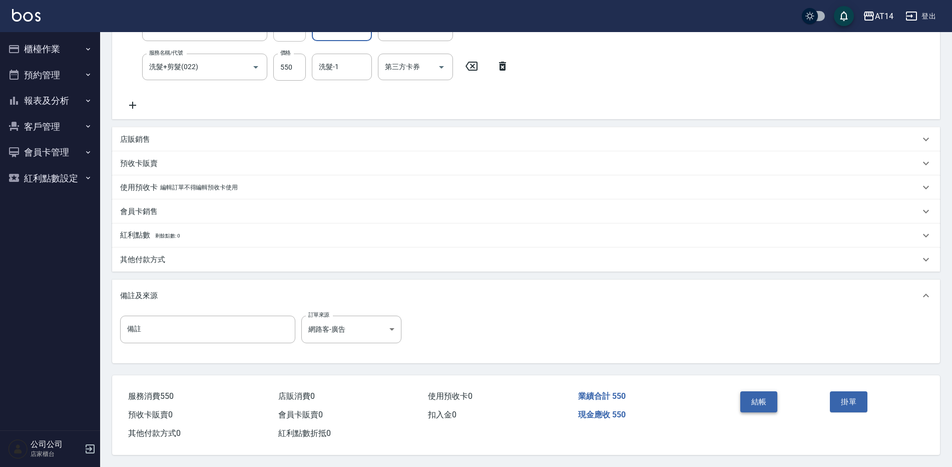
click at [758, 395] on button "結帳" at bounding box center [760, 401] width 38 height 21
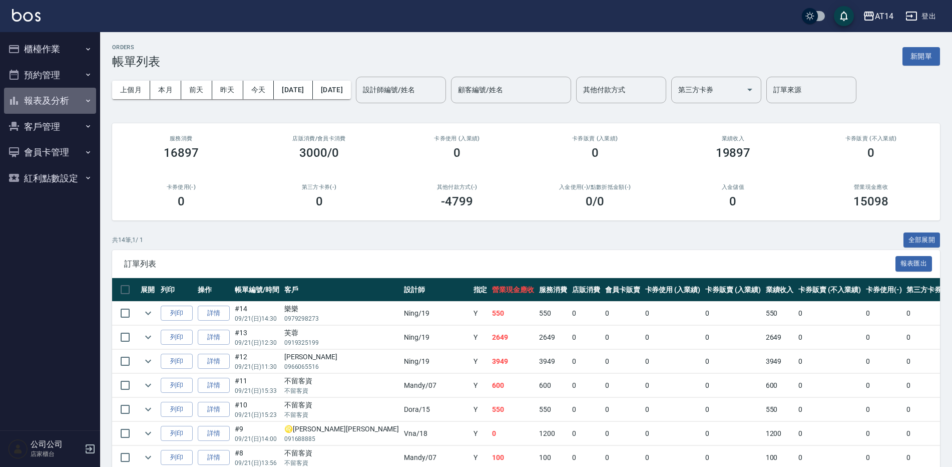
click at [60, 104] on button "報表及分析" at bounding box center [50, 101] width 92 height 26
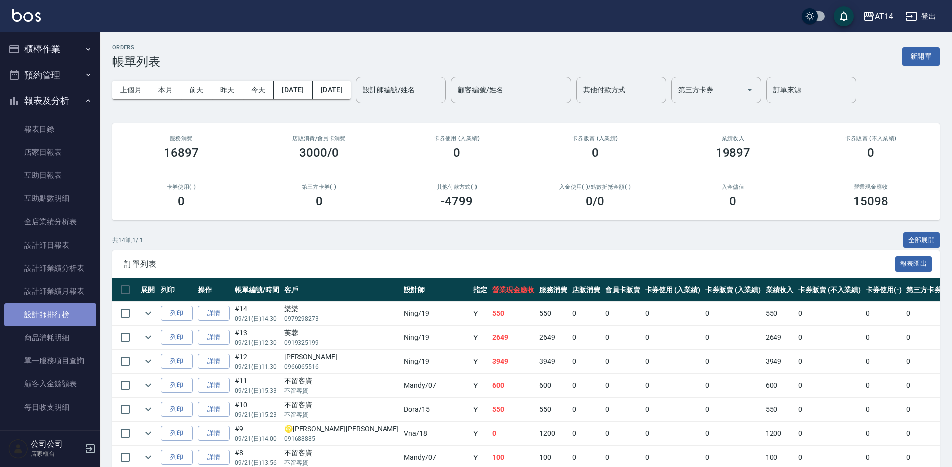
click at [70, 311] on link "設計師排行榜" at bounding box center [50, 314] width 92 height 23
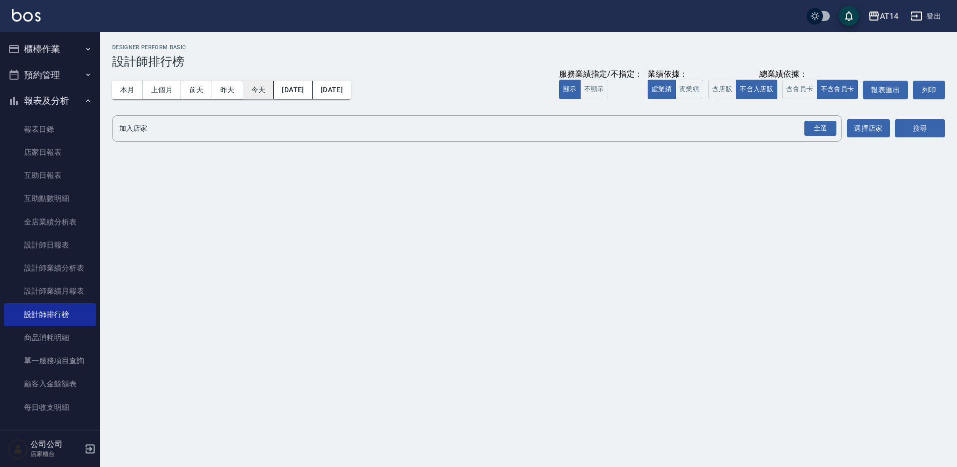
click at [254, 91] on button "今天" at bounding box center [258, 90] width 31 height 19
drag, startPoint x: 826, startPoint y: 127, endPoint x: 919, endPoint y: 116, distance: 93.3
click at [829, 127] on div "全選" at bounding box center [821, 129] width 32 height 16
click at [921, 132] on button "搜尋" at bounding box center [920, 129] width 50 height 19
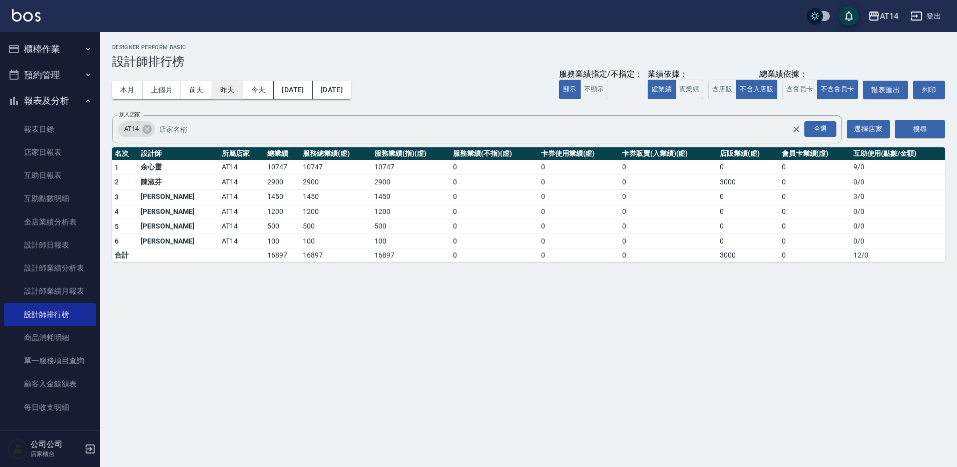
click at [228, 89] on button "昨天" at bounding box center [227, 90] width 31 height 19
click at [264, 87] on button "今天" at bounding box center [258, 90] width 31 height 19
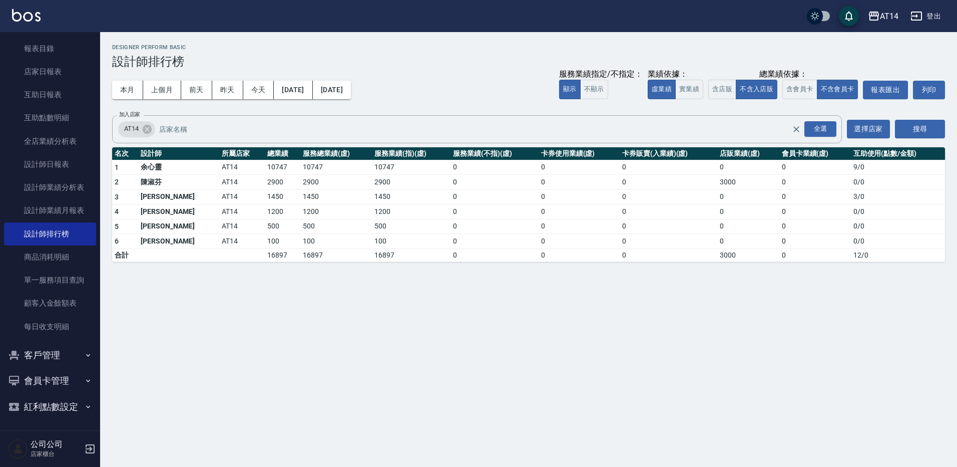
scroll to position [82, 0]
click at [127, 92] on button "本月" at bounding box center [127, 90] width 31 height 19
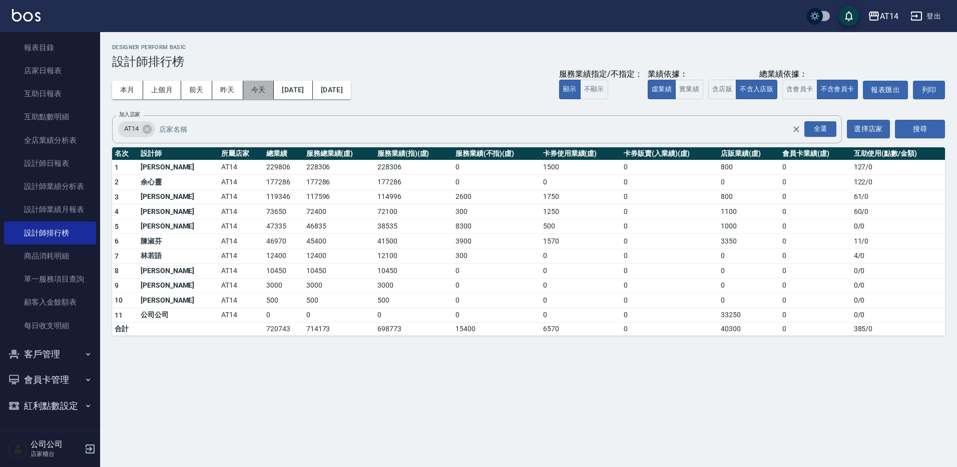
click at [255, 89] on button "今天" at bounding box center [258, 90] width 31 height 19
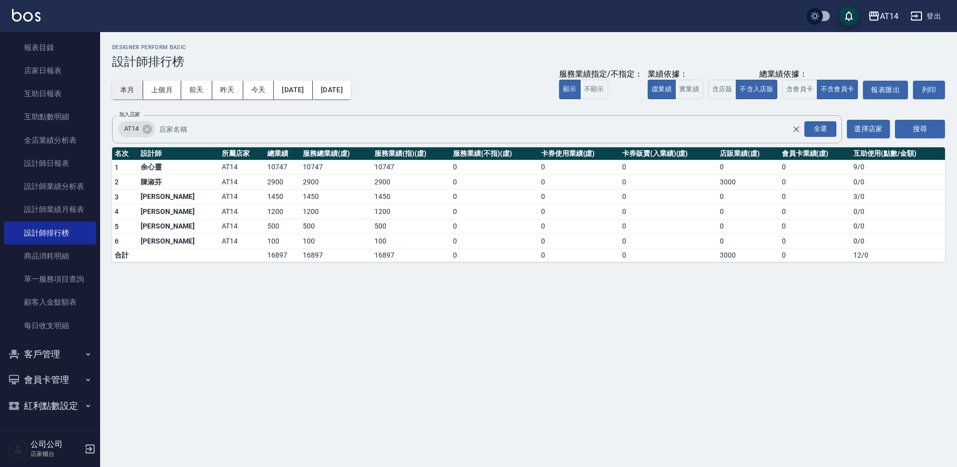
click at [134, 87] on button "本月" at bounding box center [127, 90] width 31 height 19
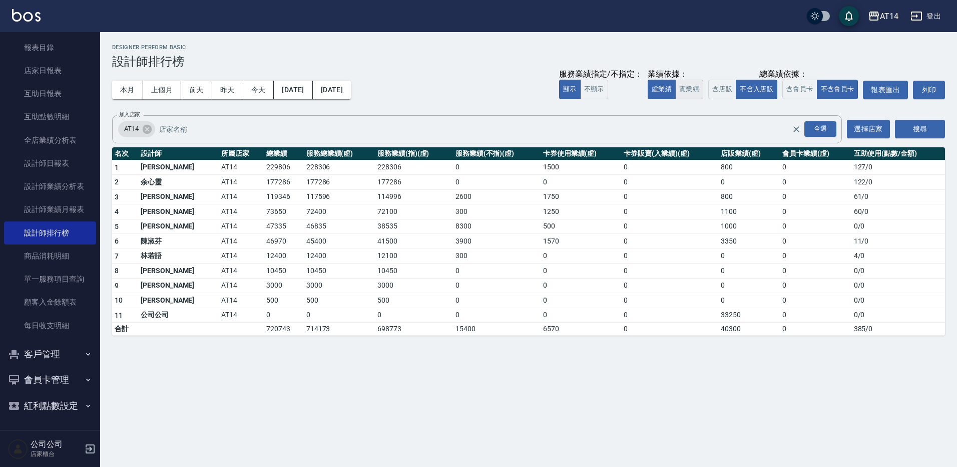
click at [686, 85] on button "實業績" at bounding box center [689, 90] width 28 height 20
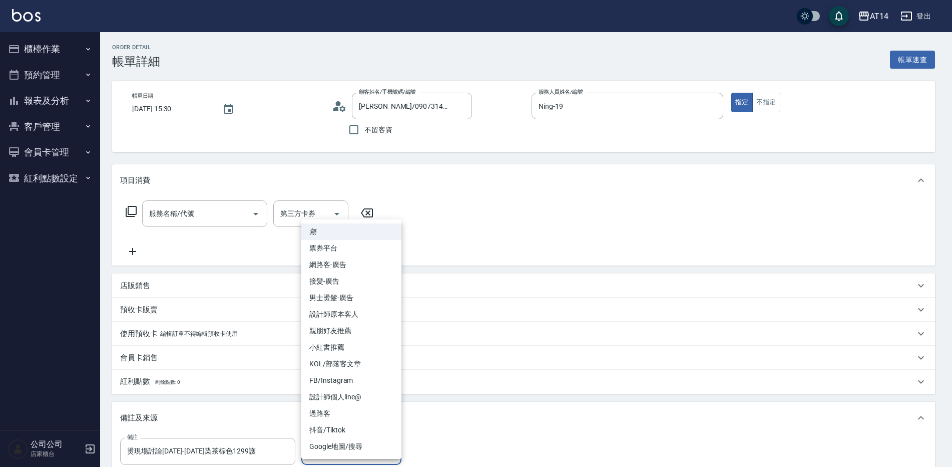
click at [345, 445] on body "AT14 登出 櫃檯作業 打帳單 帳單列表 掛單列表 現金收支登錄 材料自購登錄 每日結帳 排班表 掃碼打卡 預約管理 預約管理 單日預約紀錄 單週預約紀錄 …" at bounding box center [476, 294] width 952 height 588
click at [337, 270] on li "網路客-廣告" at bounding box center [351, 264] width 100 height 17
type input "網路客-廣告"
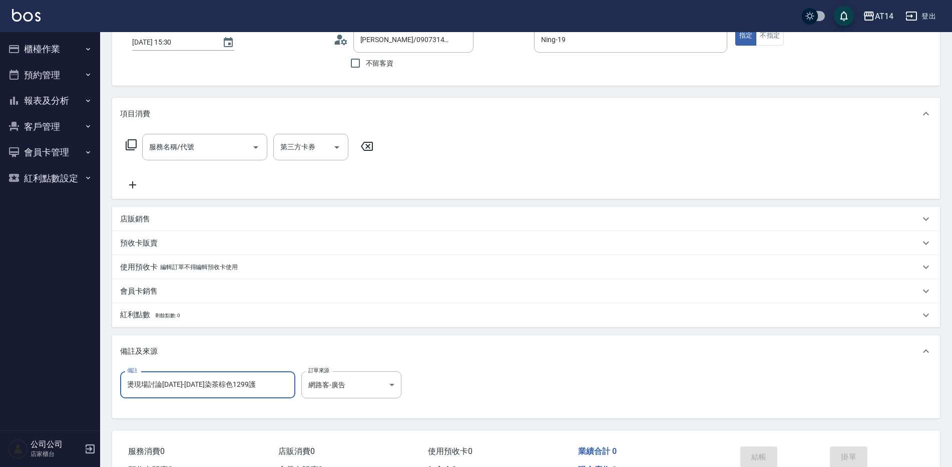
scroll to position [126, 0]
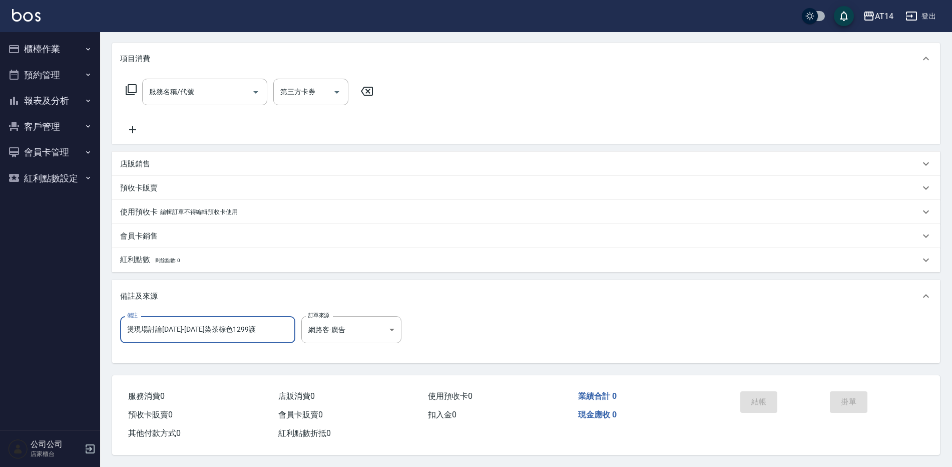
drag, startPoint x: 252, startPoint y: 452, endPoint x: 45, endPoint y: 488, distance: 210.4
click at [45, 466] on html "AT14 登出 櫃檯作業 打帳單 帳單列表 掛單列表 現金收支登錄 材料自購登錄 每日結帳 排班表 掃碼打卡 預約管理 預約管理 單日預約紀錄 單週預約紀錄 …" at bounding box center [476, 172] width 952 height 588
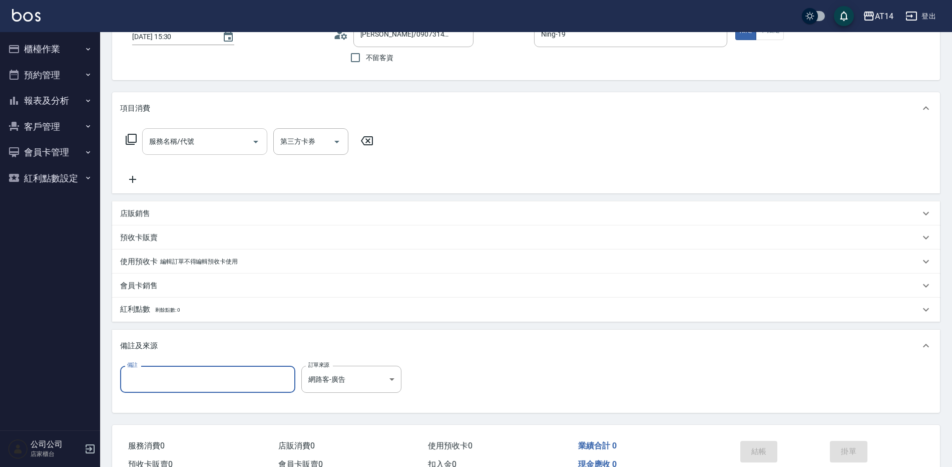
scroll to position [0, 0]
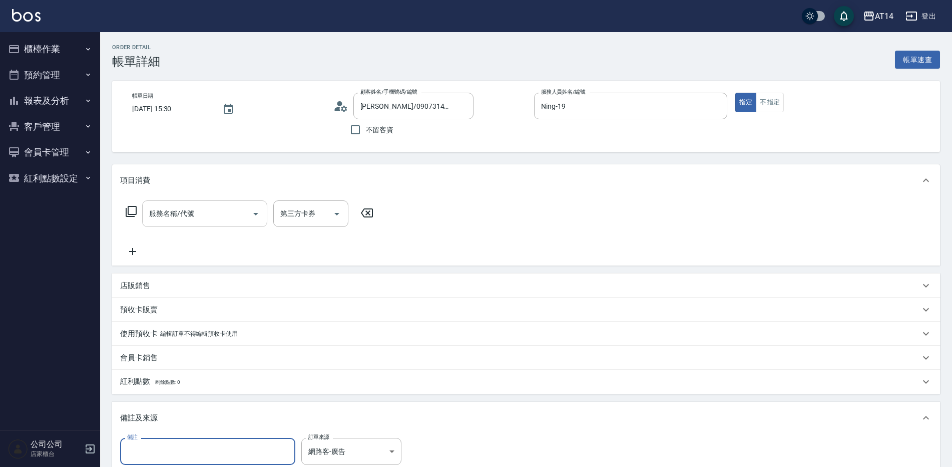
click at [204, 214] on input "服務名稱/代號" at bounding box center [197, 214] width 101 height 18
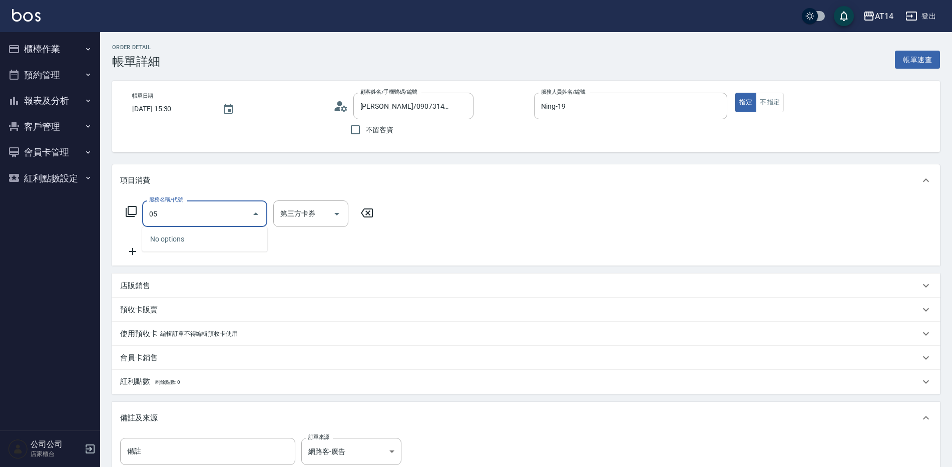
type input "051"
type input "2"
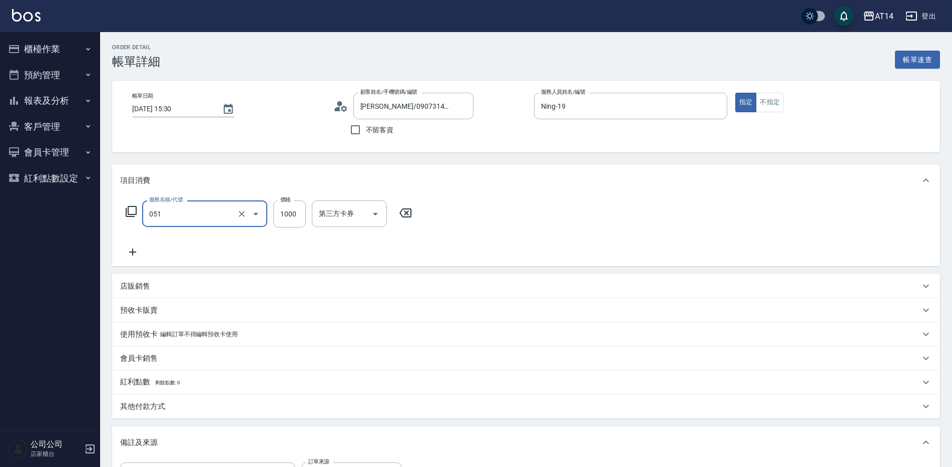
type input "護髮(051)"
click at [136, 254] on icon at bounding box center [132, 252] width 25 height 12
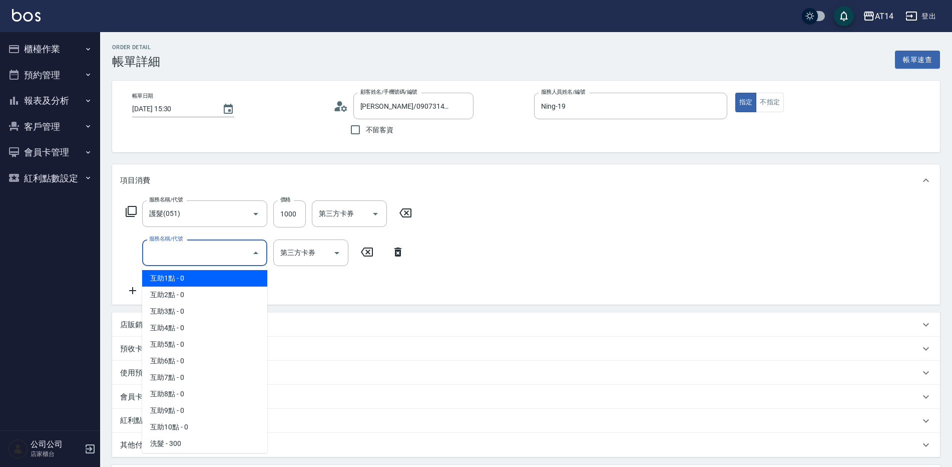
click at [148, 254] on input "服務名稱/代號" at bounding box center [197, 253] width 101 height 18
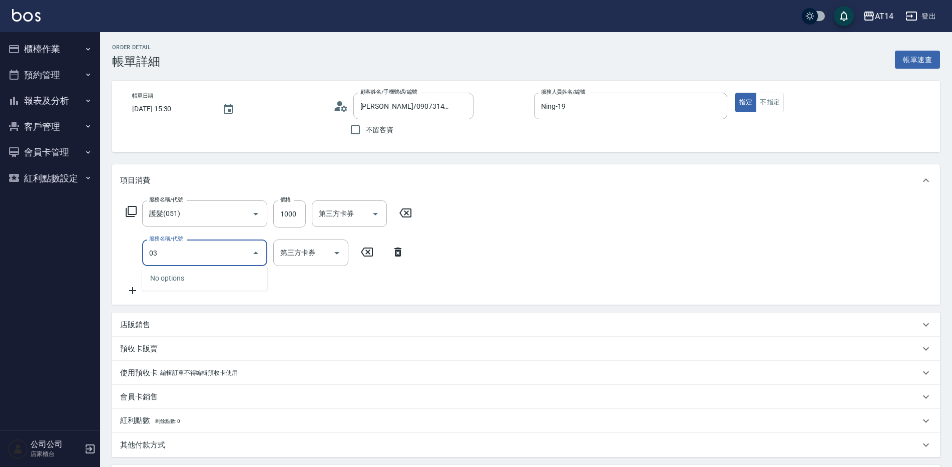
type input "031"
type input "5"
type input "燙髮(031)"
click at [222, 290] on div "服務名稱/代號 護髮(051) 服務名稱/代號 價格 1000 價格 第三方卡券 第三方卡券 服務名稱/代號 燙髮(031) 服務名稱/代號 價格 1500 …" at bounding box center [284, 248] width 329 height 97
click at [239, 248] on icon "Clear" at bounding box center [242, 253] width 10 height 10
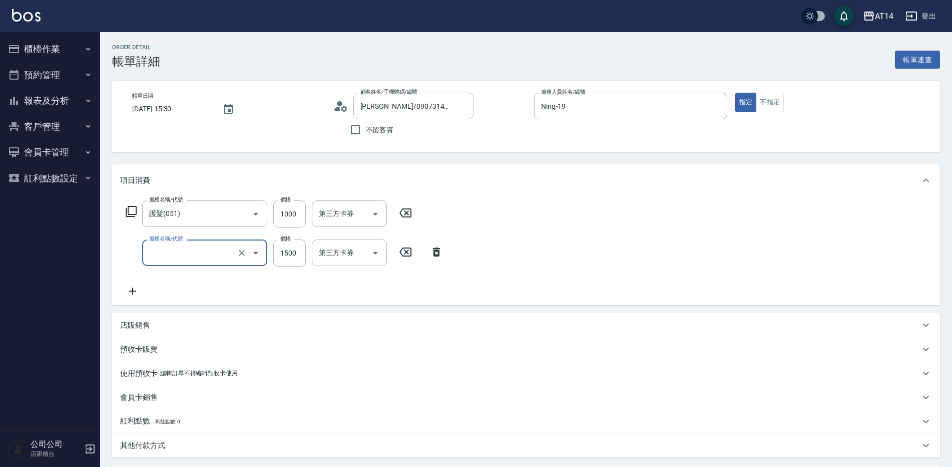
type input "0"
type input "2"
type input "041"
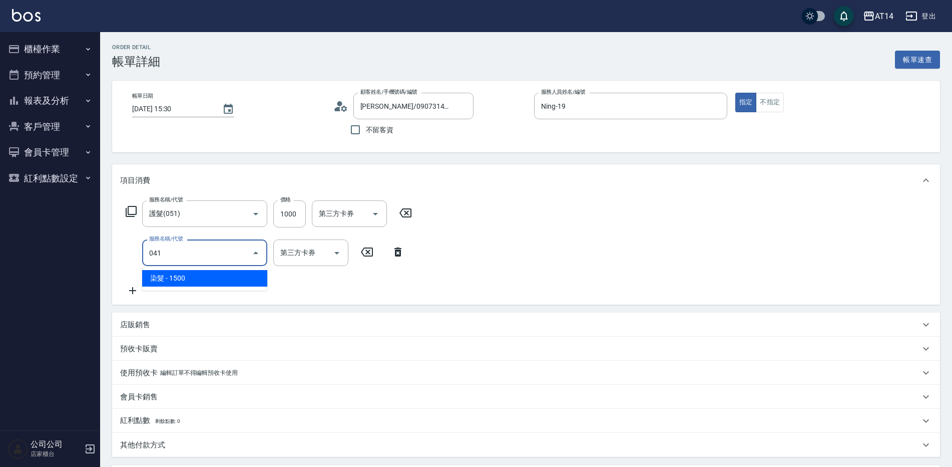
type input "5"
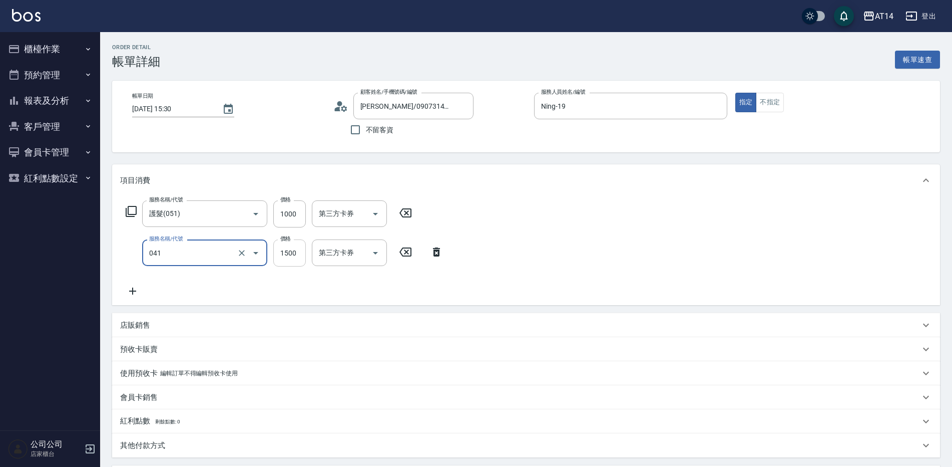
type input "染髮(041)"
click at [286, 252] on input "1500" at bounding box center [289, 252] width 33 height 27
type input "1"
type input "2"
type input "1649"
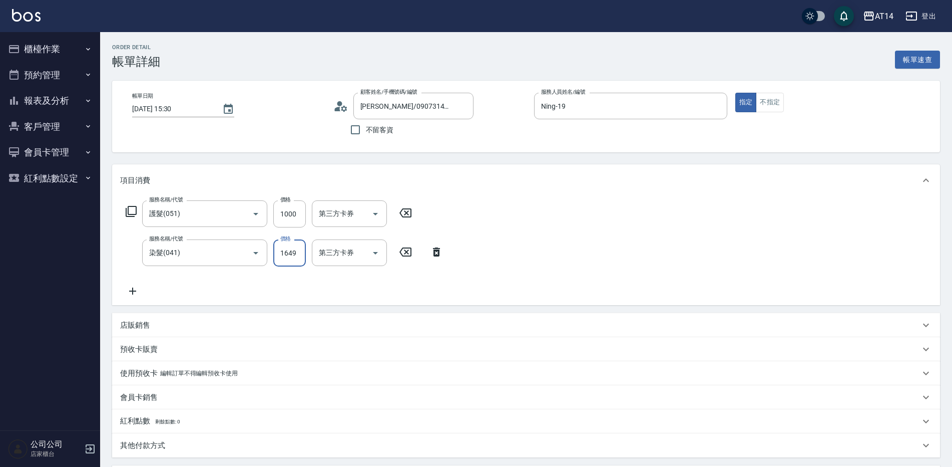
type input "5"
type input "1649"
click at [292, 218] on input "1000" at bounding box center [289, 213] width 33 height 27
type input "2"
type input "3"
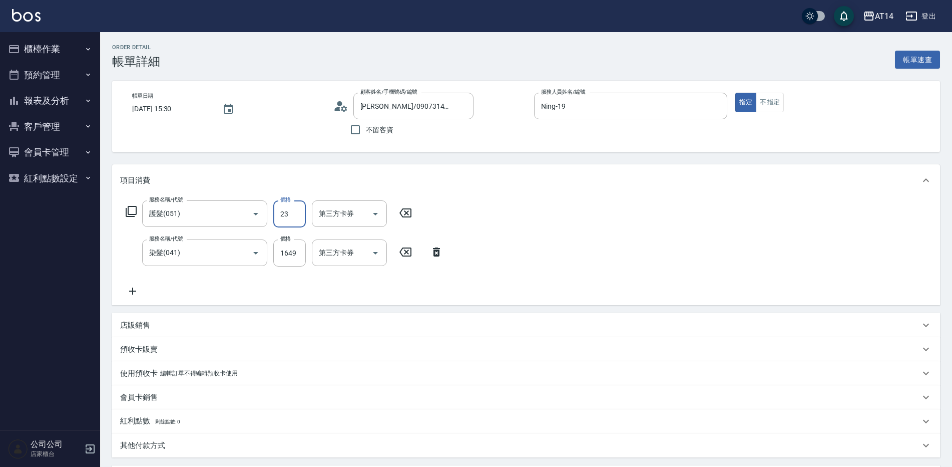
type input "230"
type input "4"
type input "2300"
type input "8"
type input "2300"
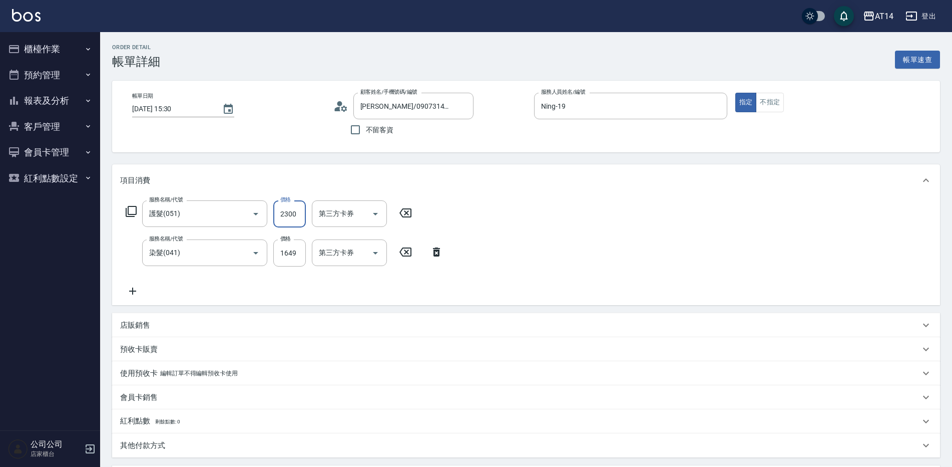
click at [297, 277] on div "服務名稱/代號 護髮(051) 服務名稱/代號 價格 2300 價格 第三方卡券 第三方卡券 服務名稱/代號 染髮(041) 服務名稱/代號 價格 1649 …" at bounding box center [284, 248] width 329 height 97
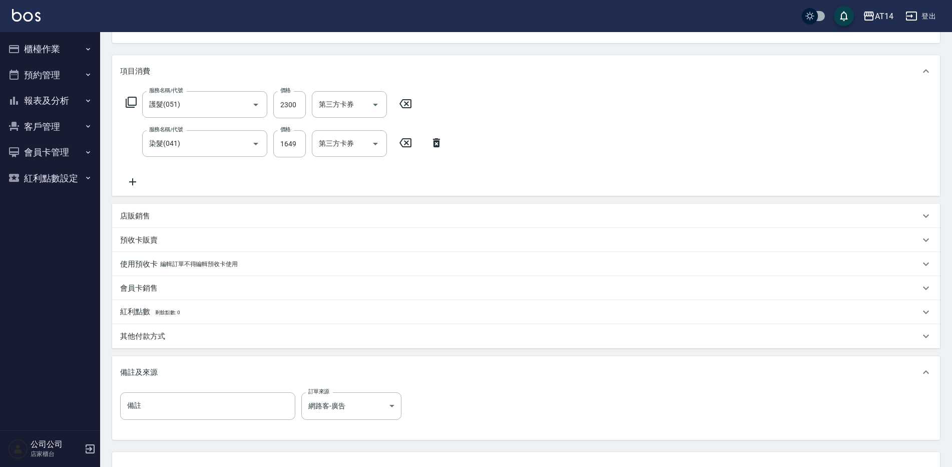
scroll to position [190, 0]
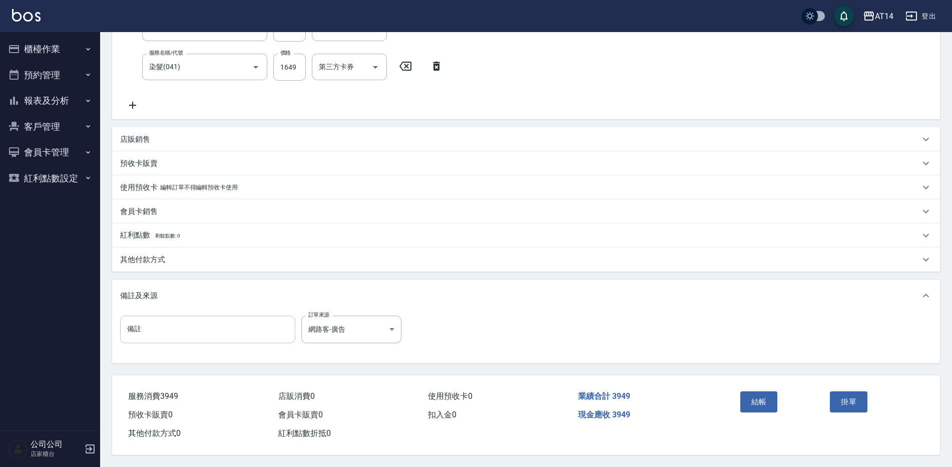
click at [212, 320] on input "備註" at bounding box center [207, 328] width 175 height 27
type input "五碼21631"
click at [173, 262] on div "其他付款方式" at bounding box center [526, 259] width 828 height 24
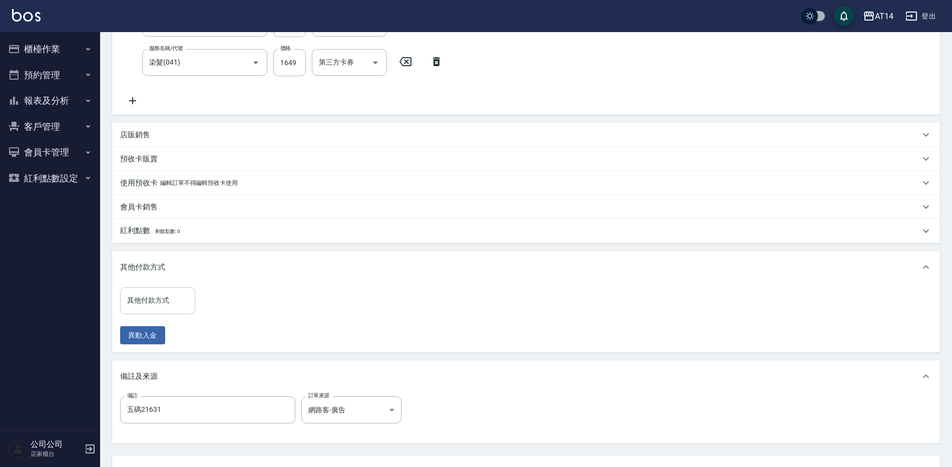
click at [167, 292] on input "其他付款方式" at bounding box center [158, 300] width 66 height 18
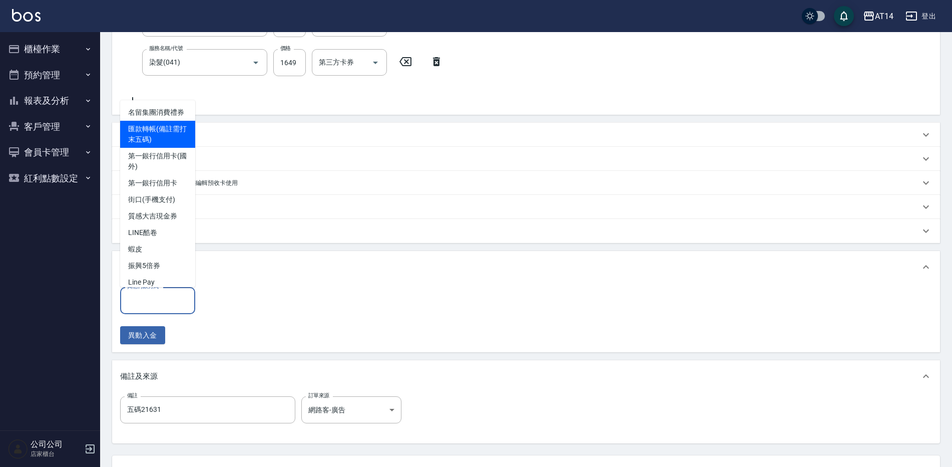
click at [165, 148] on span "匯款轉帳(備註需打末五碼)" at bounding box center [157, 134] width 75 height 27
type input "匯款轉帳(備註需打末五碼)"
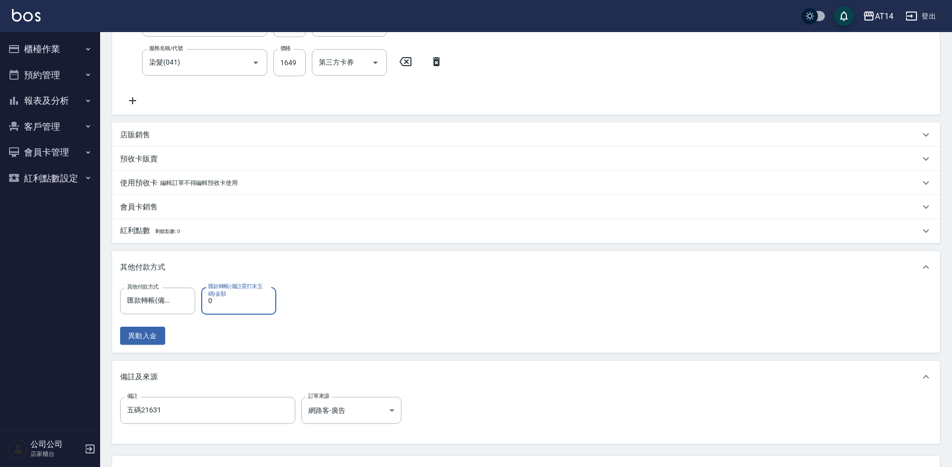
click at [234, 301] on input "0" at bounding box center [238, 300] width 75 height 27
type input "394"
type input "7"
type input "3949"
type input "0"
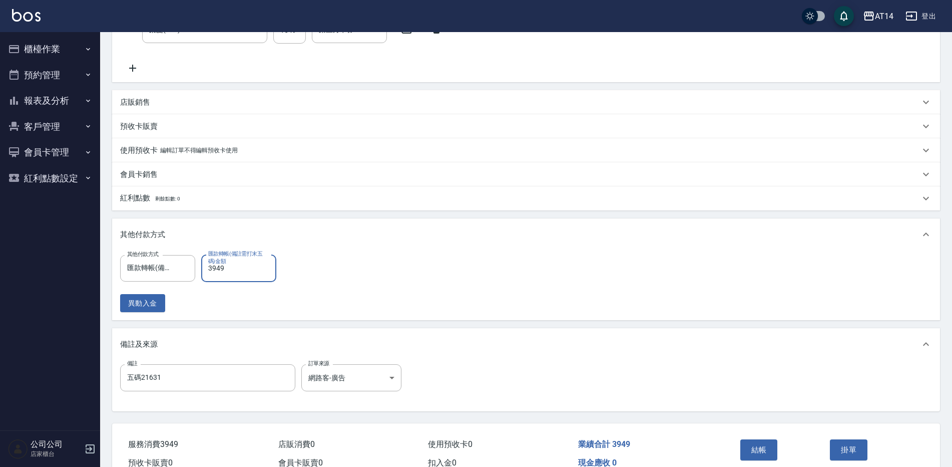
scroll to position [240, 0]
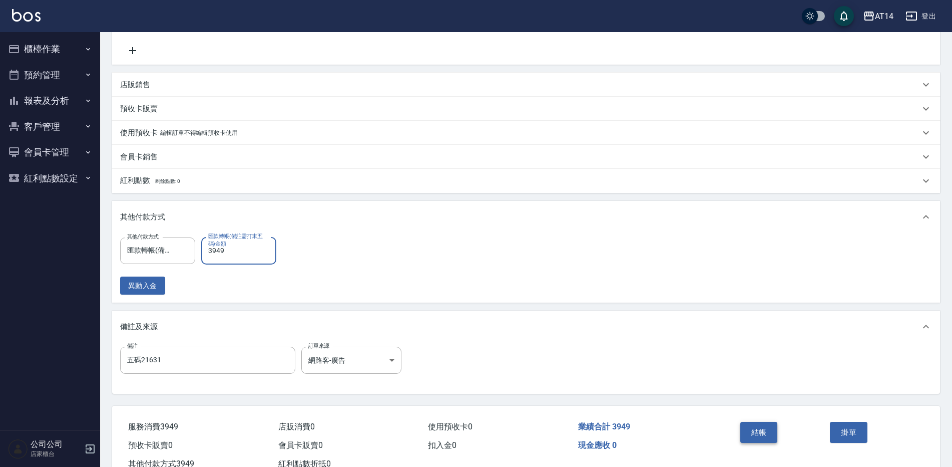
type input "3949"
click at [759, 427] on button "結帳" at bounding box center [760, 432] width 38 height 21
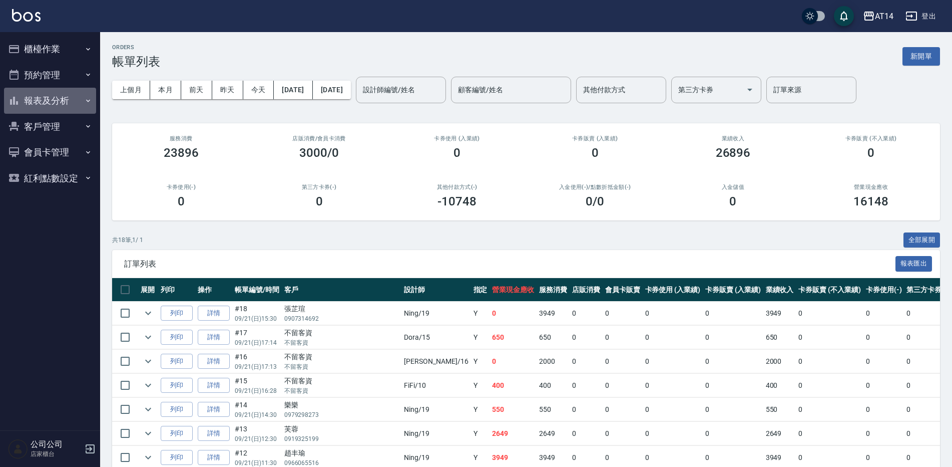
click at [58, 98] on button "報表及分析" at bounding box center [50, 101] width 92 height 26
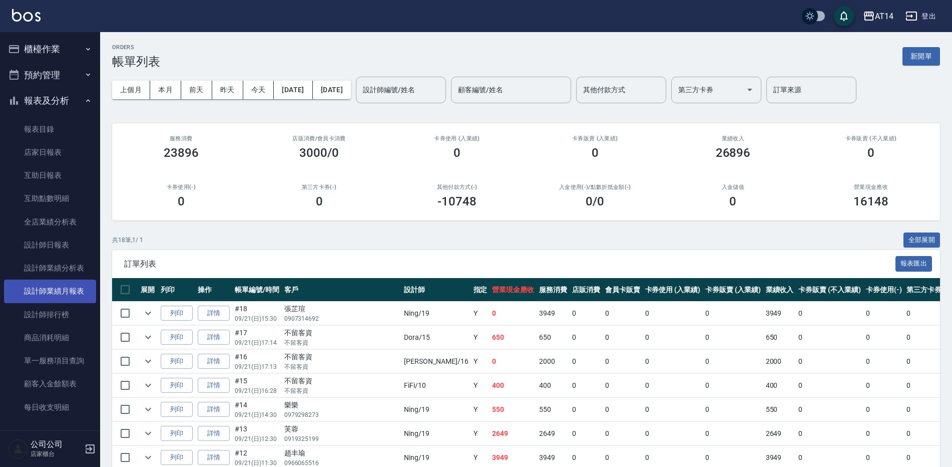
click at [65, 309] on link "設計師排行榜" at bounding box center [50, 314] width 92 height 23
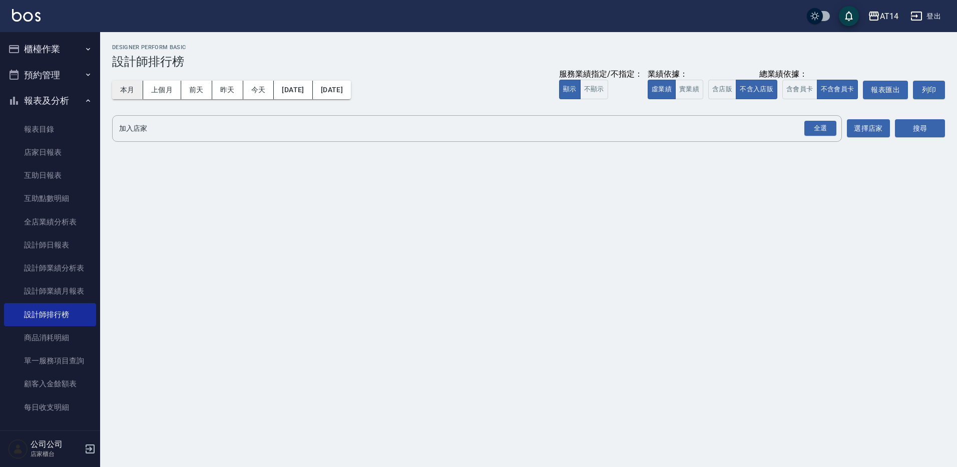
click at [134, 90] on button "本月" at bounding box center [127, 90] width 31 height 19
click at [248, 88] on button "今天" at bounding box center [258, 90] width 31 height 19
click at [819, 131] on div "全選" at bounding box center [821, 129] width 32 height 16
click at [920, 122] on button "搜尋" at bounding box center [920, 129] width 50 height 19
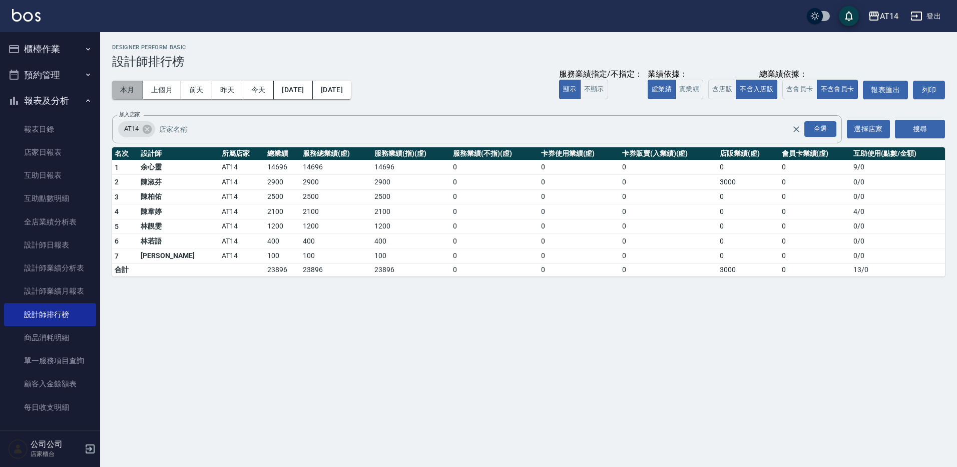
click at [136, 94] on button "本月" at bounding box center [127, 90] width 31 height 19
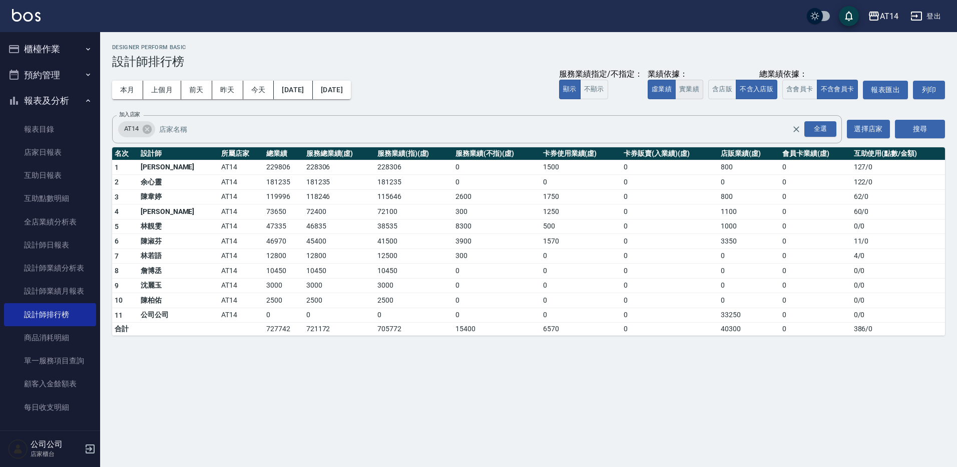
click at [684, 84] on button "實業績" at bounding box center [689, 90] width 28 height 20
click at [668, 88] on button "虛業績" at bounding box center [662, 90] width 28 height 20
click at [684, 91] on button "實業績" at bounding box center [689, 90] width 28 height 20
click at [48, 44] on button "櫃檯作業" at bounding box center [50, 49] width 92 height 26
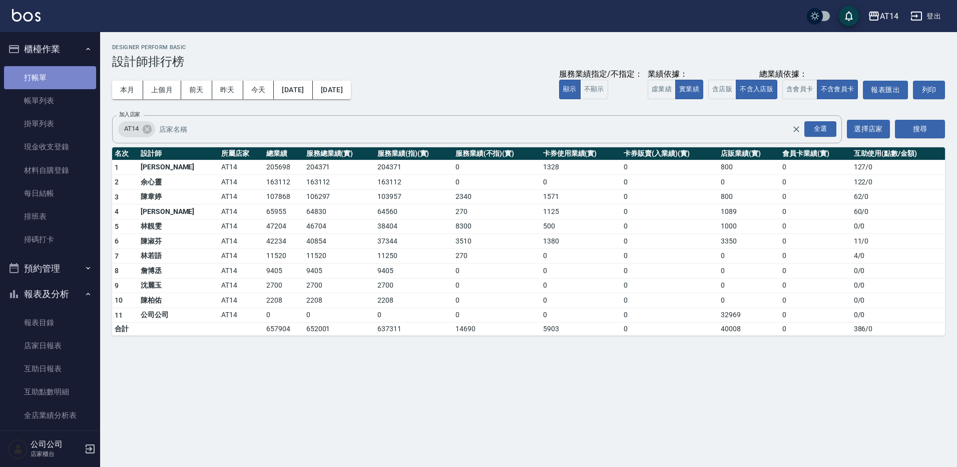
click at [72, 80] on link "打帳單" at bounding box center [50, 77] width 92 height 23
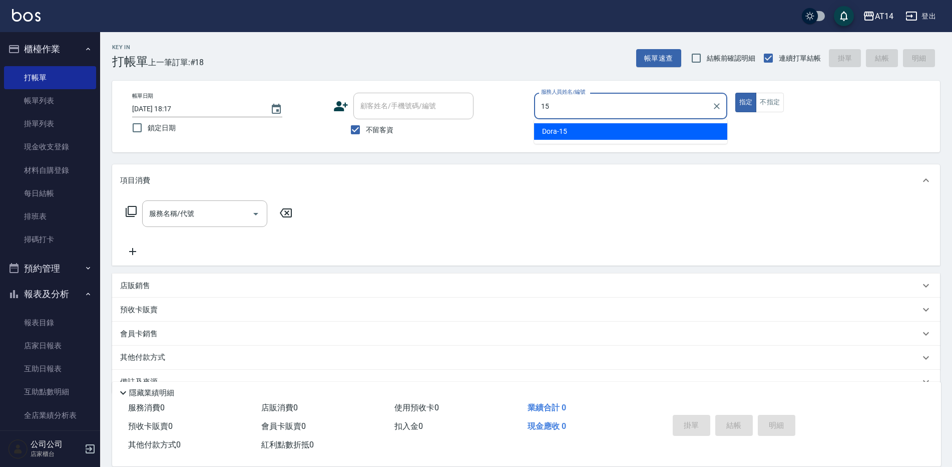
type input "15"
type button "true"
type input "Dora-15"
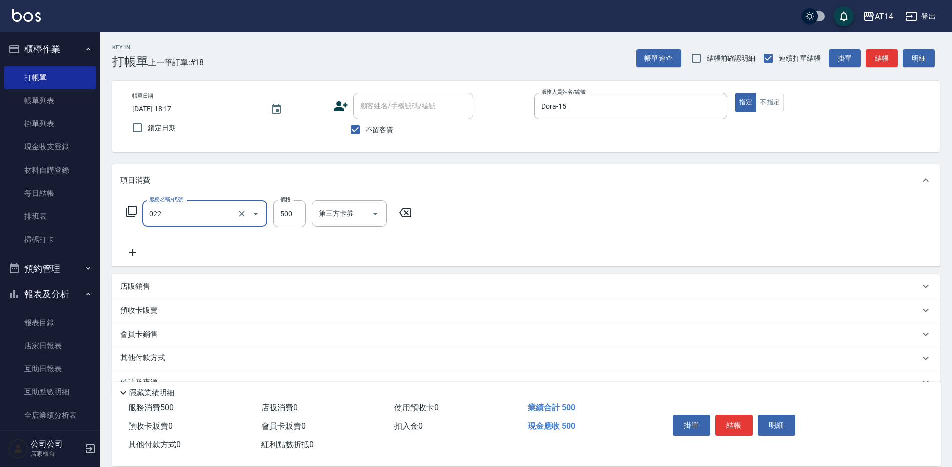
type input "洗髮+剪髮(022)"
type input "650"
type input "蘇逸婕-66"
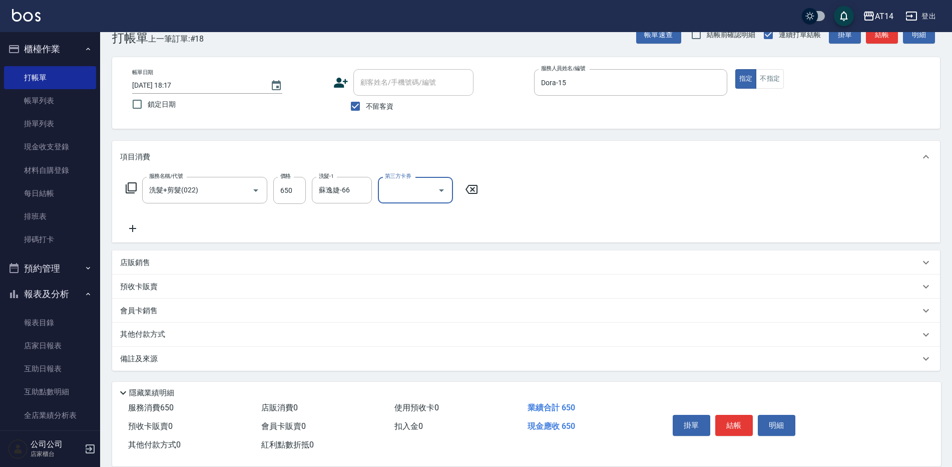
drag, startPoint x: 229, startPoint y: 351, endPoint x: 246, endPoint y: 348, distance: 17.8
click at [228, 352] on div "備註及來源" at bounding box center [526, 358] width 828 height 24
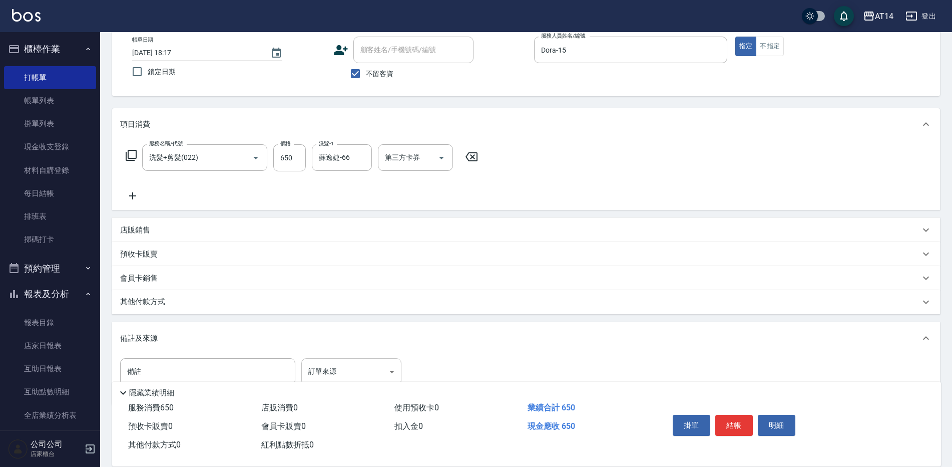
scroll to position [74, 0]
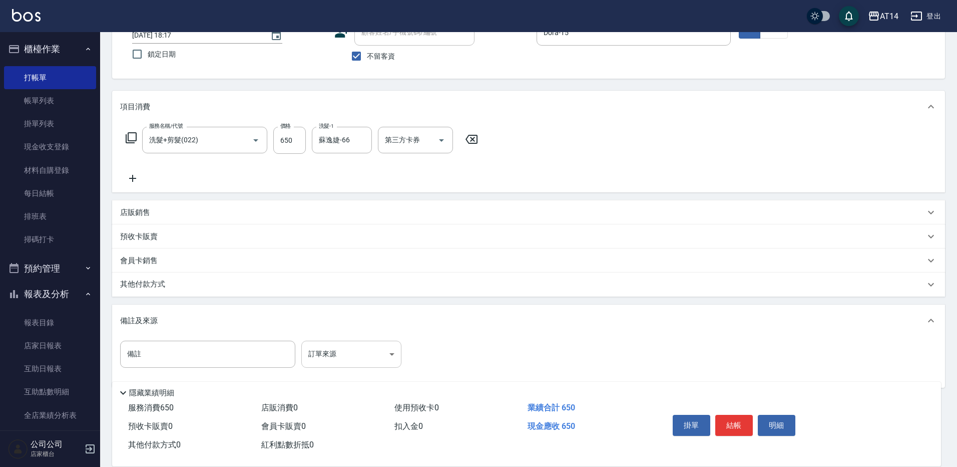
click at [318, 351] on body "AT14 登出 櫃檯作業 打帳單 帳單列表 掛單列表 現金收支登錄 材料自購登錄 每日結帳 排班表 掃碼打卡 預約管理 預約管理 單日預約紀錄 單週預約紀錄 …" at bounding box center [478, 204] width 957 height 557
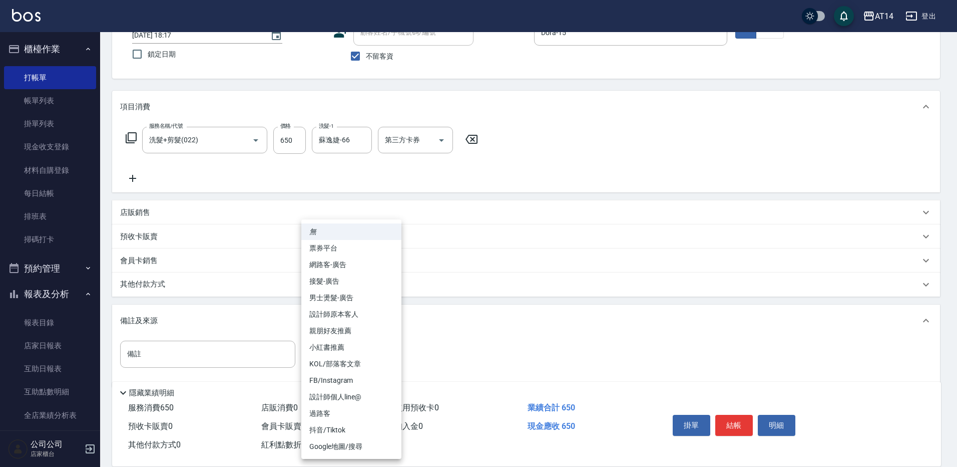
click at [363, 321] on li "設計師原本客人" at bounding box center [351, 314] width 100 height 17
type input "設計師原本客人"
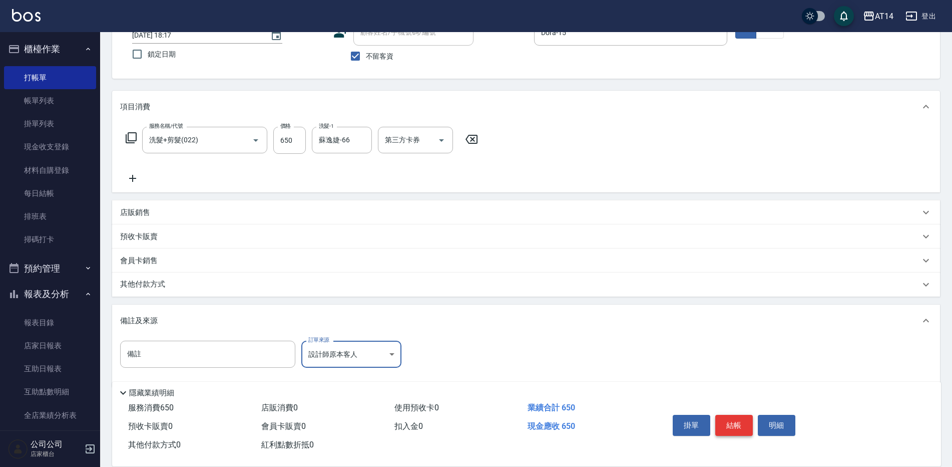
click at [734, 422] on button "結帳" at bounding box center [735, 425] width 38 height 21
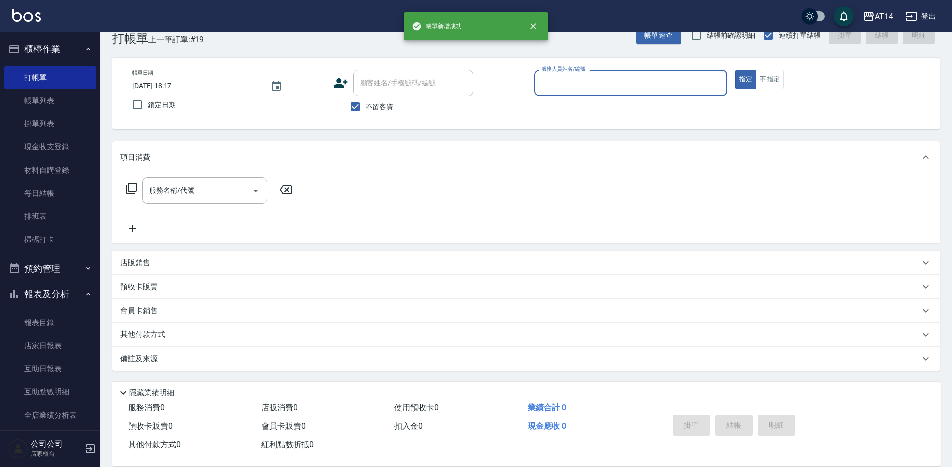
scroll to position [23, 0]
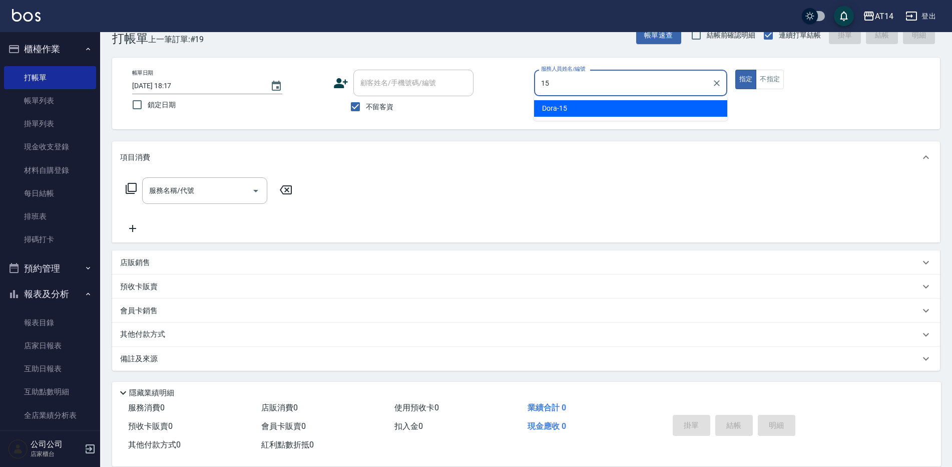
type input "Dora-15"
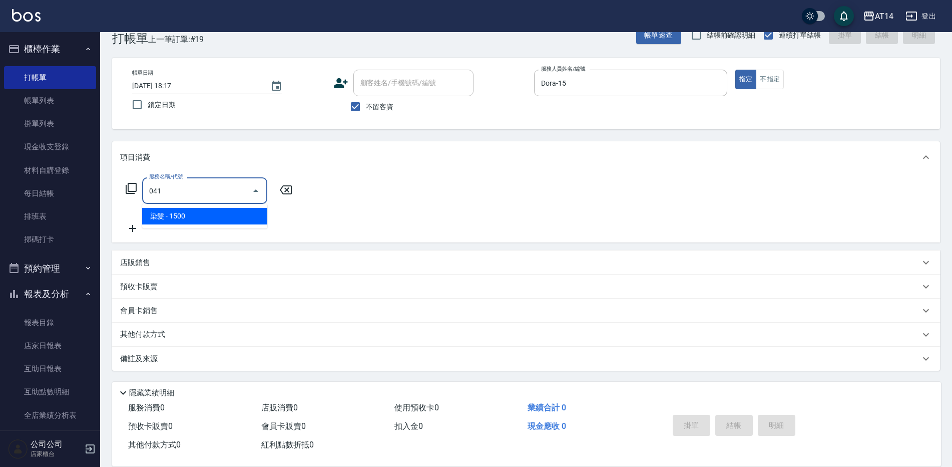
type input "染髮(041)"
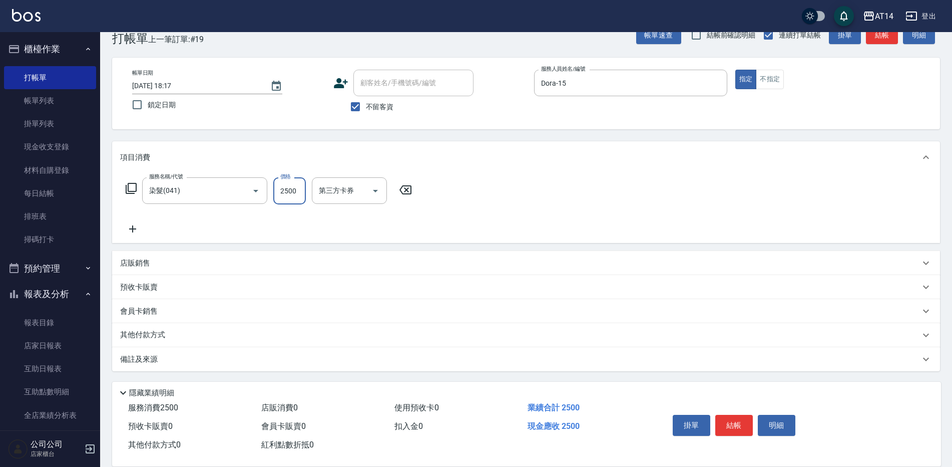
type input "2500"
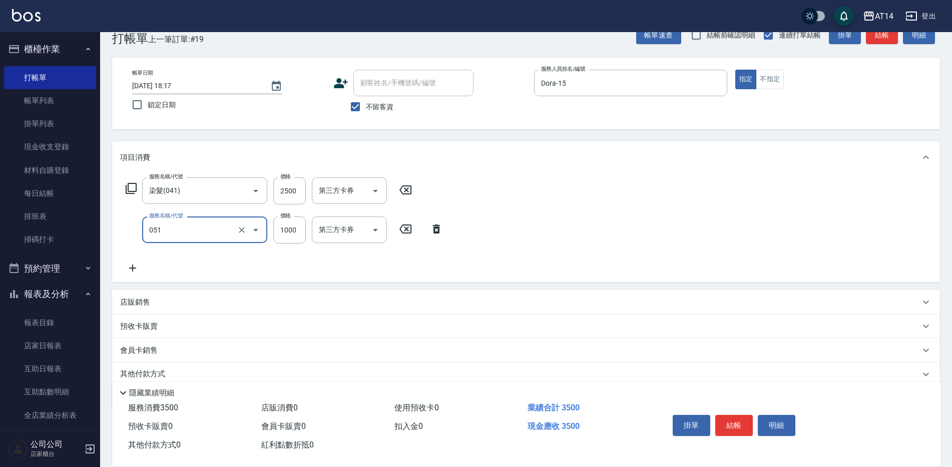
type input "護髮(051)"
type input "799"
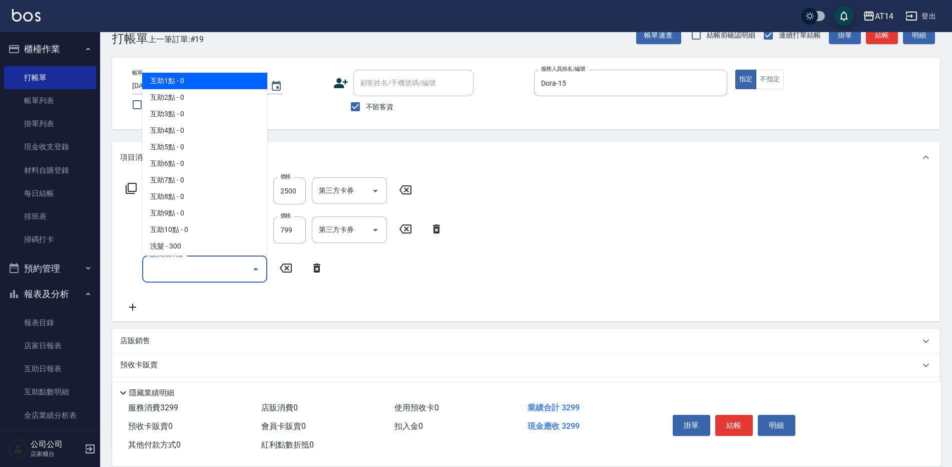
click at [233, 275] on input "服務名稱/代號" at bounding box center [197, 269] width 101 height 18
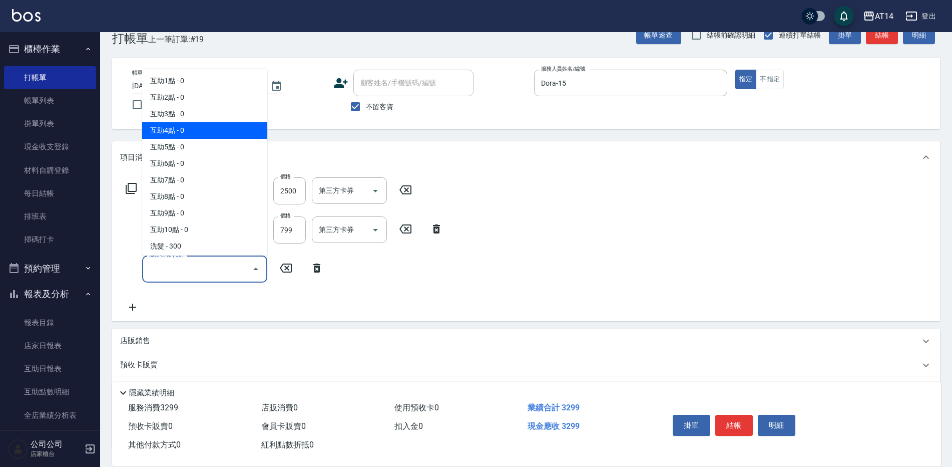
click at [215, 133] on span "互助4點 - 0" at bounding box center [204, 130] width 125 height 17
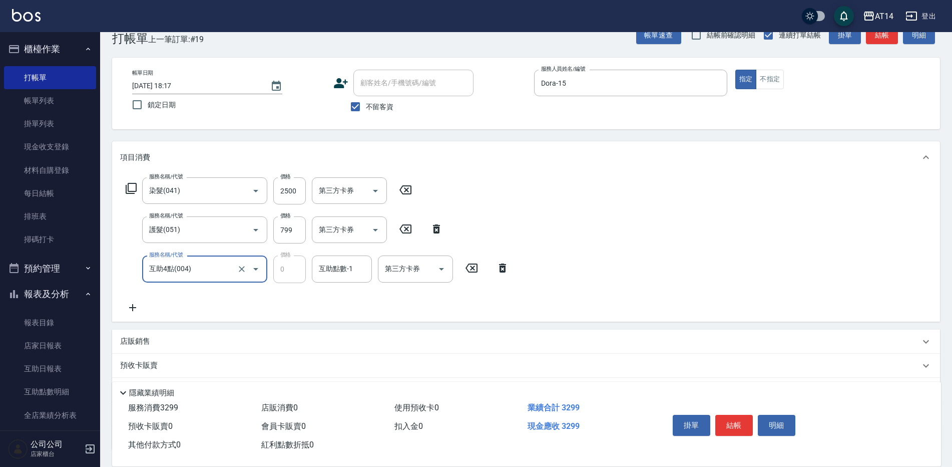
click at [198, 266] on input "互助4點(004)" at bounding box center [191, 269] width 88 height 18
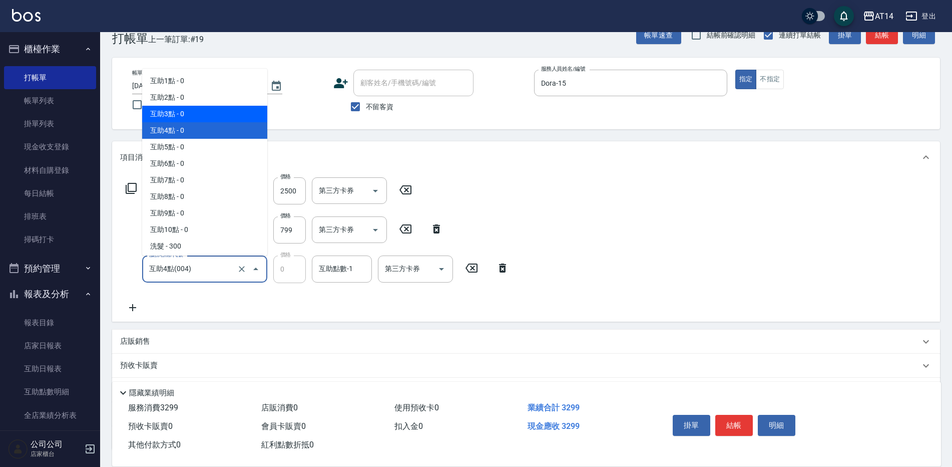
click at [217, 113] on span "互助3點 - 0" at bounding box center [204, 114] width 125 height 17
type input "互助3點(003)"
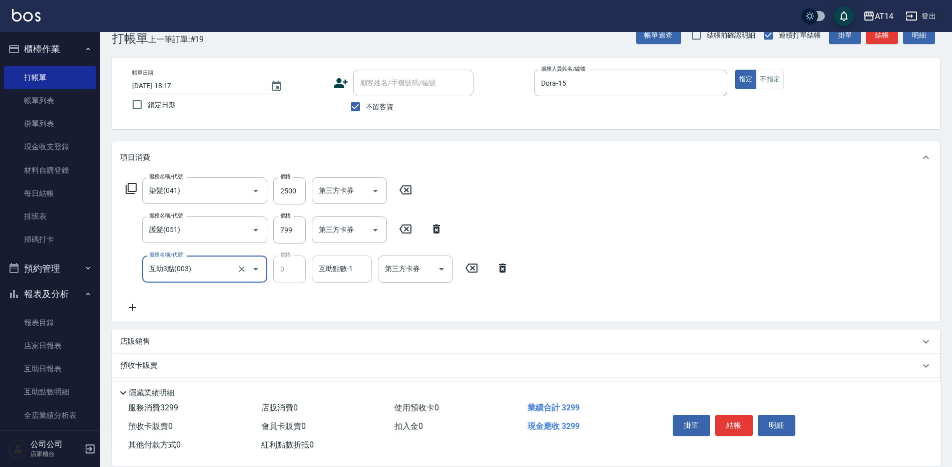
click at [335, 262] on input "互助點數-1" at bounding box center [341, 269] width 51 height 18
type input "蘇逸婕-66"
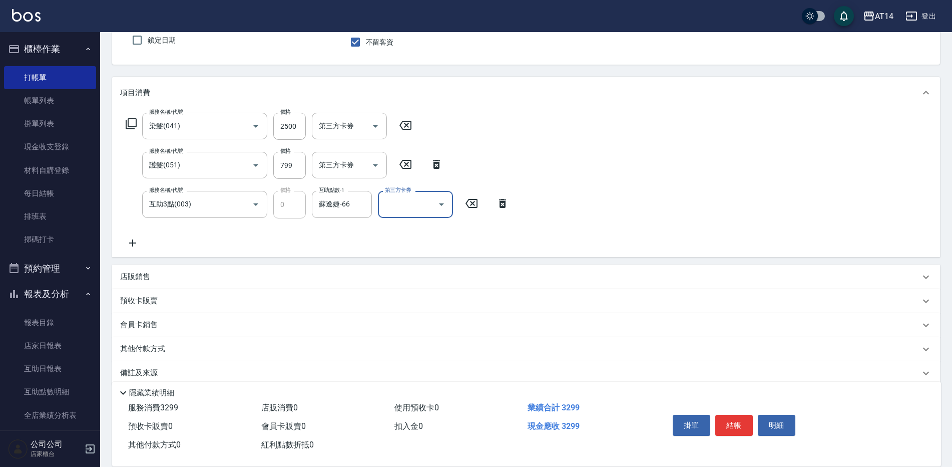
scroll to position [100, 0]
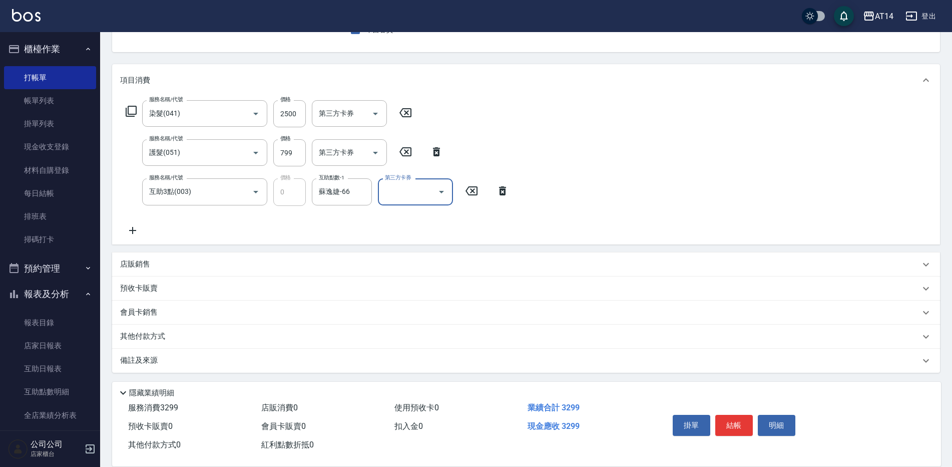
click at [161, 335] on p "其他付款方式" at bounding box center [145, 336] width 50 height 11
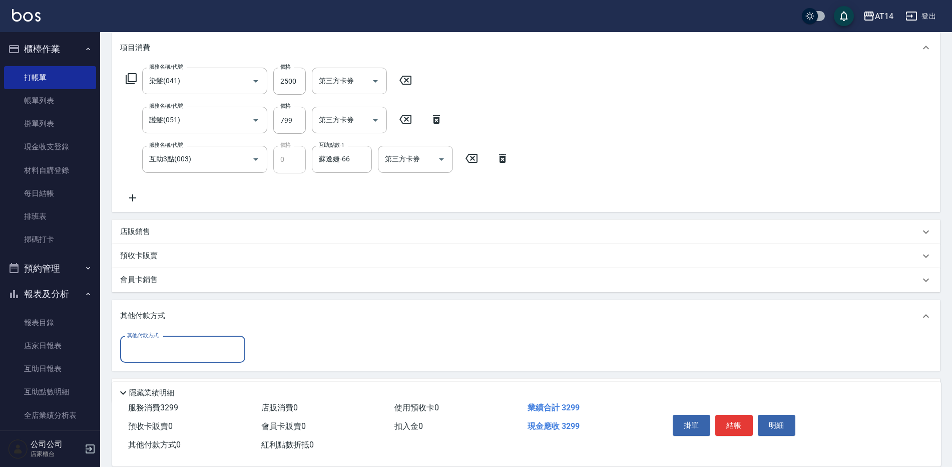
scroll to position [165, 0]
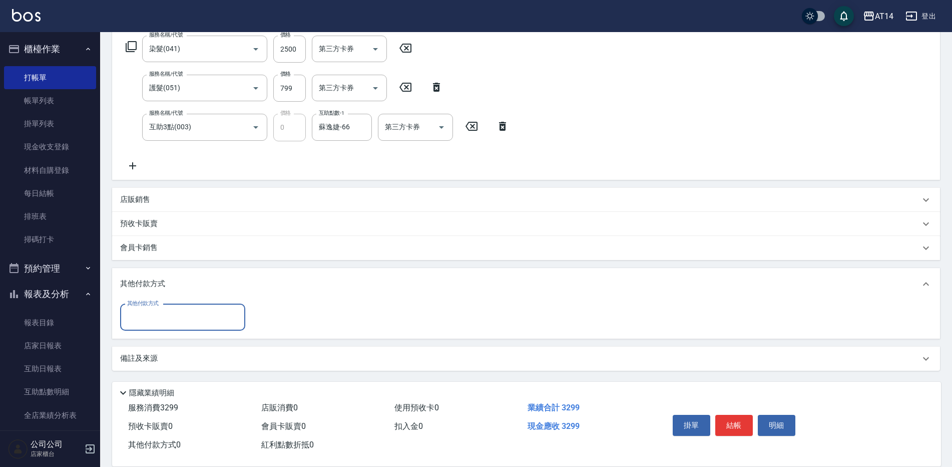
click at [169, 327] on div "其他付款方式" at bounding box center [182, 317] width 125 height 27
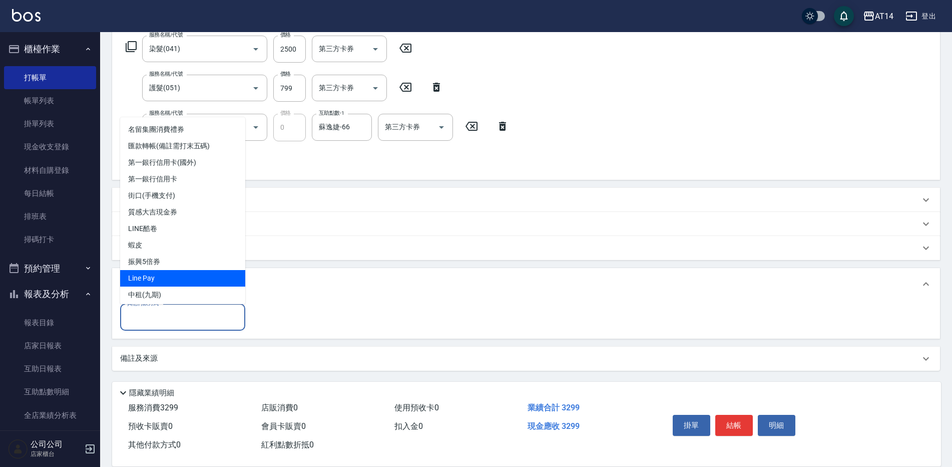
click at [177, 281] on span "Line Pay" at bounding box center [182, 278] width 125 height 17
type input "Line Pay"
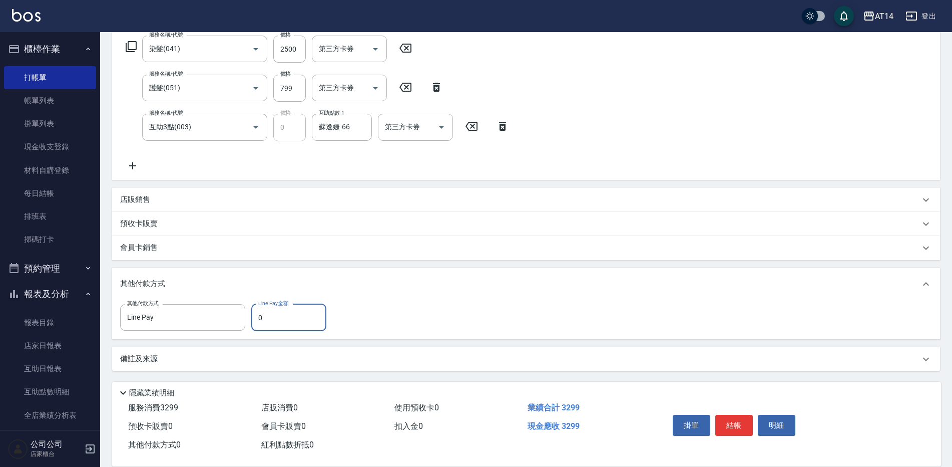
click at [290, 317] on input "0" at bounding box center [288, 317] width 75 height 27
type input "3299"
click at [314, 362] on div "備註及來源" at bounding box center [520, 358] width 800 height 11
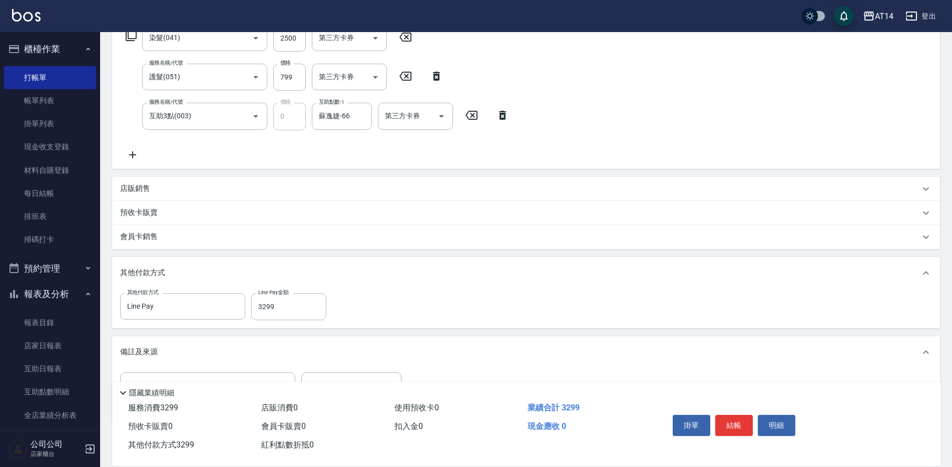
scroll to position [224, 0]
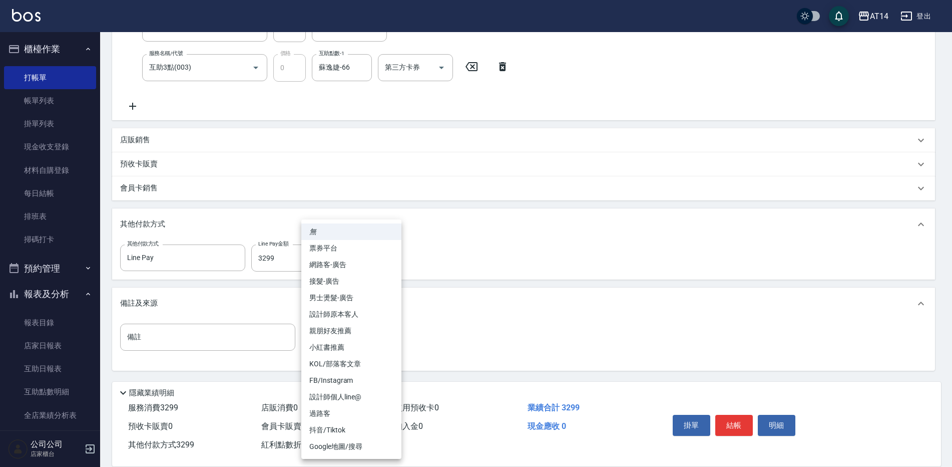
click at [377, 335] on body "AT14 登出 櫃檯作業 打帳單 帳單列表 掛單列表 現金收支登錄 材料自購登錄 每日結帳 排班表 掃碼打卡 預約管理 預約管理 單日預約紀錄 單週預約紀錄 …" at bounding box center [476, 121] width 952 height 691
click at [363, 315] on li "設計師原本客人" at bounding box center [351, 314] width 100 height 17
type input "設計師原本客人"
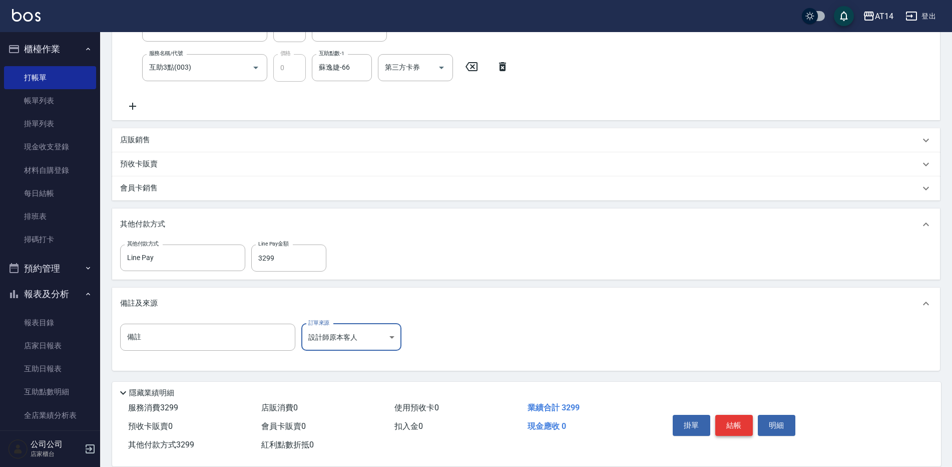
click at [728, 415] on button "結帳" at bounding box center [735, 425] width 38 height 21
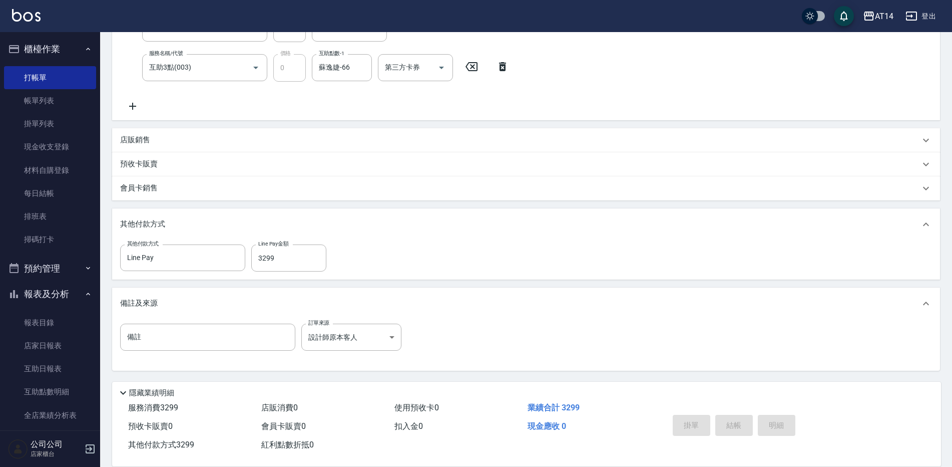
type input "2025/09/21 18:18"
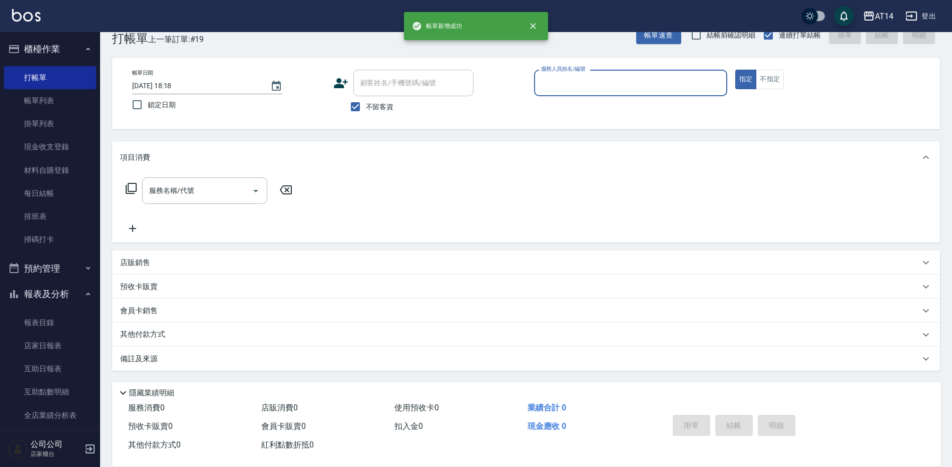
scroll to position [0, 0]
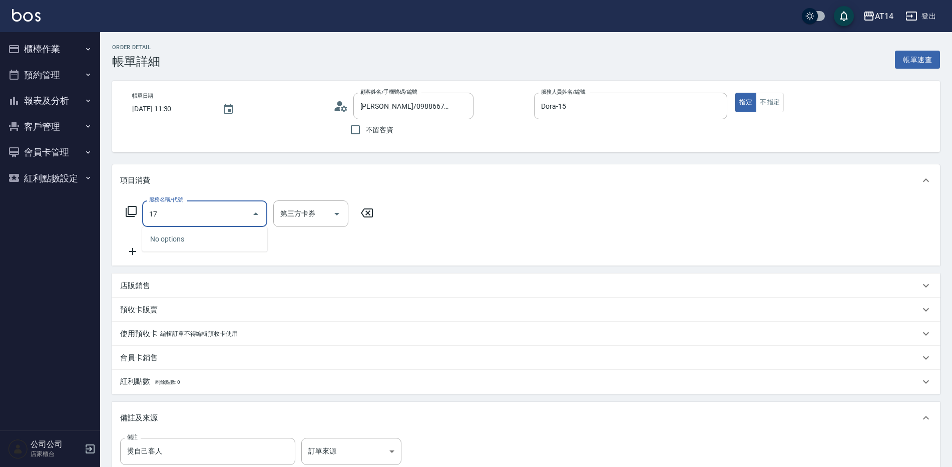
type input "1"
type input "燙髮(031)"
type input "3"
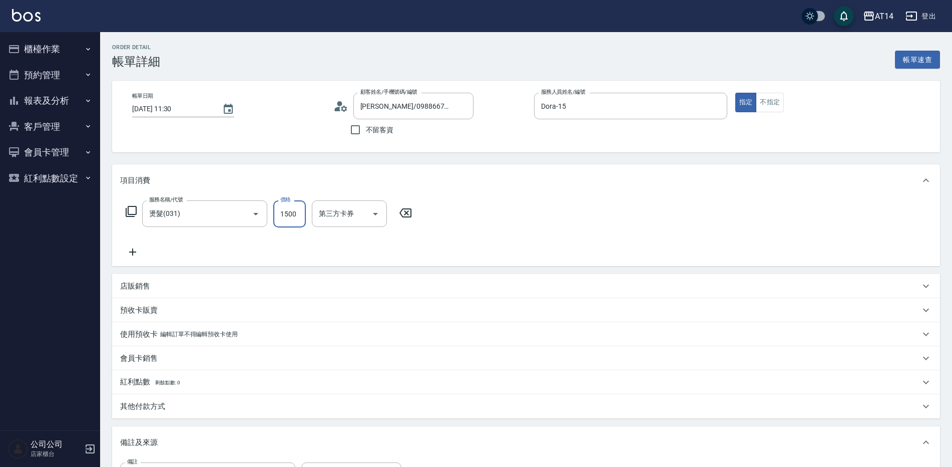
type input "1"
type input "0"
type input "1700"
type input "3"
type input "1700"
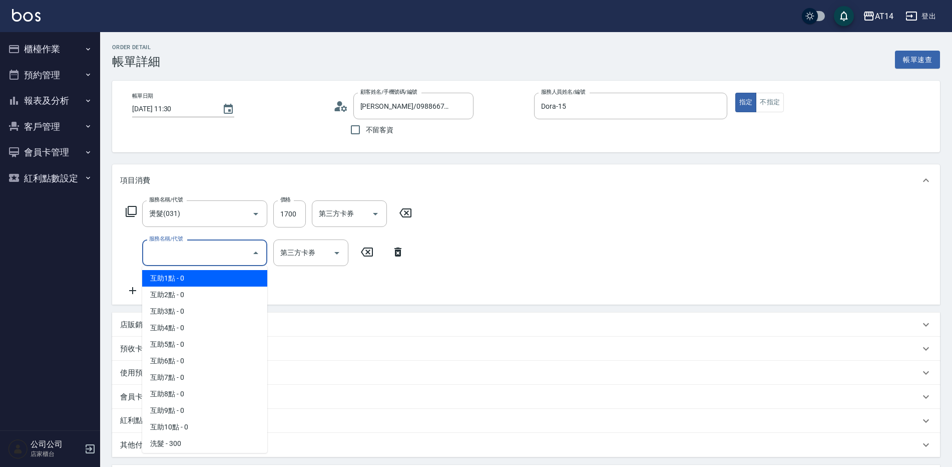
drag, startPoint x: 195, startPoint y: 252, endPoint x: 202, endPoint y: 262, distance: 12.5
click at [196, 250] on input "服務名稱/代號" at bounding box center [197, 253] width 101 height 18
click at [206, 275] on span "互助1點 - 0" at bounding box center [204, 278] width 125 height 17
type input "互助1點(001)"
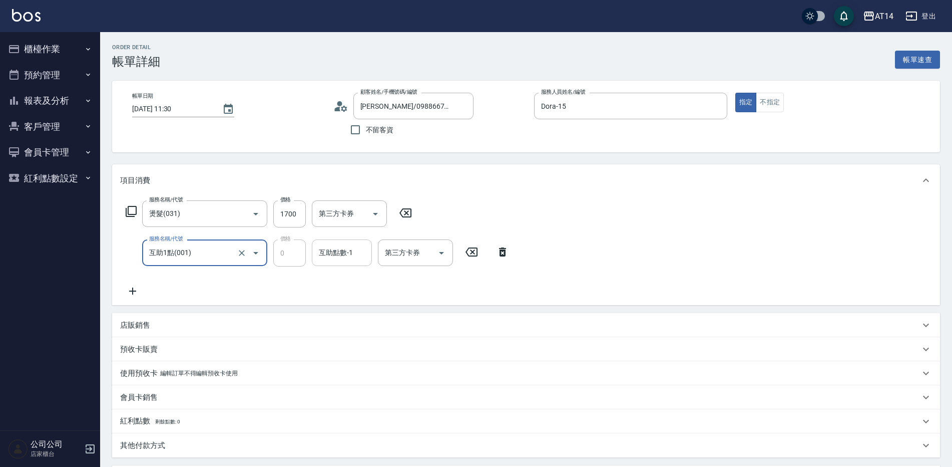
click at [348, 251] on div "互助點數-1 互助點數-1" at bounding box center [342, 252] width 60 height 27
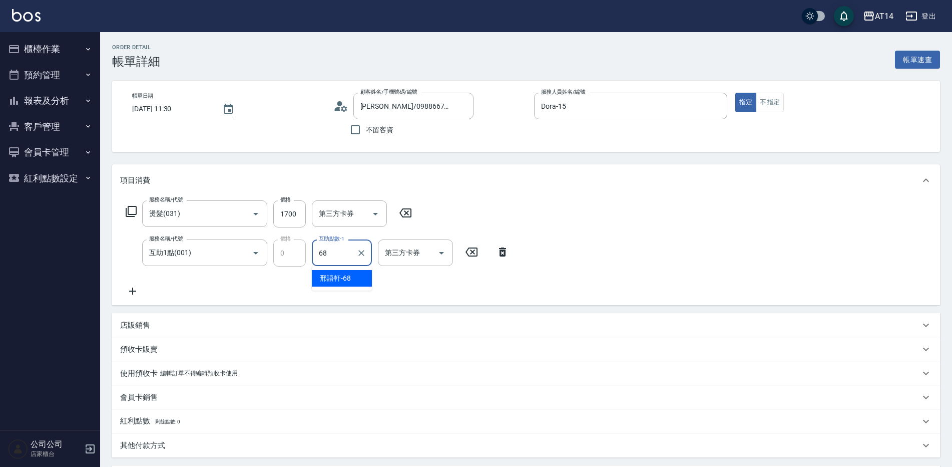
type input "邢語軒-68"
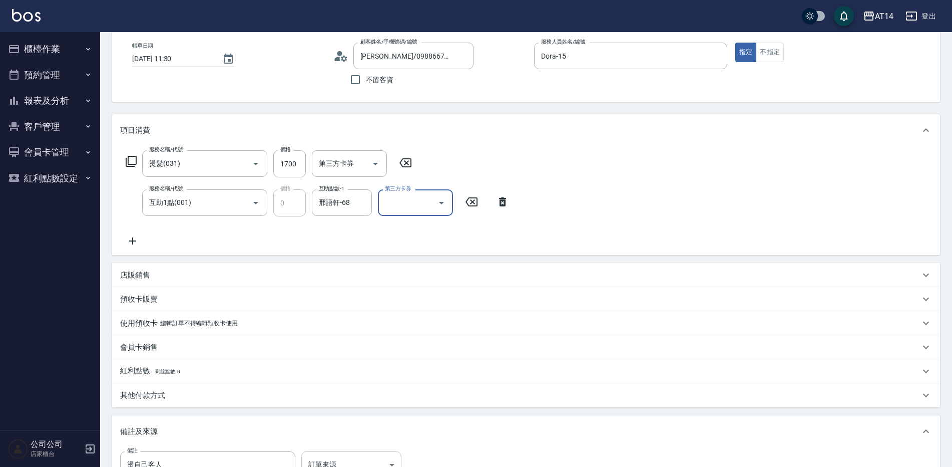
click at [340, 456] on body "AT14 登出 櫃檯作業 打帳單 帳單列表 掛單列表 現金收支登錄 材料自購登錄 每日結帳 排班表 掃碼打卡 預約管理 預約管理 單日預約紀錄 單週預約紀錄 …" at bounding box center [476, 276] width 952 height 652
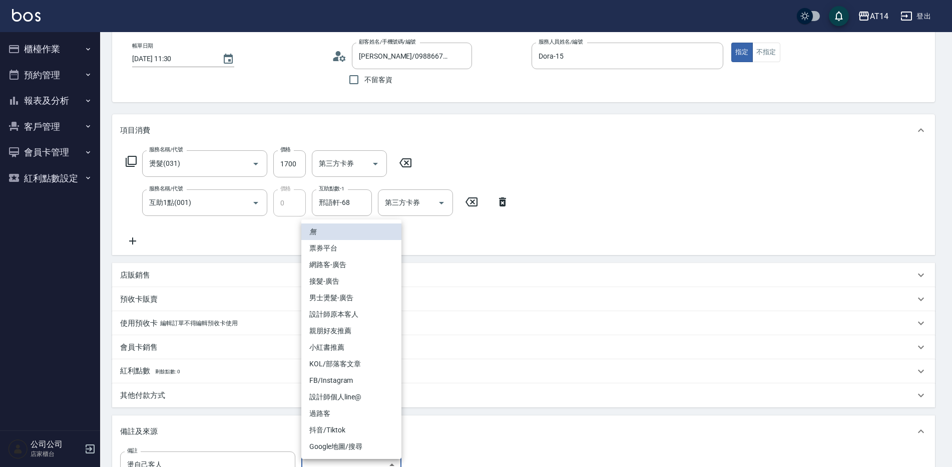
scroll to position [62, 0]
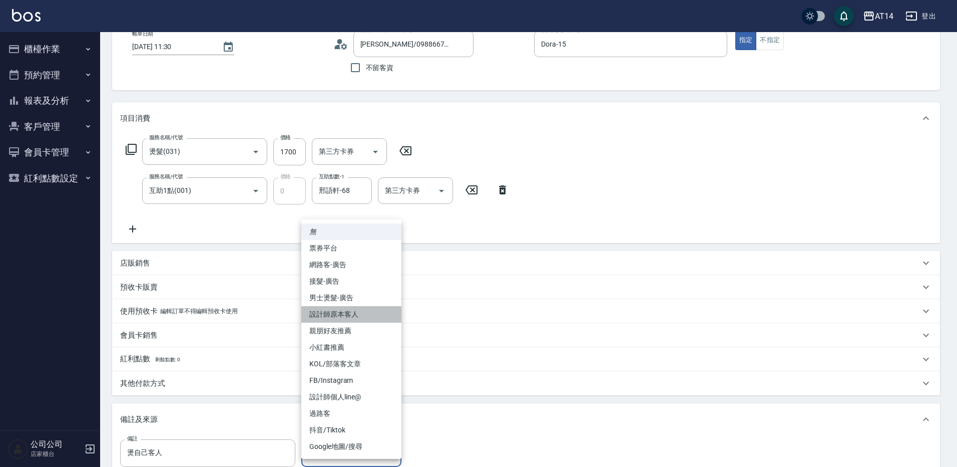
click at [347, 313] on li "設計師原本客人" at bounding box center [351, 314] width 100 height 17
type input "設計師原本客人"
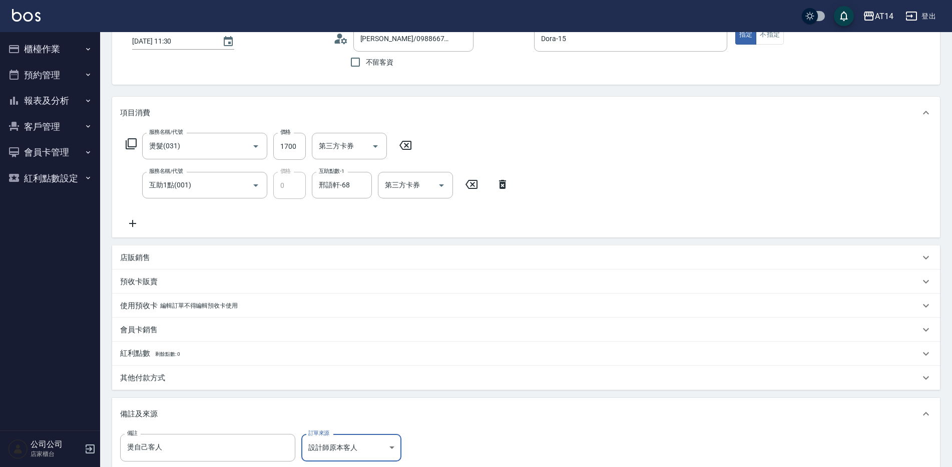
scroll to position [112, 0]
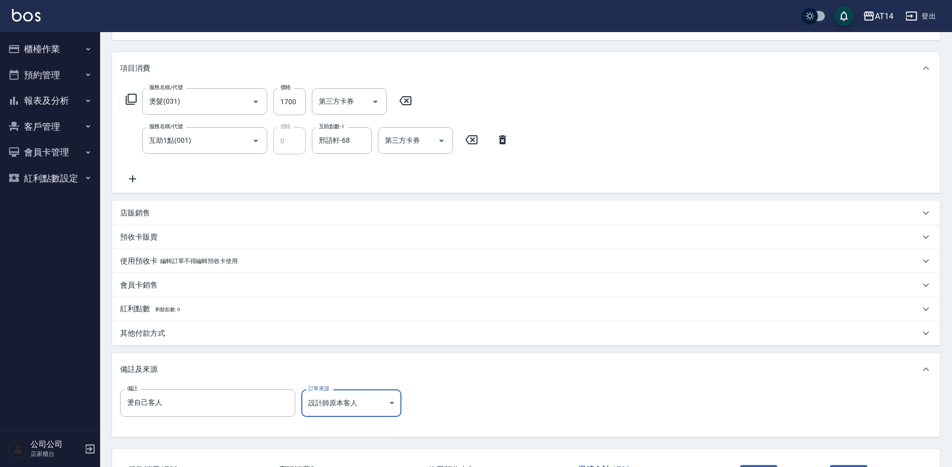
click at [751, 466] on button "結帳" at bounding box center [760, 475] width 38 height 21
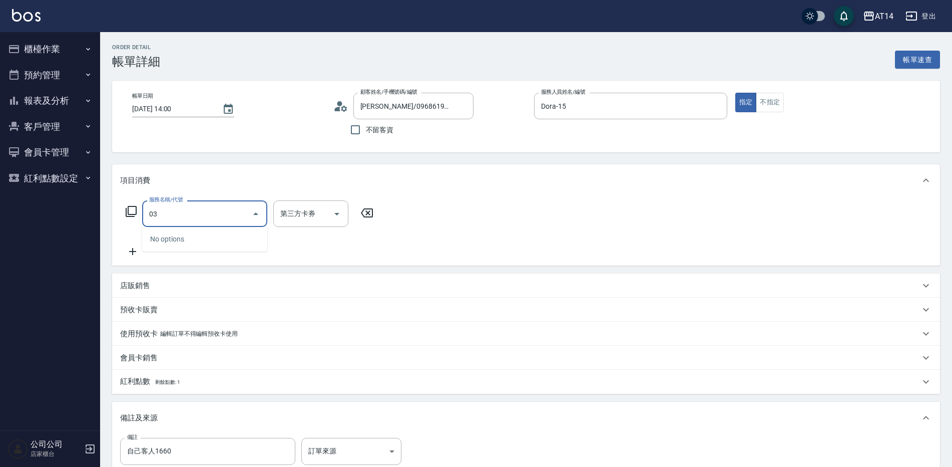
type input "031"
type input "3"
type input "燙髮(031)"
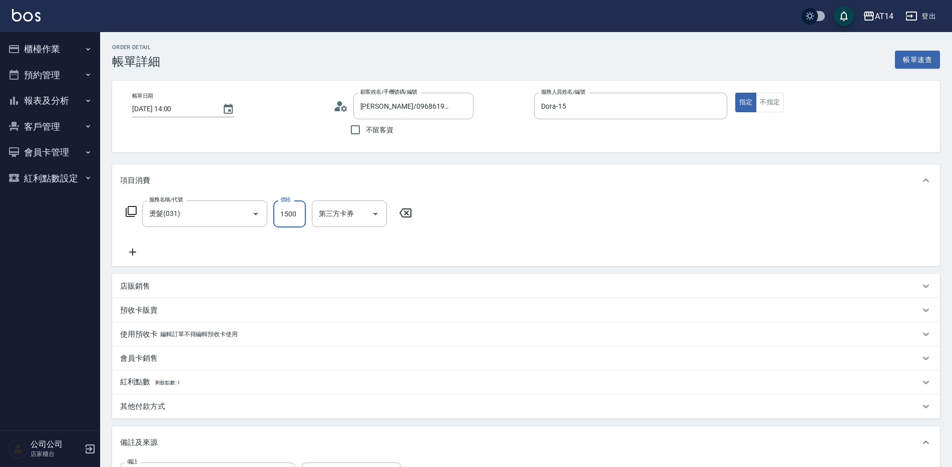
type input "1"
type input "0"
type input "1660"
type input "3"
type input "1660"
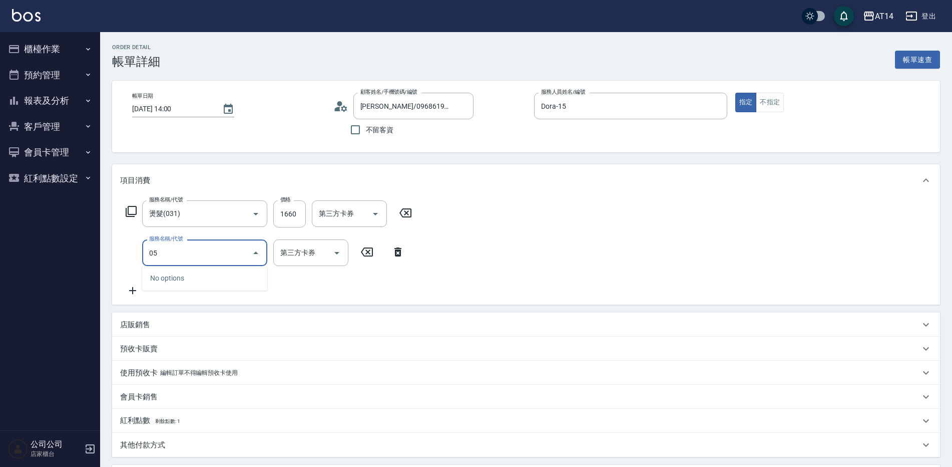
type input "051"
type input "5"
type input "護髮(051)"
type input "3"
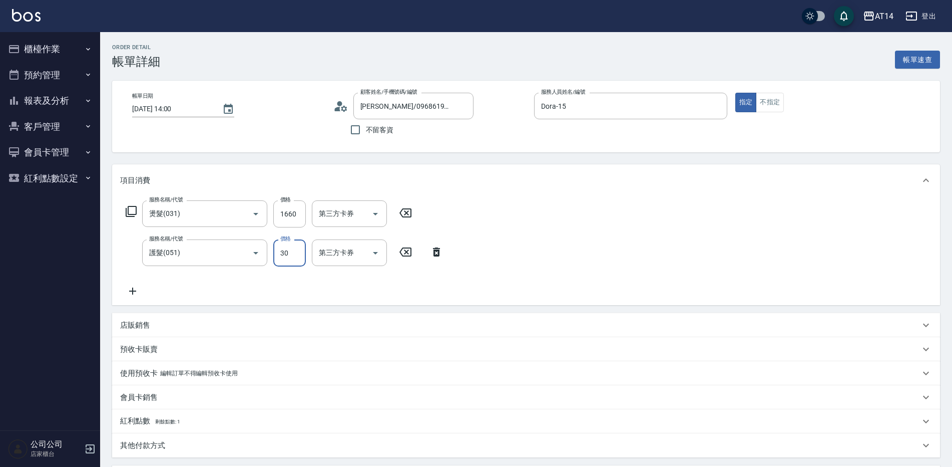
type input "300"
type input "4"
type input "300"
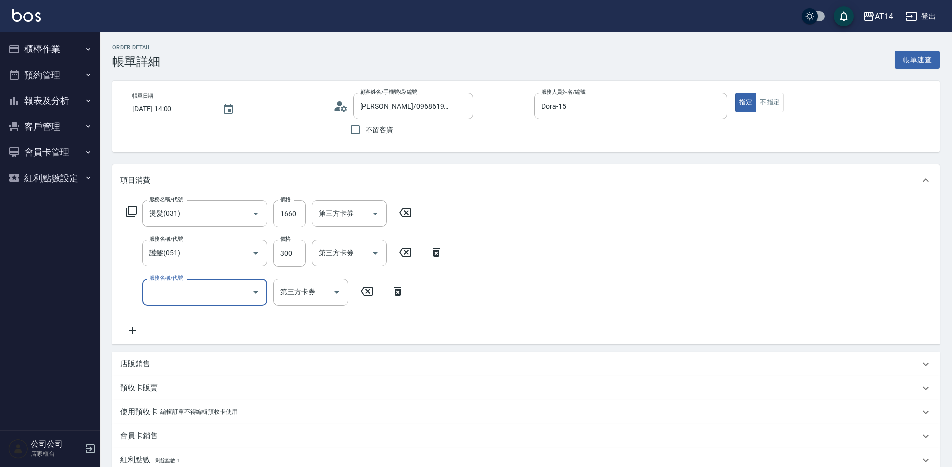
click at [199, 293] on input "服務名稱/代號" at bounding box center [197, 292] width 101 height 18
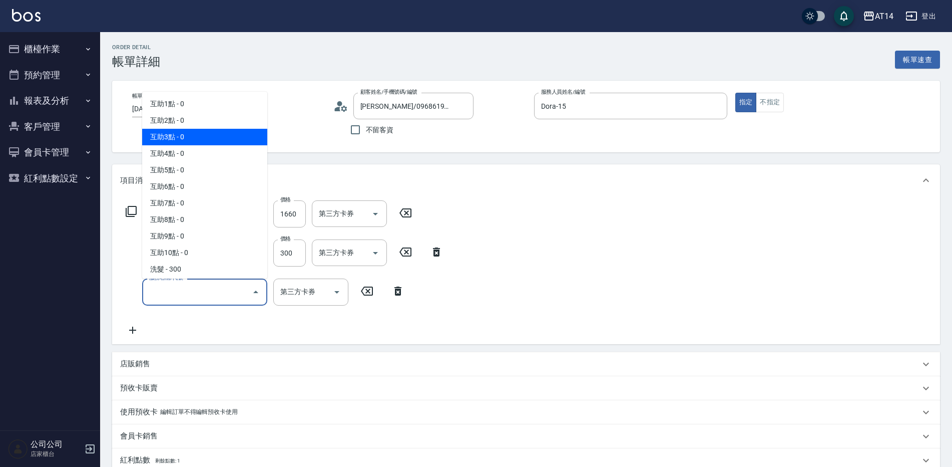
click at [195, 135] on span "互助3點 - 0" at bounding box center [204, 137] width 125 height 17
type input "互助3點(003)"
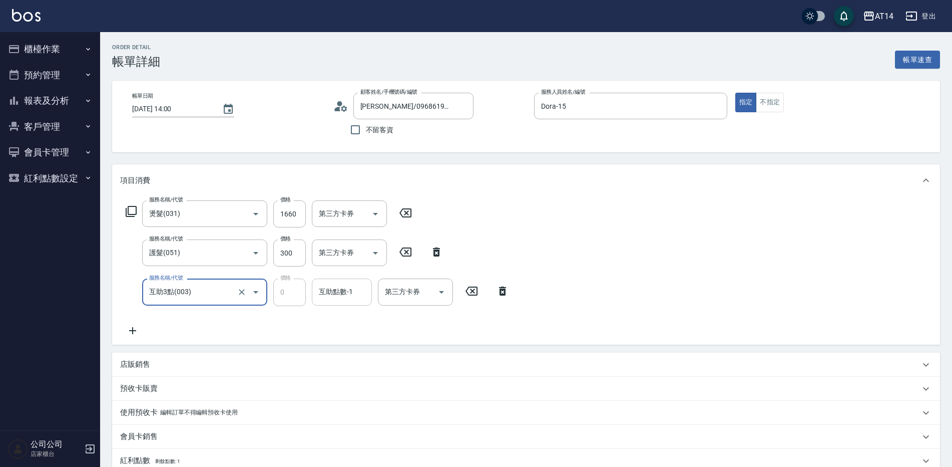
click at [325, 288] on div "互助點數-1 互助點數-1" at bounding box center [342, 291] width 60 height 27
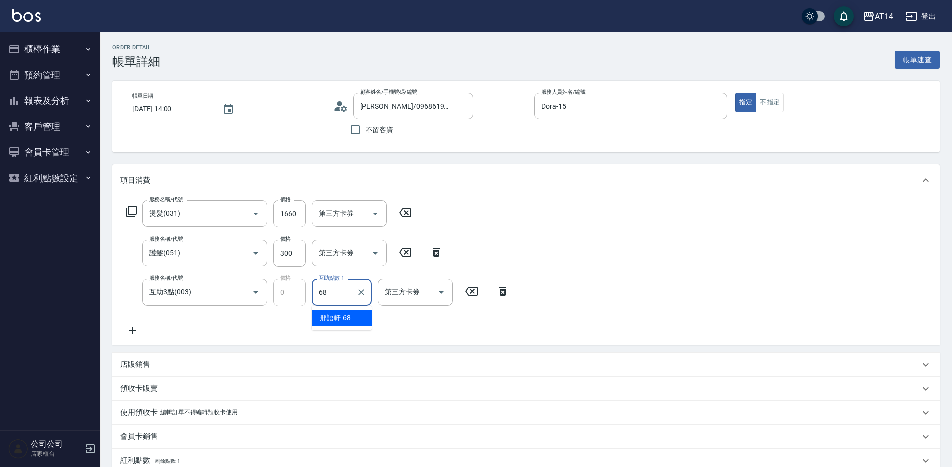
type input "邢語軒-68"
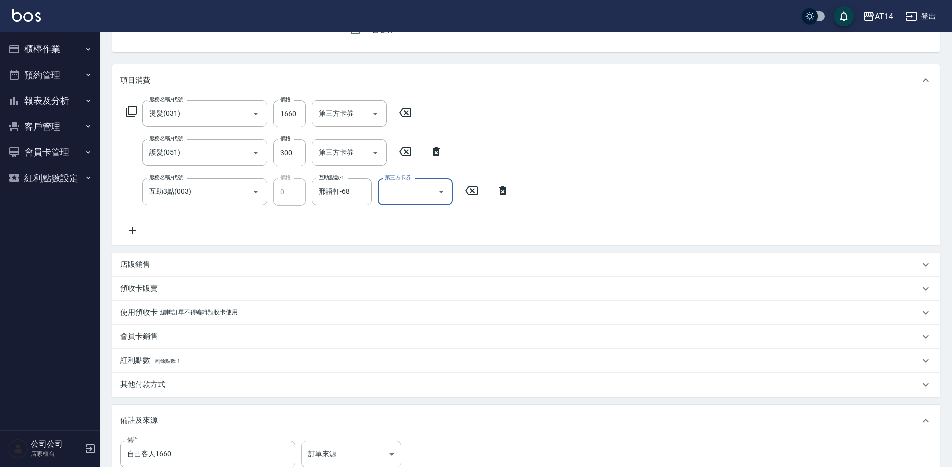
click at [331, 452] on body "AT14 登出 櫃檯作業 打帳單 帳單列表 掛單列表 現金收支登錄 材料自購登錄 每日結帳 排班表 掃碼打卡 預約管理 預約管理 單日預約紀錄 單週預約紀錄 …" at bounding box center [476, 245] width 952 height 691
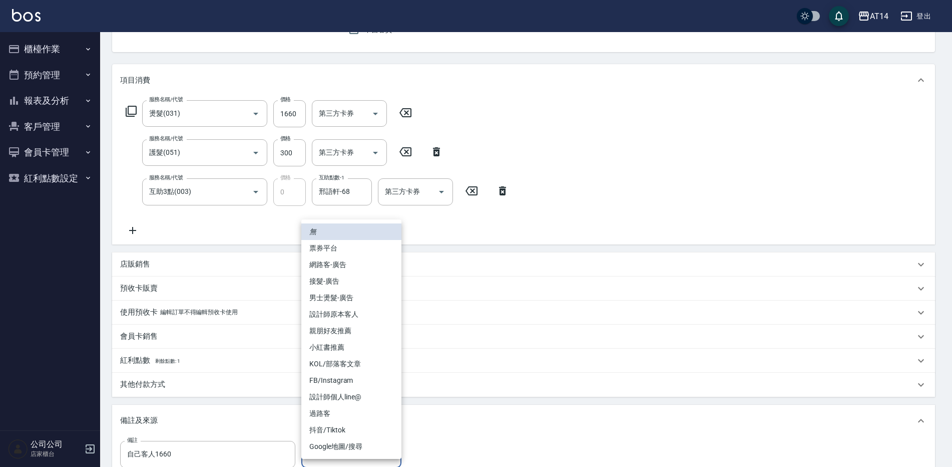
scroll to position [101, 0]
click at [352, 316] on li "設計師原本客人" at bounding box center [351, 314] width 100 height 17
type input "設計師原本客人"
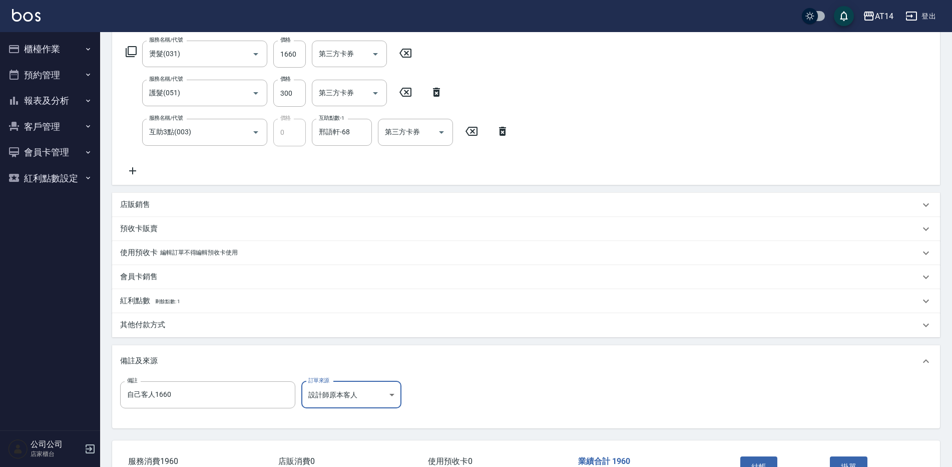
scroll to position [229, 0]
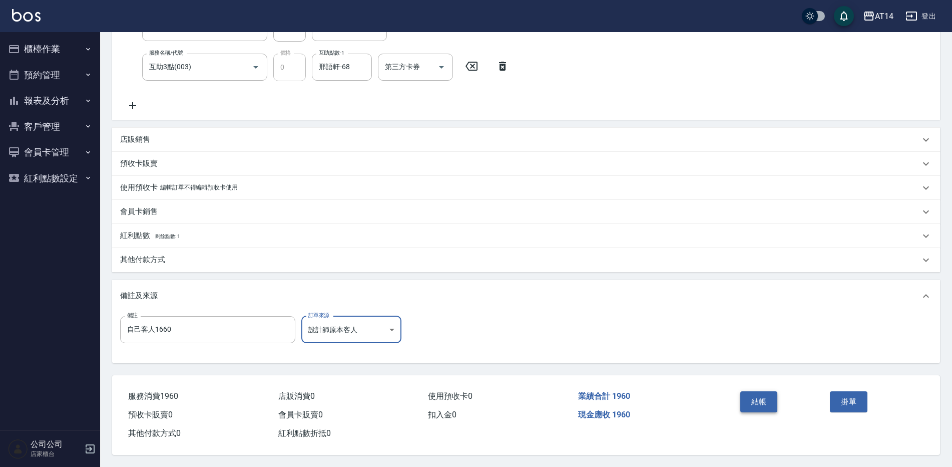
click at [765, 391] on button "結帳" at bounding box center [760, 401] width 38 height 21
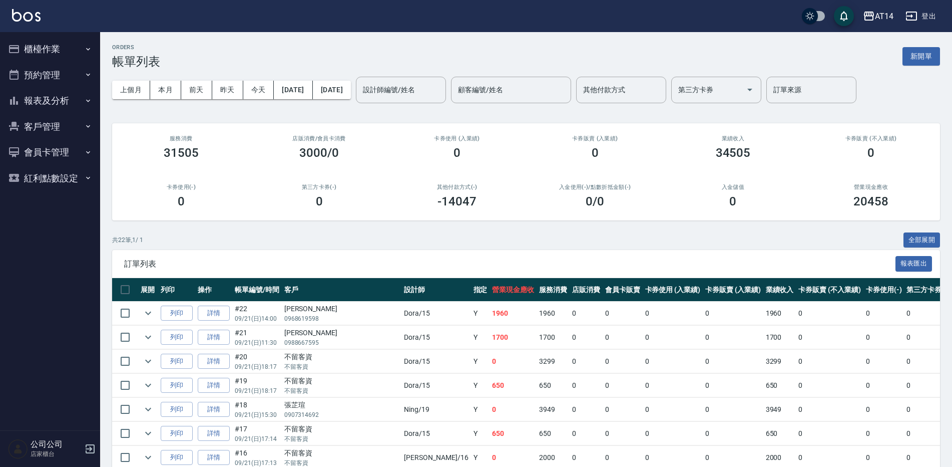
click at [73, 51] on button "櫃檯作業" at bounding box center [50, 49] width 92 height 26
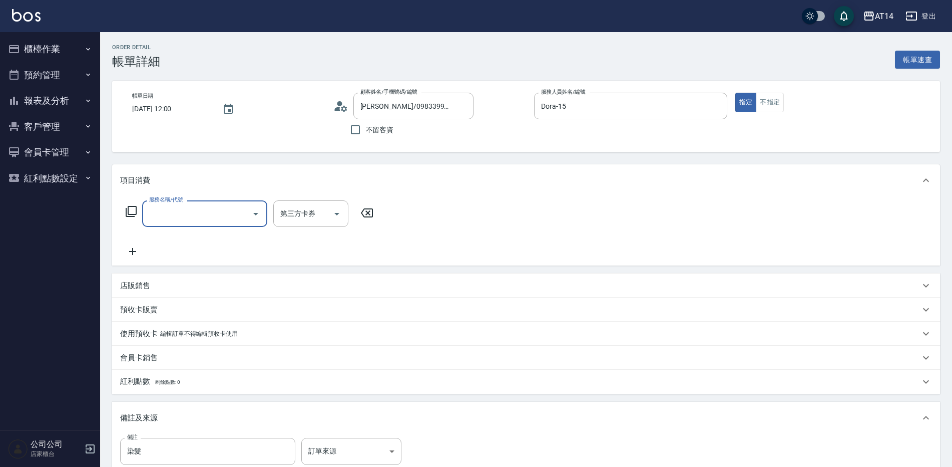
click at [191, 216] on input "服務名稱/代號" at bounding box center [197, 214] width 101 height 18
type input "031"
type input "3"
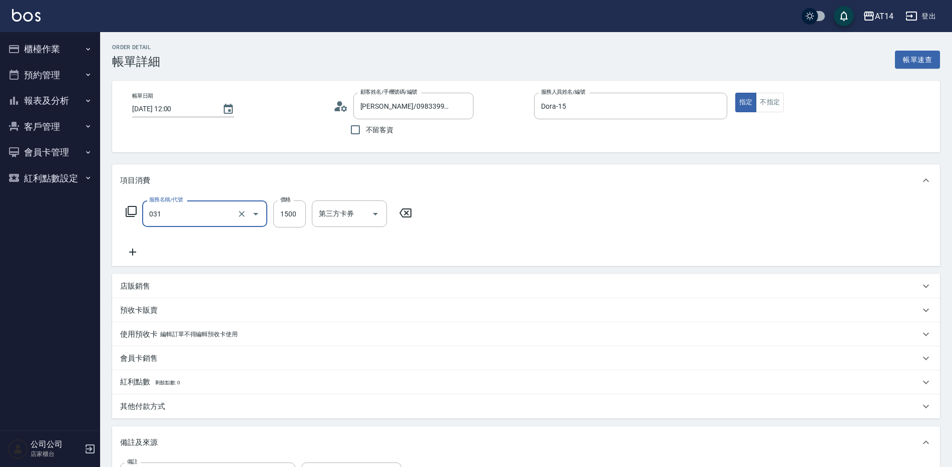
type input "燙髮(031)"
type input "1"
type input "0"
type input "1600"
type input "3"
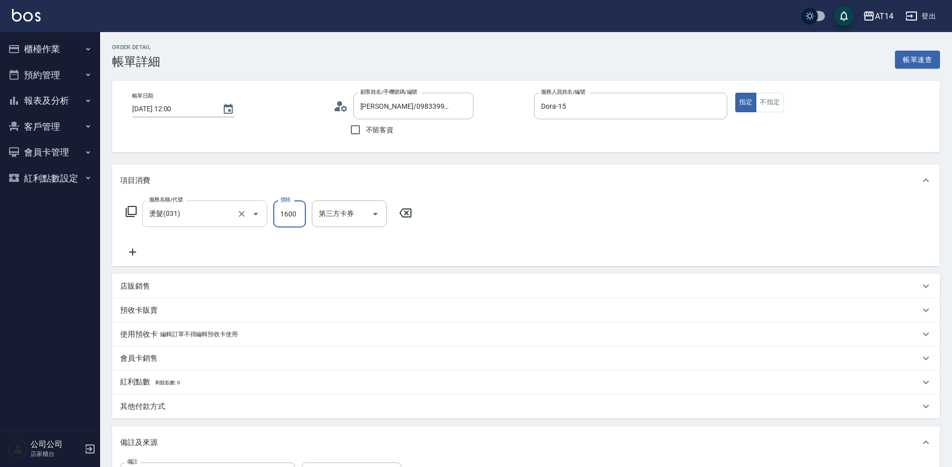
type input "1600"
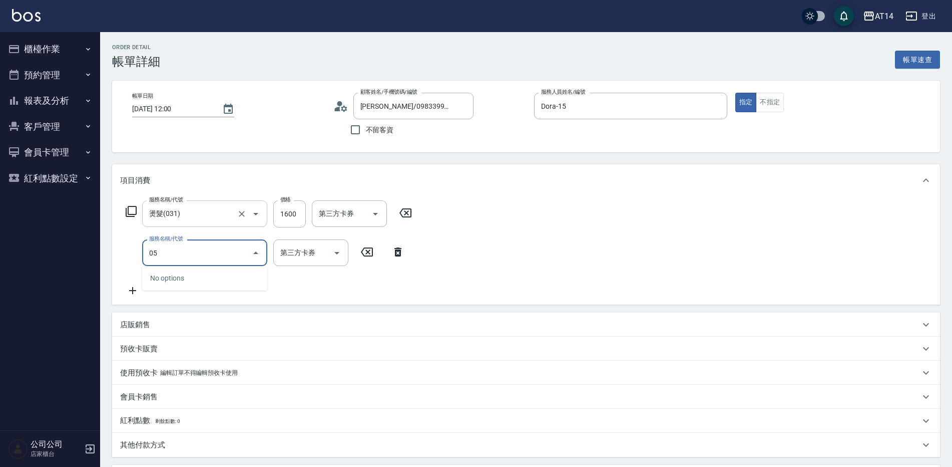
type input "051"
type input "5"
type input "護髮(051)"
type input "3"
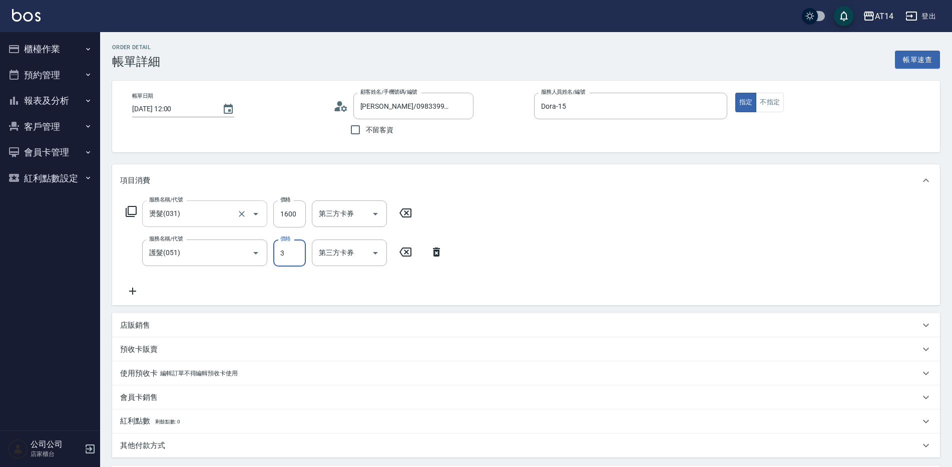
type input "30"
type input "4"
type input "300"
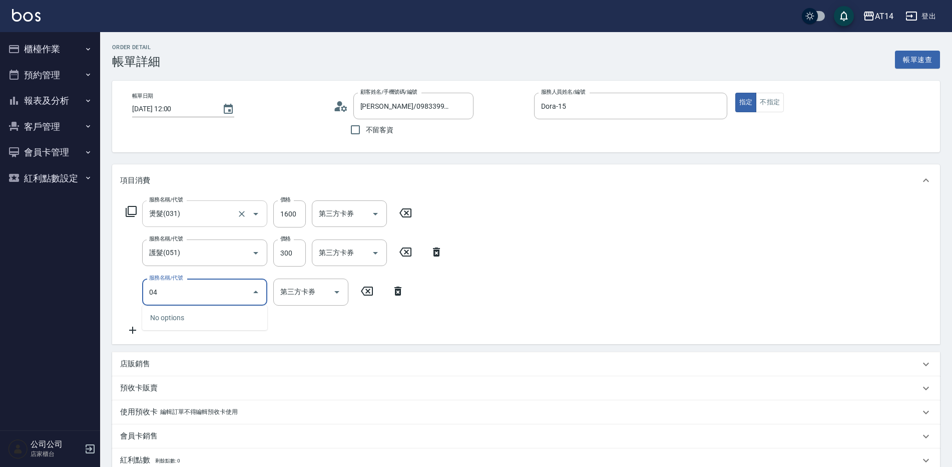
type input "041"
type input "7"
type input "染髮(041)"
type input "4"
type input "120"
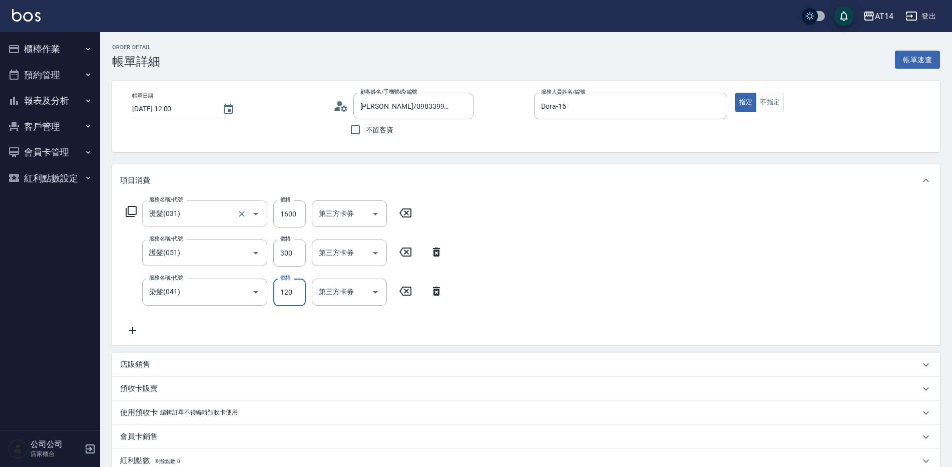
type input "6"
type input "1200"
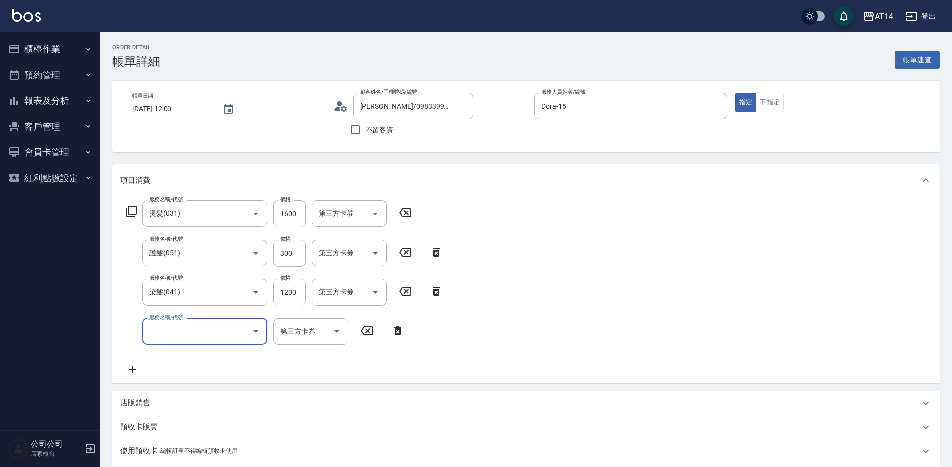
click at [191, 341] on div "服務名稱/代號" at bounding box center [204, 331] width 125 height 27
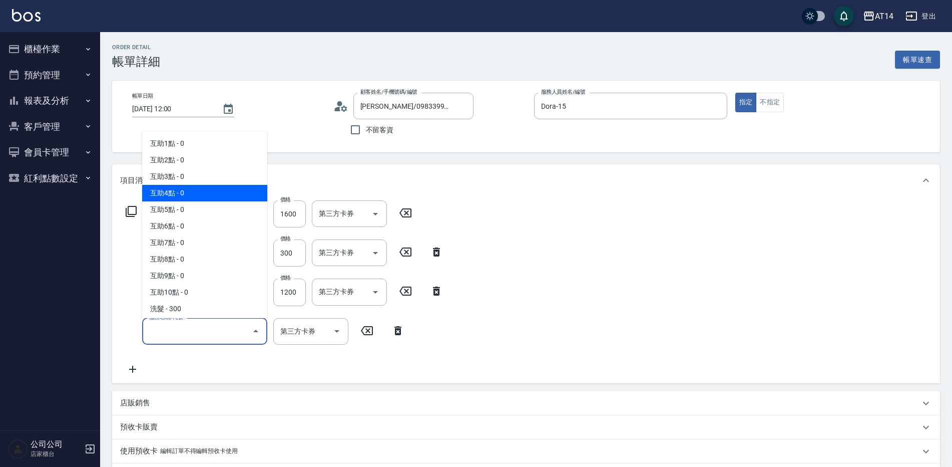
click at [224, 190] on span "互助4點 - 0" at bounding box center [204, 193] width 125 height 17
type input "互助4點(004)"
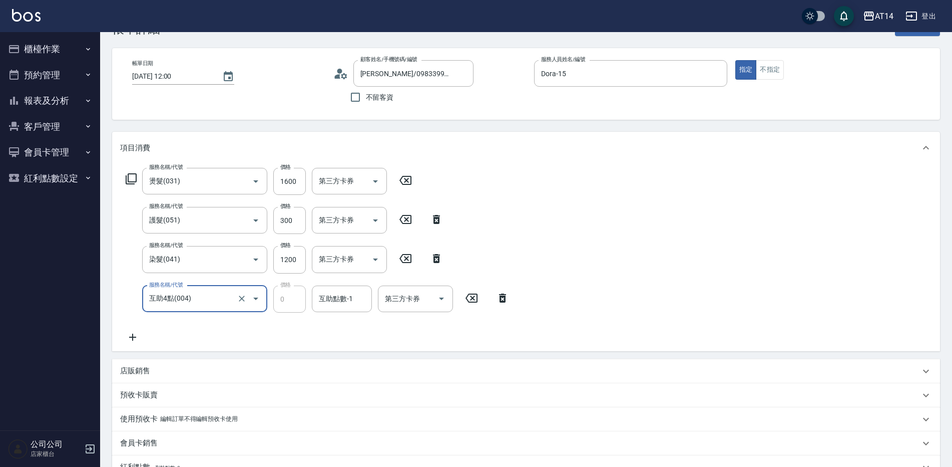
scroll to position [50, 0]
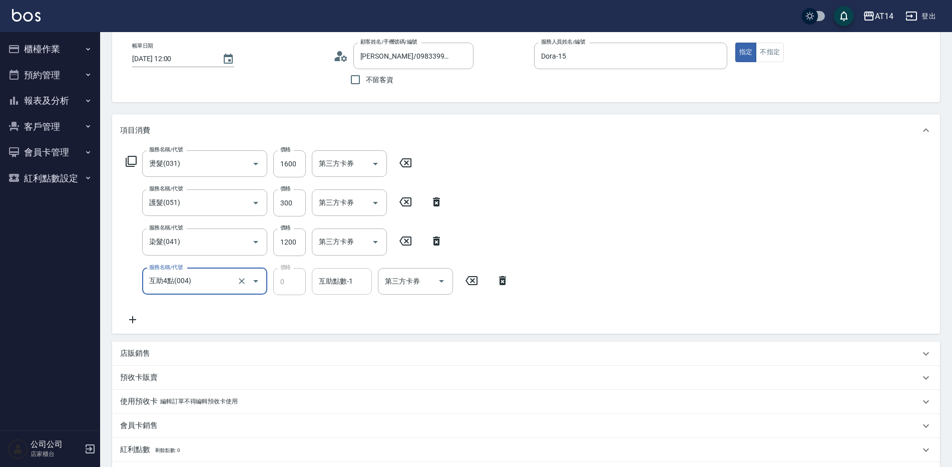
click at [319, 274] on input "互助點數-1" at bounding box center [341, 281] width 51 height 18
type input "邢語軒-68"
click at [362, 284] on icon "Clear" at bounding box center [362, 281] width 10 height 10
click at [335, 282] on input "互助點數-1" at bounding box center [341, 281] width 51 height 18
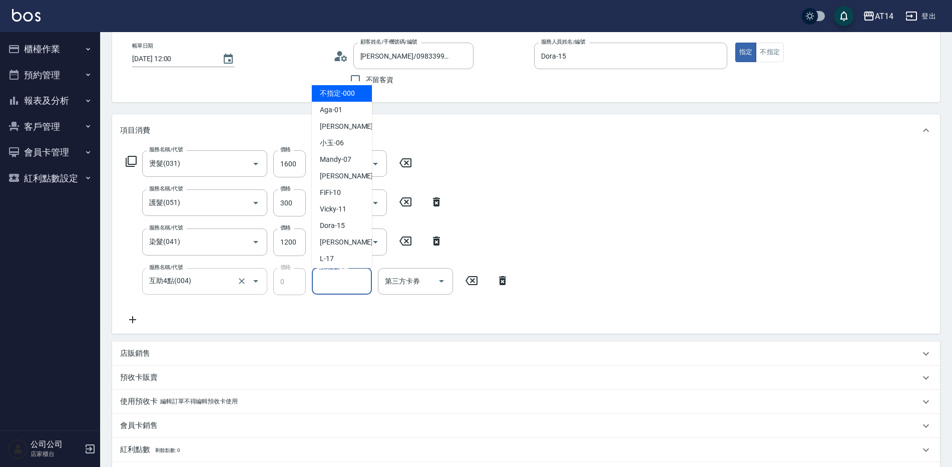
click at [218, 280] on input "互助4點(004)" at bounding box center [191, 281] width 88 height 18
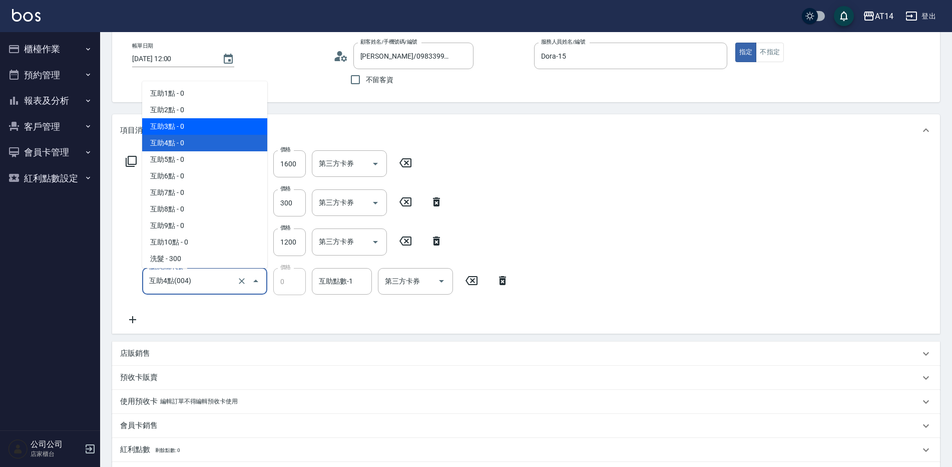
click at [221, 130] on span "互助3點 - 0" at bounding box center [204, 126] width 125 height 17
type input "互助3點(003)"
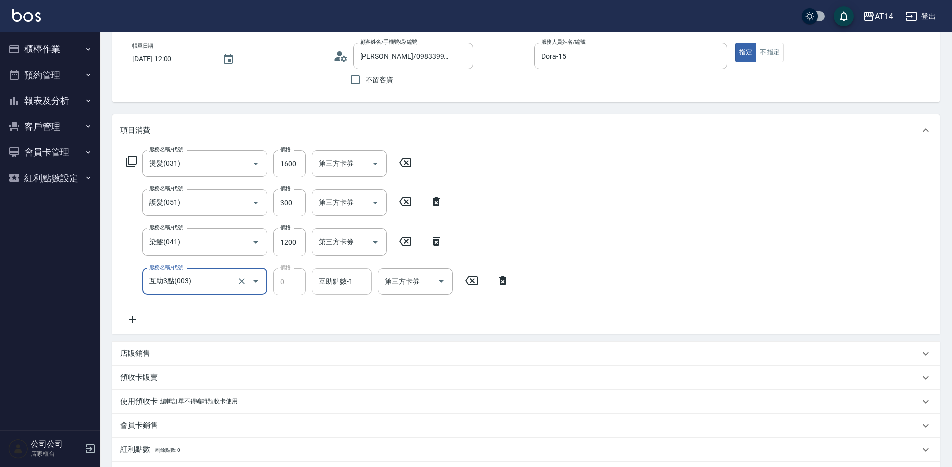
click at [342, 284] on div "互助點數-1 互助點數-1" at bounding box center [342, 281] width 60 height 27
type input "蘇逸婕-66"
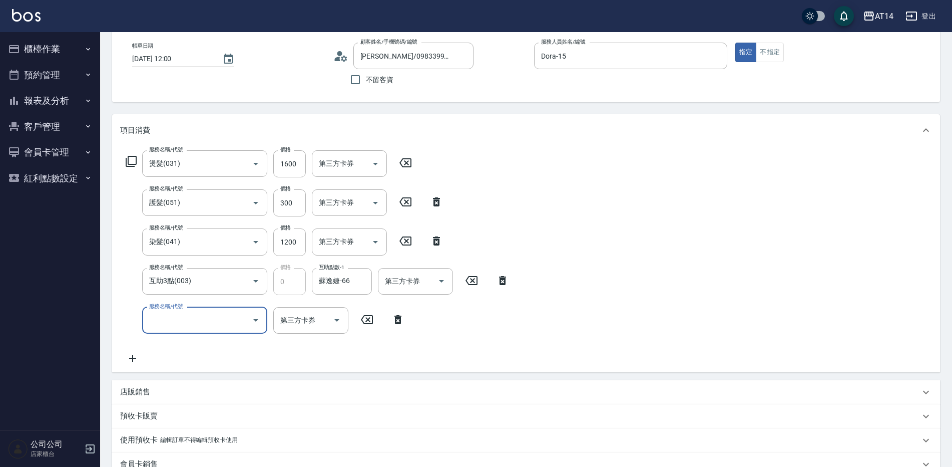
click at [231, 328] on div "服務名稱/代號" at bounding box center [204, 320] width 125 height 27
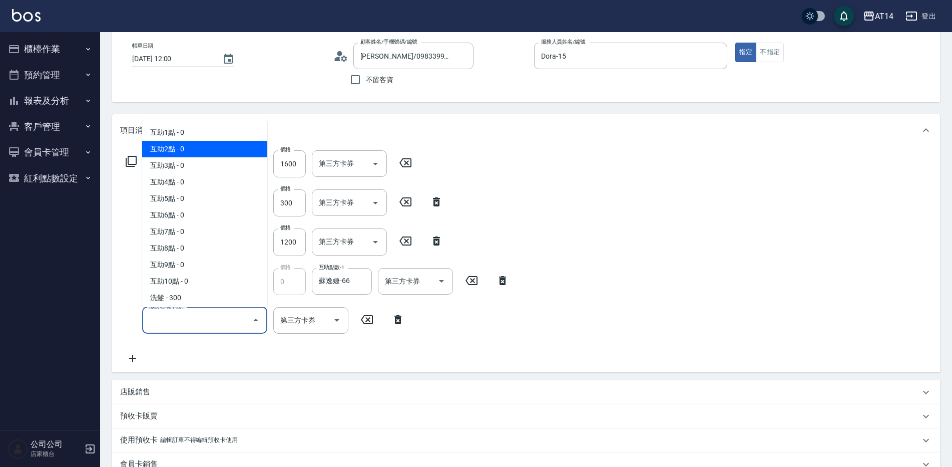
drag, startPoint x: 196, startPoint y: 143, endPoint x: 207, endPoint y: 175, distance: 33.7
click at [196, 144] on span "互助2點 - 0" at bounding box center [204, 149] width 125 height 17
click at [225, 321] on input "互助2點(002)" at bounding box center [191, 320] width 88 height 18
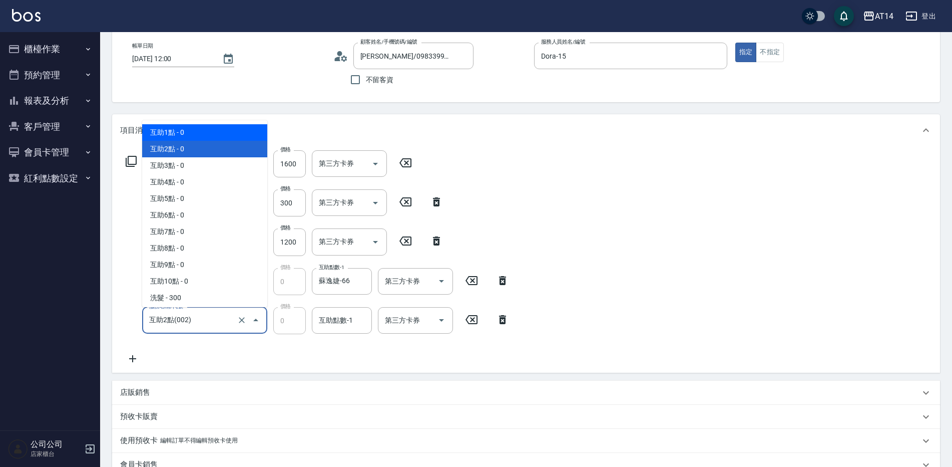
click at [211, 130] on span "互助1點 - 0" at bounding box center [204, 132] width 125 height 17
type input "互助1點(001)"
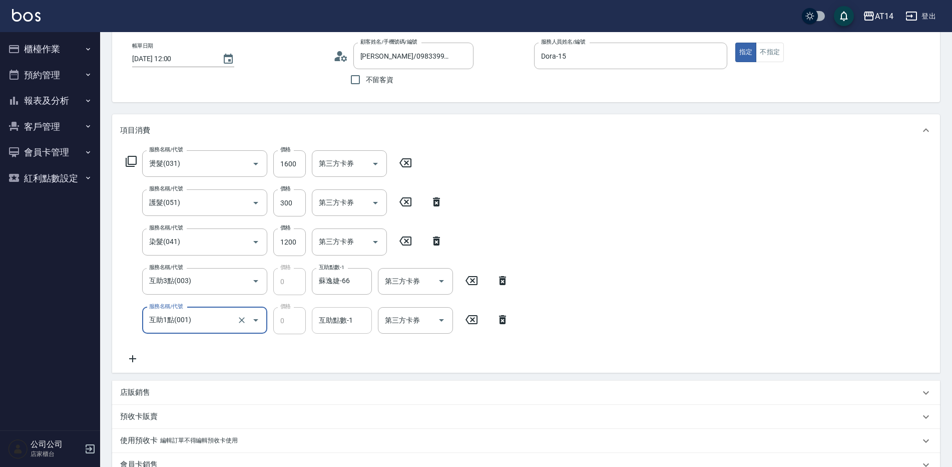
click at [337, 318] on div "互助點數-1 互助點數-1" at bounding box center [342, 320] width 60 height 27
type input "邢語軒-68"
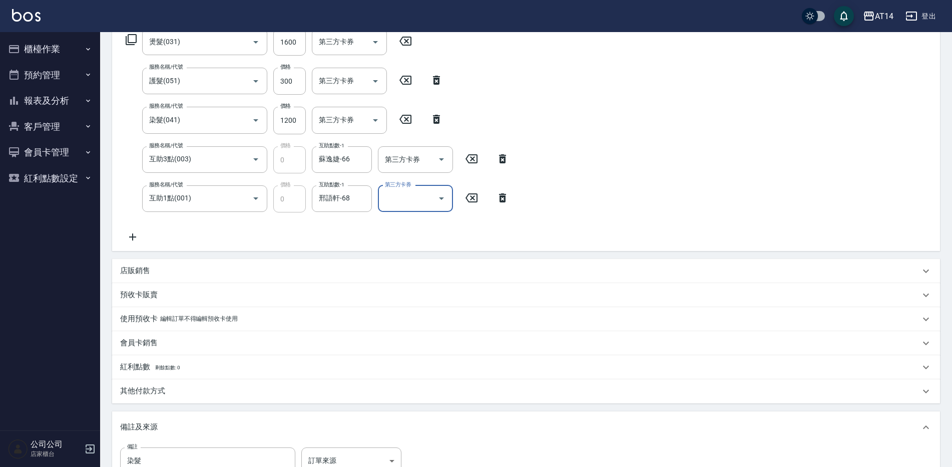
scroll to position [300, 0]
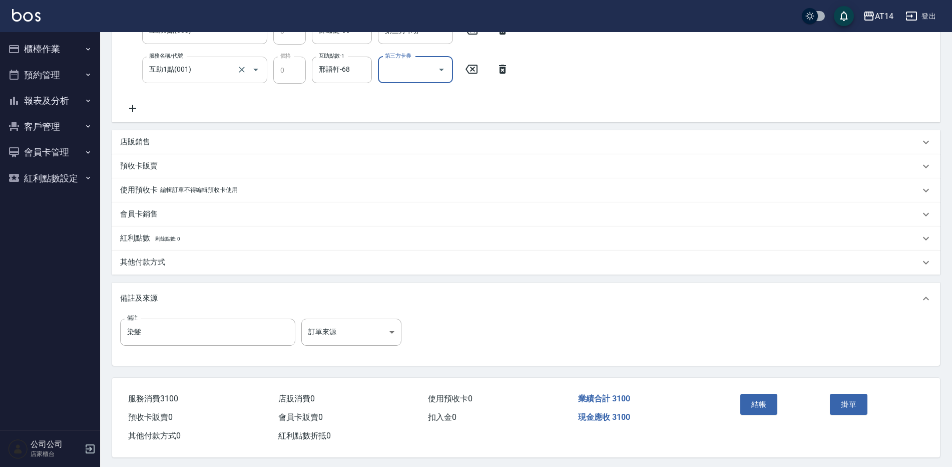
click at [212, 78] on input "互助1點(001)" at bounding box center [191, 70] width 88 height 18
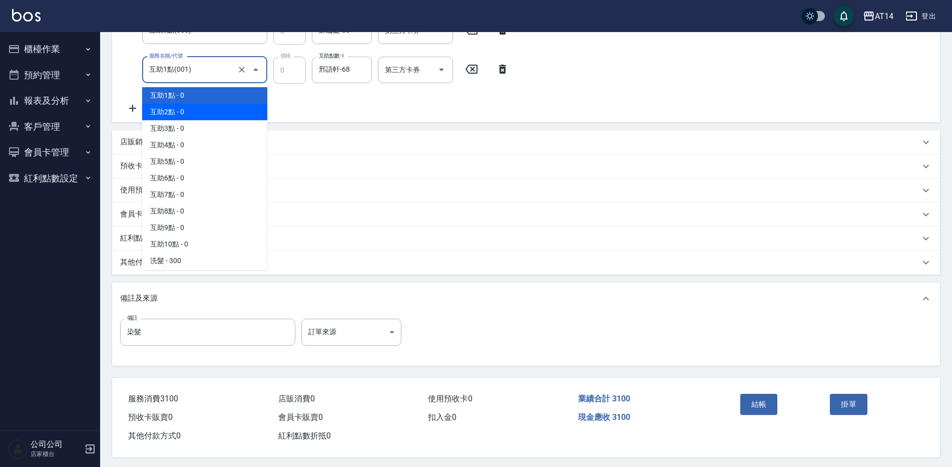
click at [310, 109] on div "服務名稱/代號 燙髮(031) 服務名稱/代號 價格 1600 價格 第三方卡券 第三方卡券 服務名稱/代號 護髮(051) 服務名稱/代號 價格 300 價…" at bounding box center [317, 7] width 395 height 214
click at [222, 77] on input "互助1點(001)" at bounding box center [191, 70] width 88 height 18
click at [209, 113] on span "互助2點 - 0" at bounding box center [204, 112] width 125 height 17
type input "互助2點(002)"
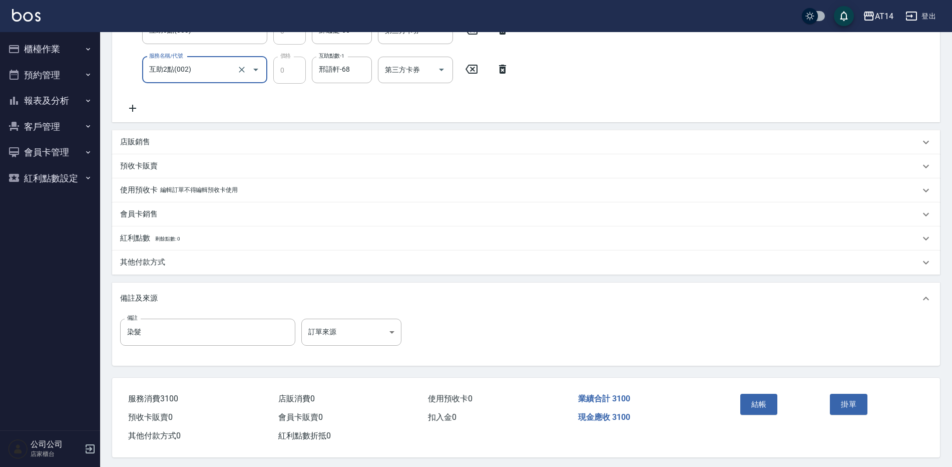
click at [319, 106] on div "服務名稱/代號 燙髮(031) 服務名稱/代號 價格 1600 價格 第三方卡券 第三方卡券 服務名稱/代號 護髮(051) 服務名稱/代號 價格 300 價…" at bounding box center [317, 7] width 395 height 214
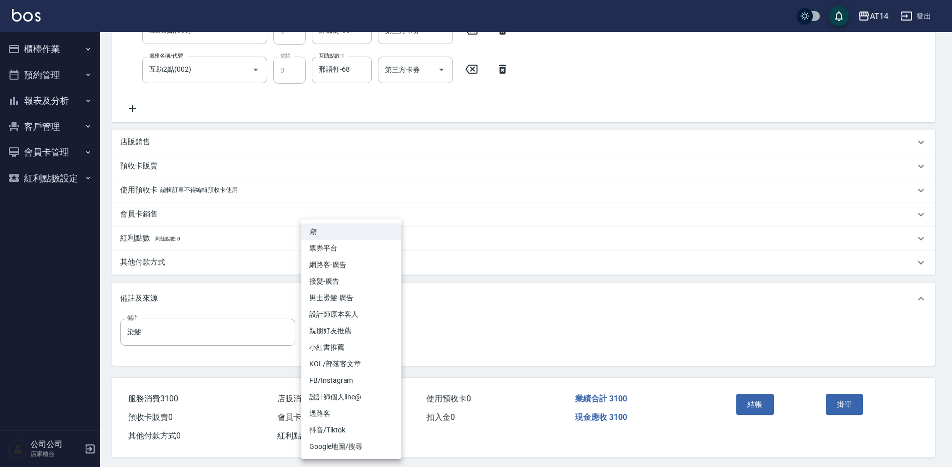
click at [336, 328] on body "AT14 登出 櫃檯作業 打帳單 帳單列表 掛單列表 現金收支登錄 材料自購登錄 每日結帳 排班表 掃碼打卡 預約管理 預約管理 單日預約紀錄 單週預約紀錄 …" at bounding box center [476, 85] width 952 height 770
click at [361, 297] on li "男士燙髮-廣告" at bounding box center [351, 297] width 100 height 17
type input "男士燙髮-廣告"
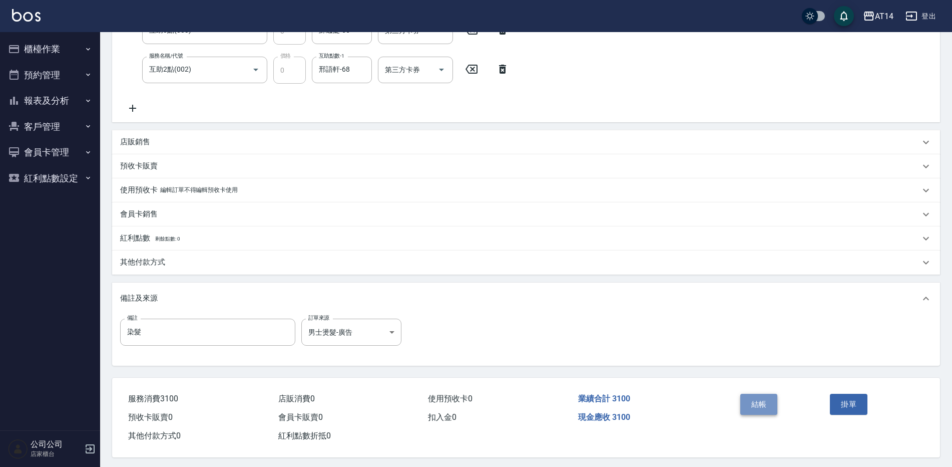
click at [764, 401] on button "結帳" at bounding box center [760, 404] width 38 height 21
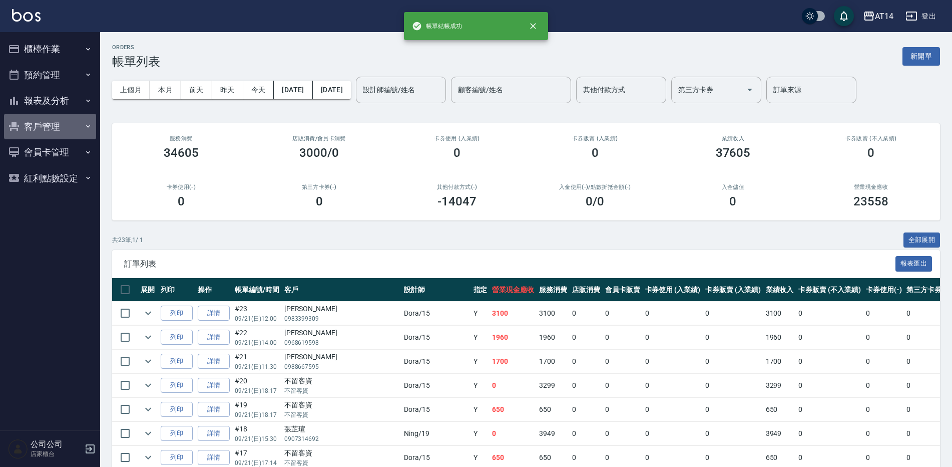
click at [47, 123] on button "客戶管理" at bounding box center [50, 127] width 92 height 26
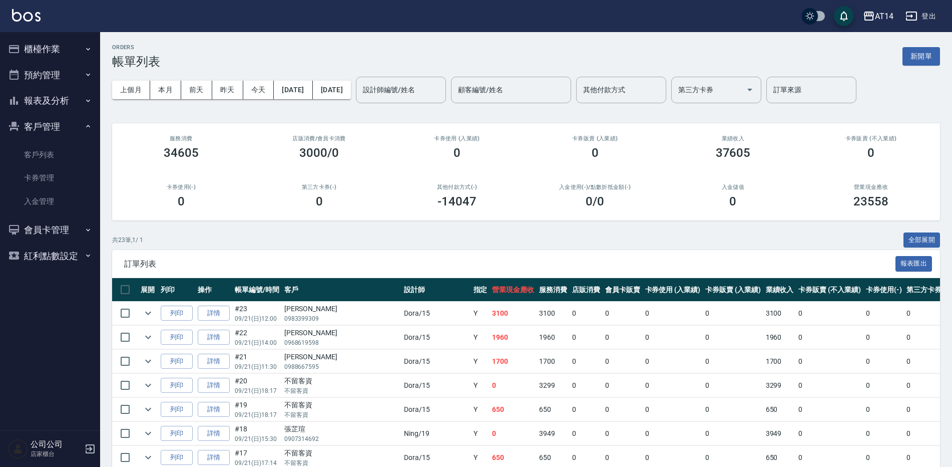
click at [61, 101] on button "報表及分析" at bounding box center [50, 101] width 92 height 26
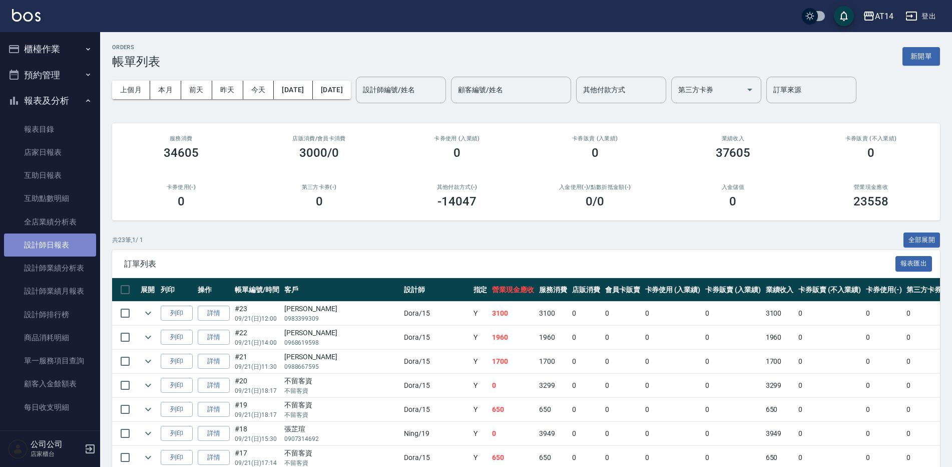
click at [66, 240] on link "設計師日報表" at bounding box center [50, 244] width 92 height 23
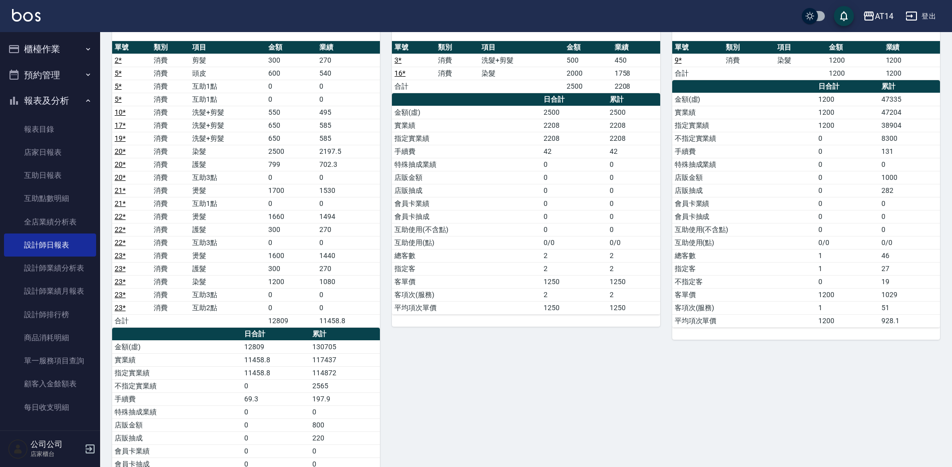
scroll to position [479, 0]
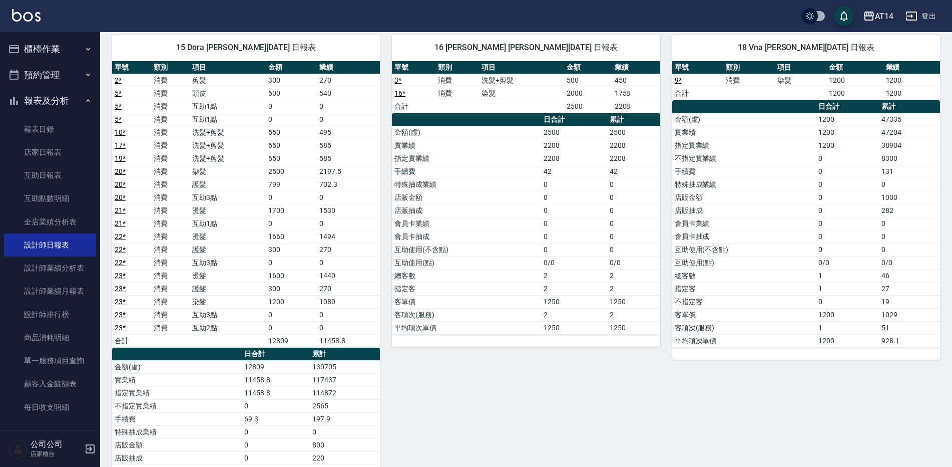
click at [122, 316] on link "23 *" at bounding box center [120, 314] width 11 height 8
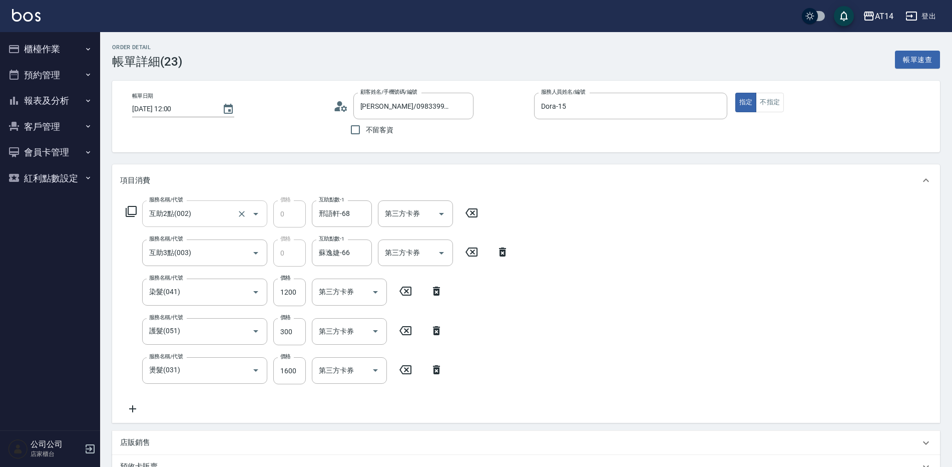
click at [226, 216] on input "互助2點(002)" at bounding box center [191, 214] width 88 height 18
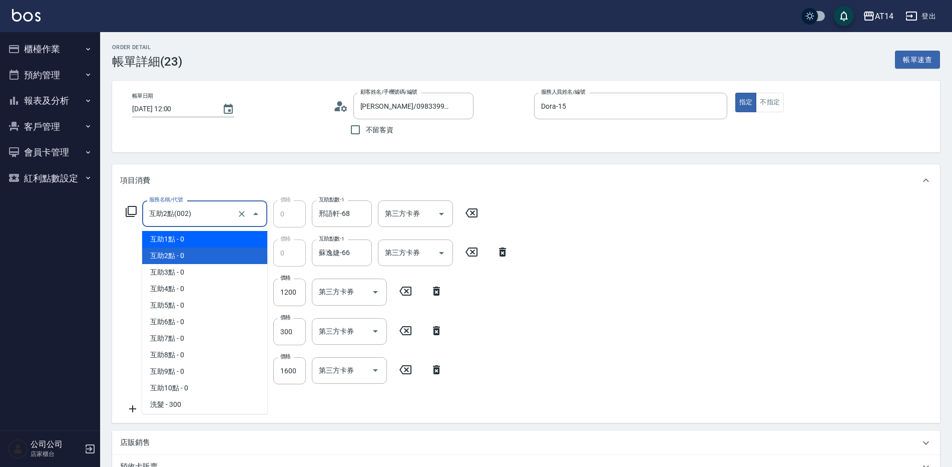
click at [208, 243] on span "互助1點 - 0" at bounding box center [204, 239] width 125 height 17
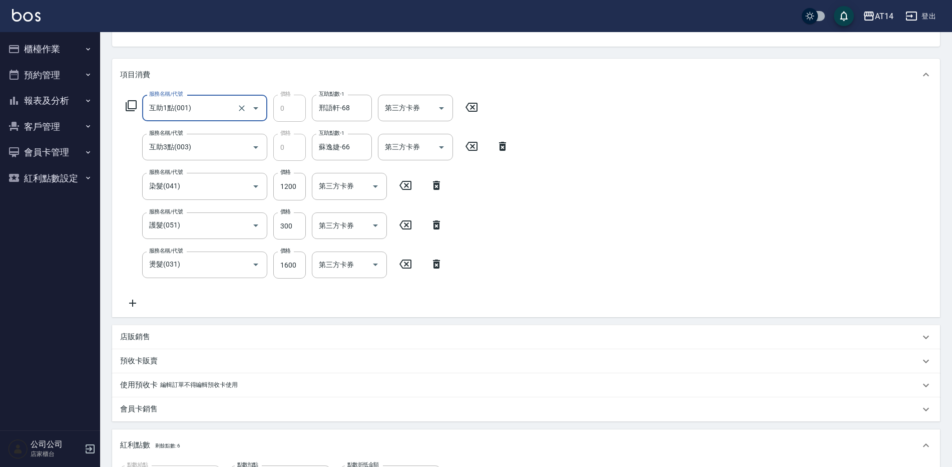
scroll to position [100, 0]
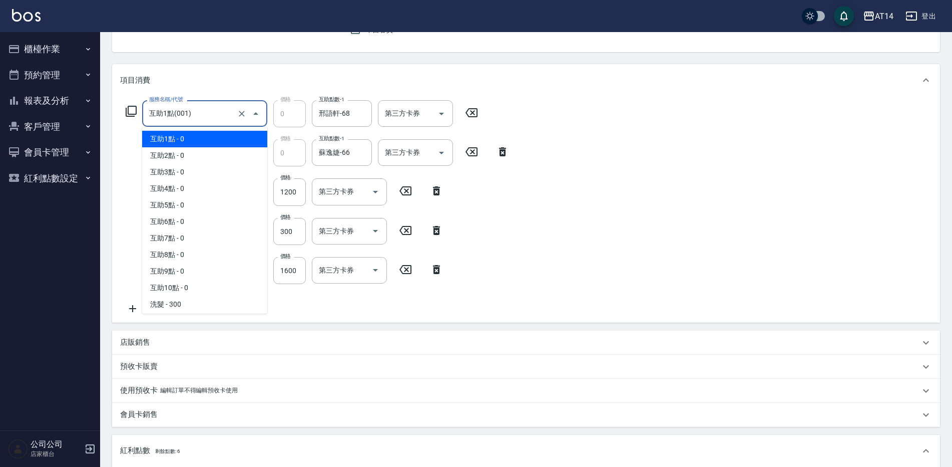
click at [211, 118] on input "互助1點(001)" at bounding box center [191, 114] width 88 height 18
drag, startPoint x: 207, startPoint y: 151, endPoint x: 318, endPoint y: 178, distance: 114.0
click at [213, 151] on span "互助2點 - 0" at bounding box center [204, 155] width 125 height 17
type input "互助2點(002)"
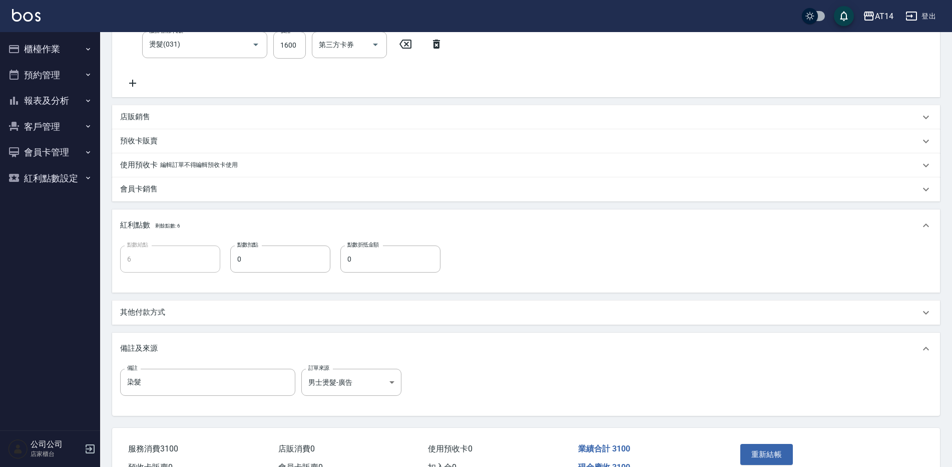
scroll to position [383, 0]
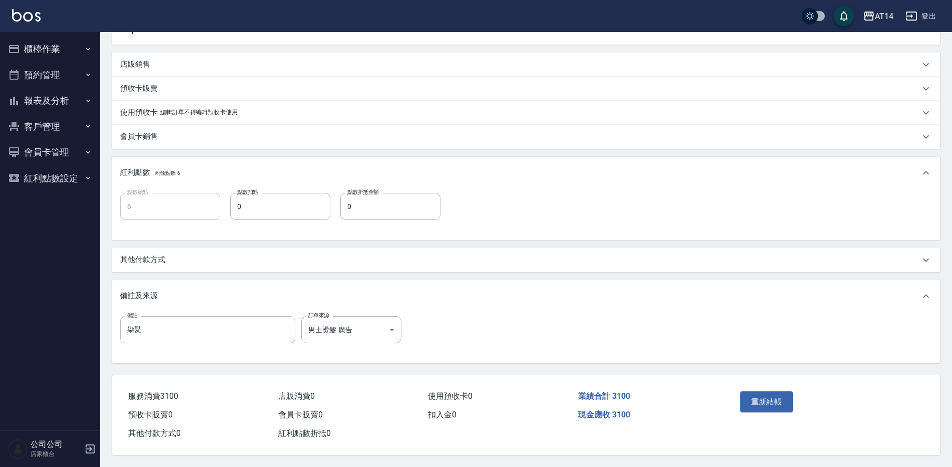
click at [768, 397] on button "重新結帳" at bounding box center [767, 401] width 53 height 21
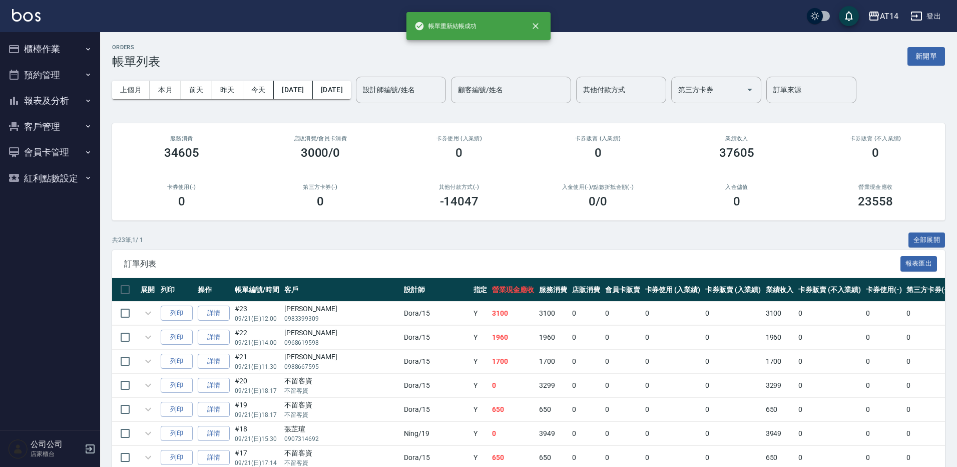
click at [69, 103] on button "報表及分析" at bounding box center [50, 101] width 92 height 26
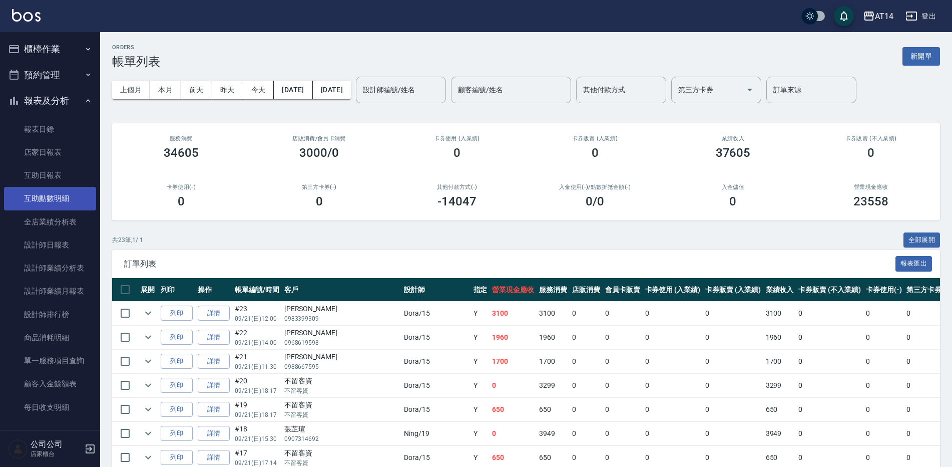
click at [76, 195] on link "互助點數明細" at bounding box center [50, 198] width 92 height 23
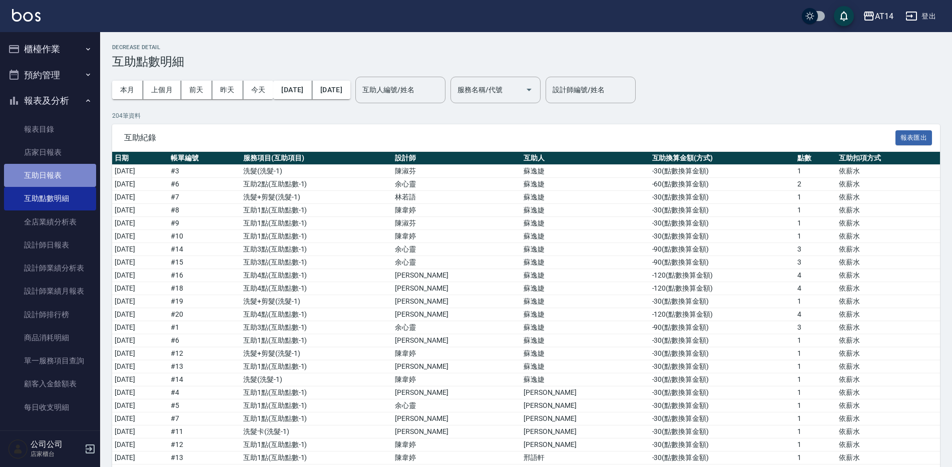
click at [72, 175] on link "互助日報表" at bounding box center [50, 175] width 92 height 23
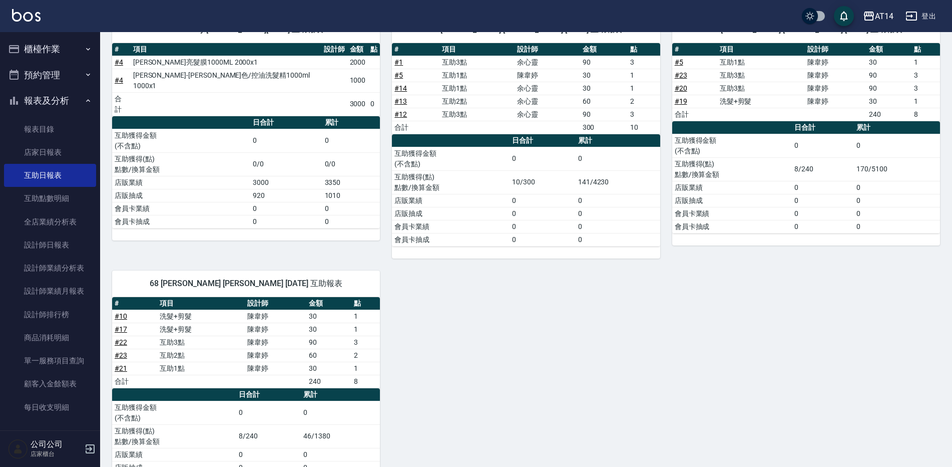
scroll to position [189, 0]
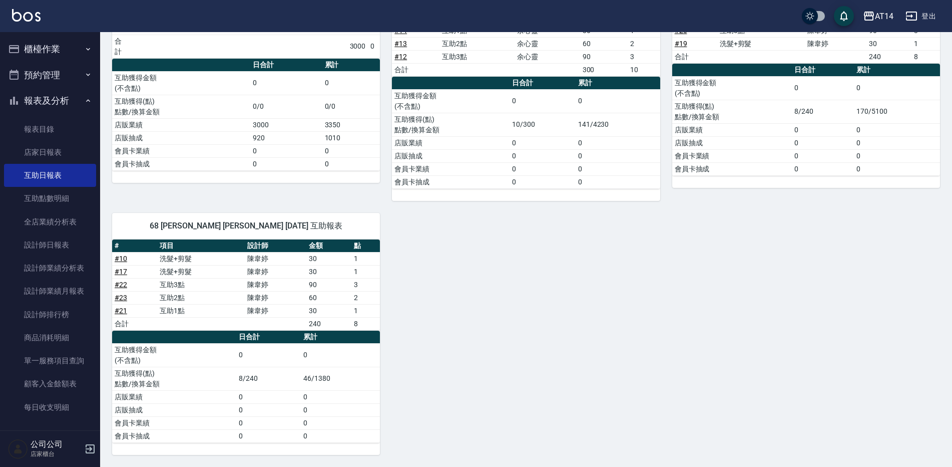
click at [124, 283] on link "# 22" at bounding box center [121, 284] width 13 height 8
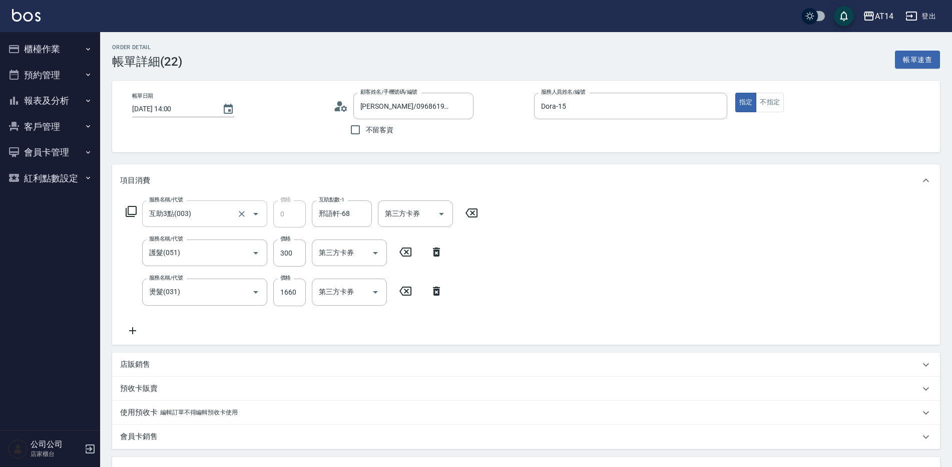
click at [217, 224] on div "互助3點(003) 服務名稱/代號" at bounding box center [204, 213] width 125 height 27
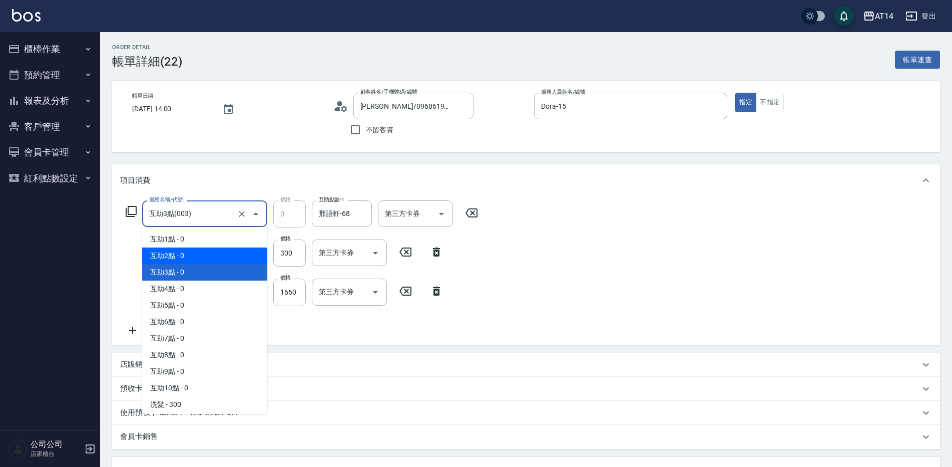
click at [193, 256] on span "互助2點 - 0" at bounding box center [204, 255] width 125 height 17
type input "互助2點(002)"
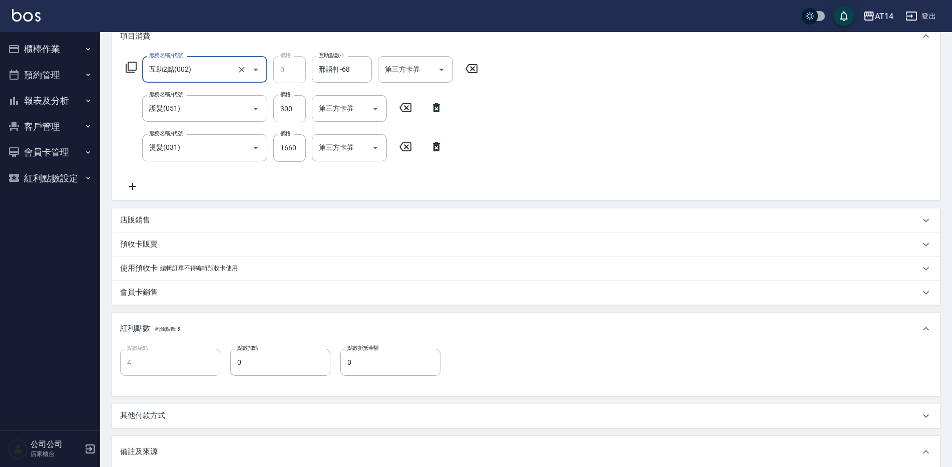
scroll to position [304, 0]
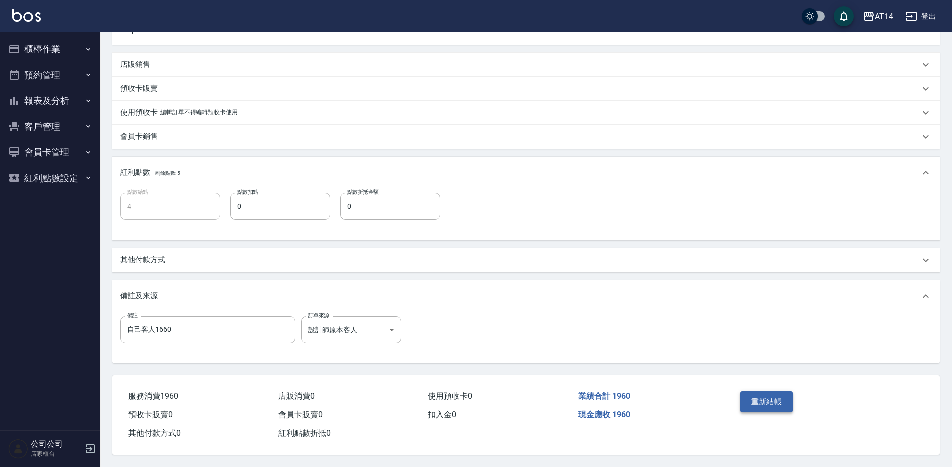
click at [754, 392] on button "重新結帳" at bounding box center [767, 401] width 53 height 21
